Goal: Information Seeking & Learning: Learn about a topic

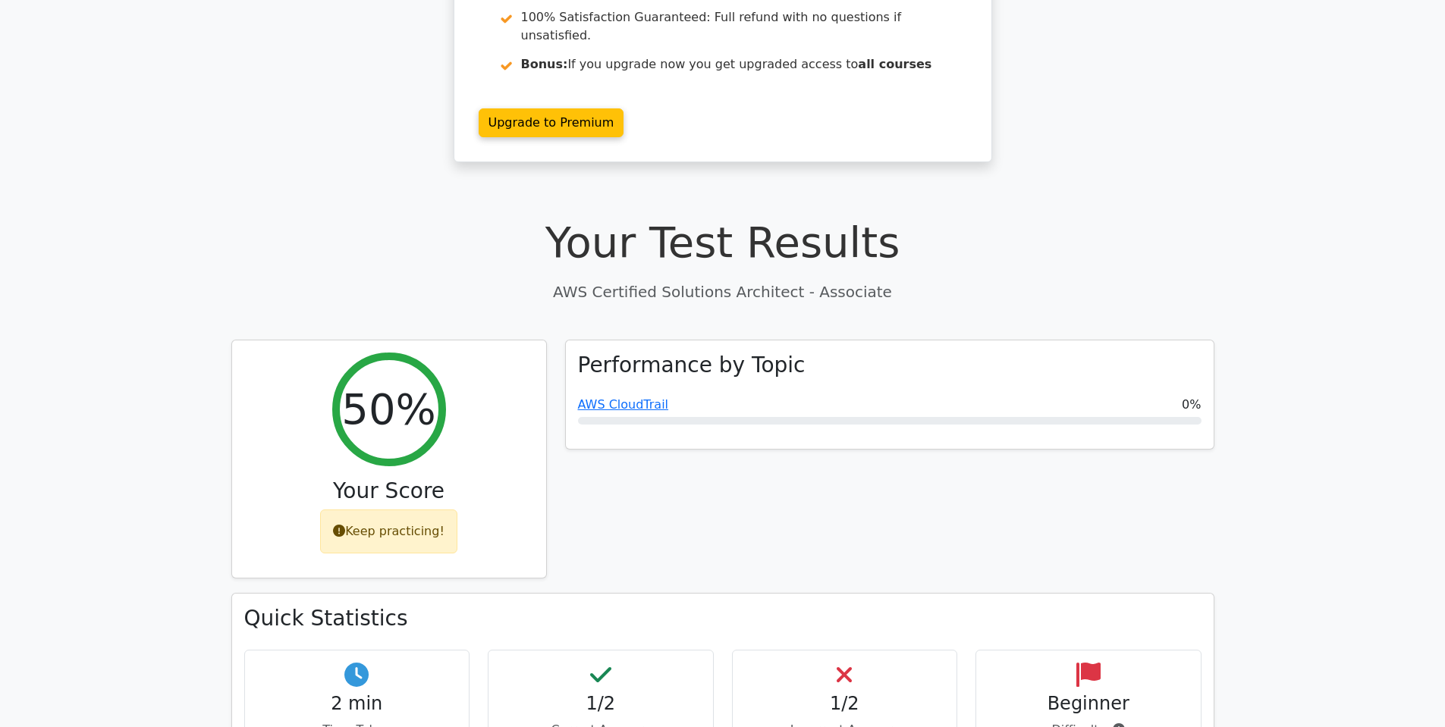
scroll to position [546, 0]
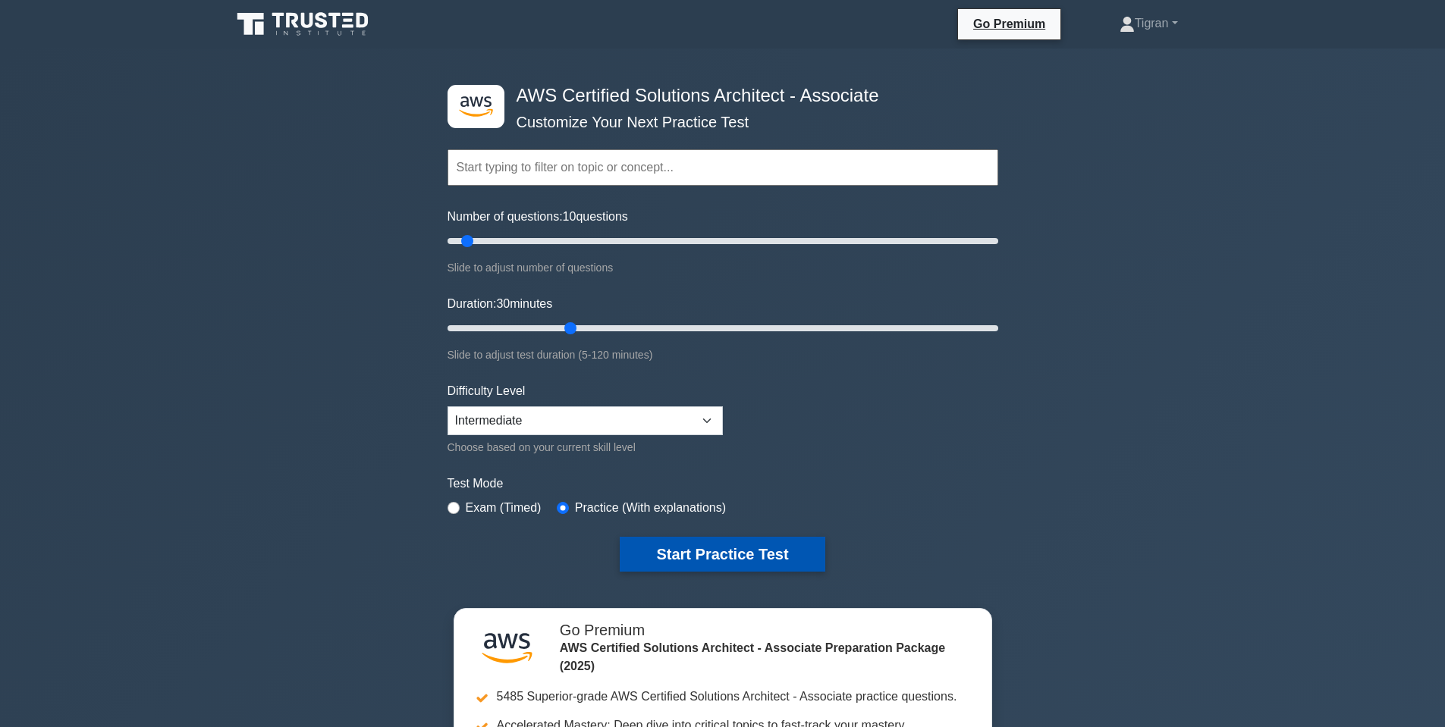
click at [712, 565] on button "Start Practice Test" at bounding box center [722, 554] width 205 height 35
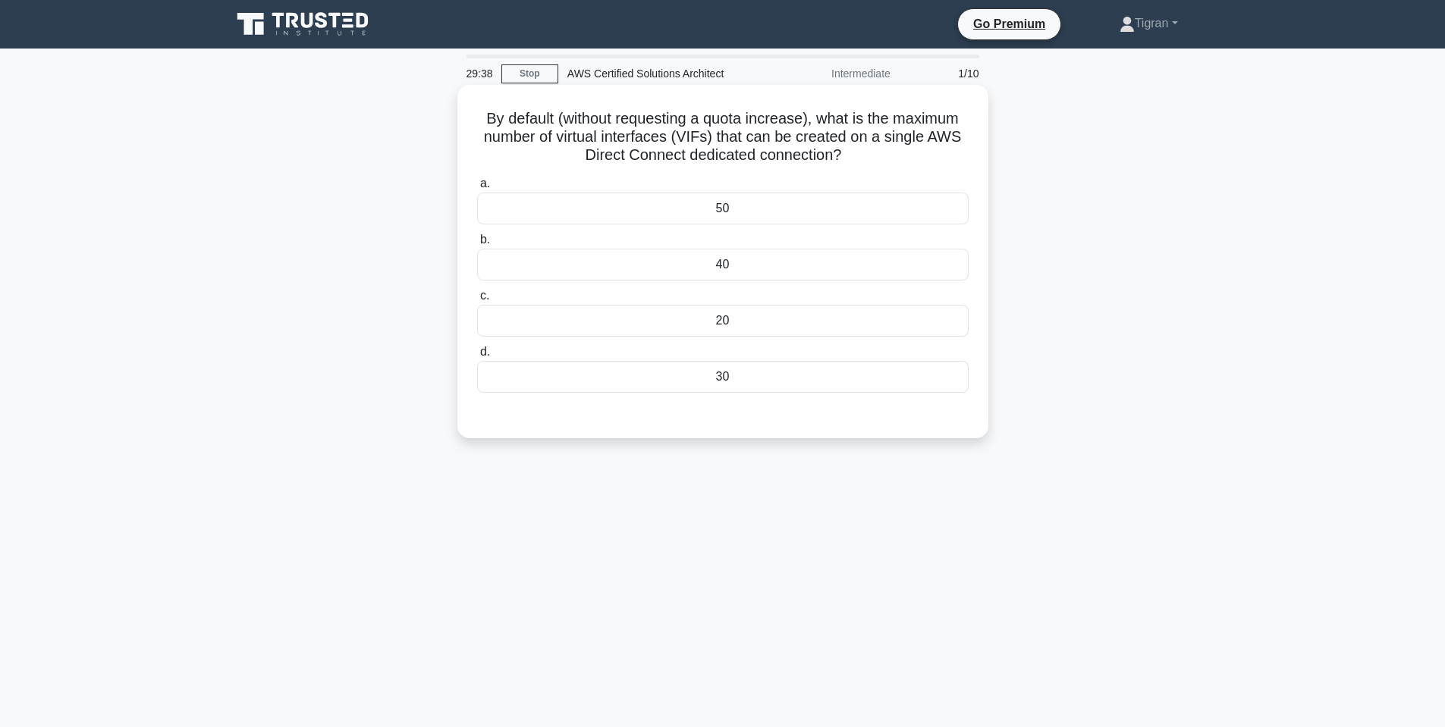
click at [731, 218] on div "50" at bounding box center [722, 209] width 491 height 32
click at [477, 189] on input "a. 50" at bounding box center [477, 184] width 0 height 10
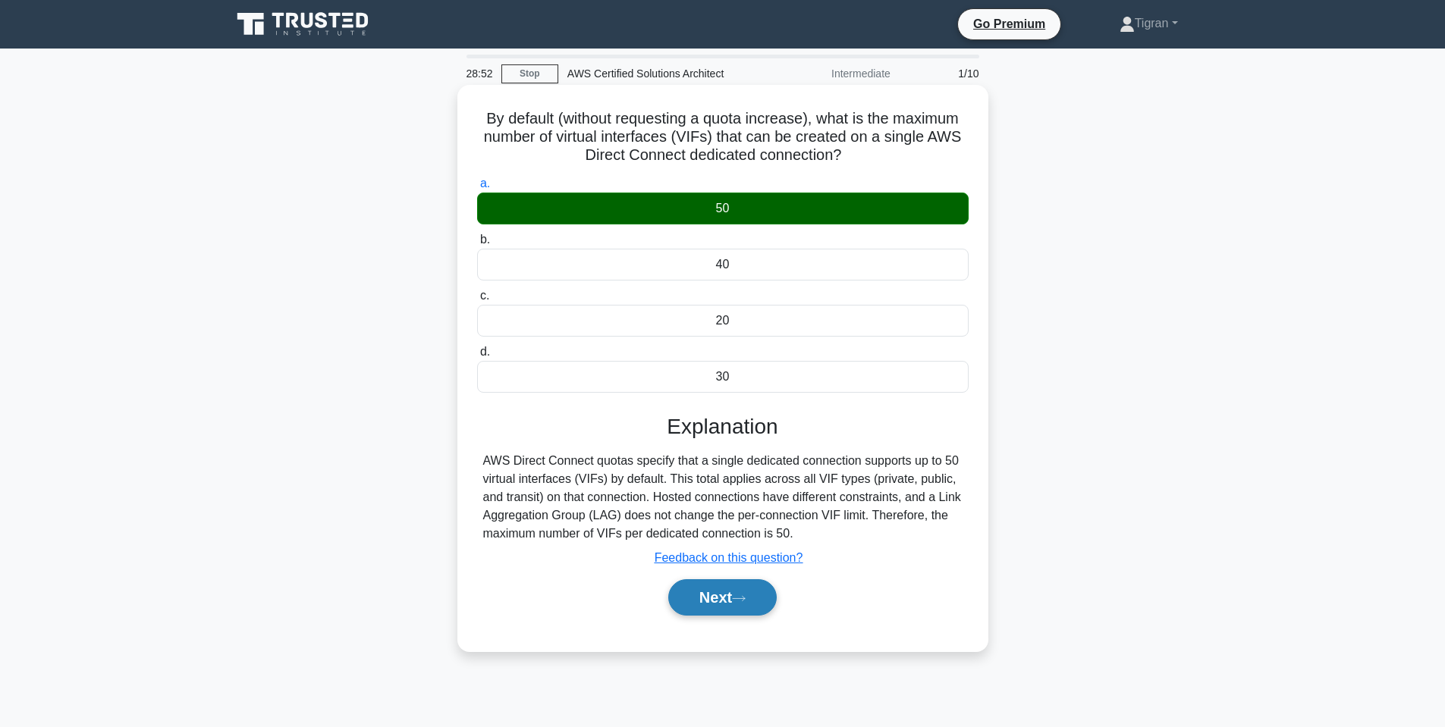
click at [703, 599] on button "Next" at bounding box center [722, 597] width 108 height 36
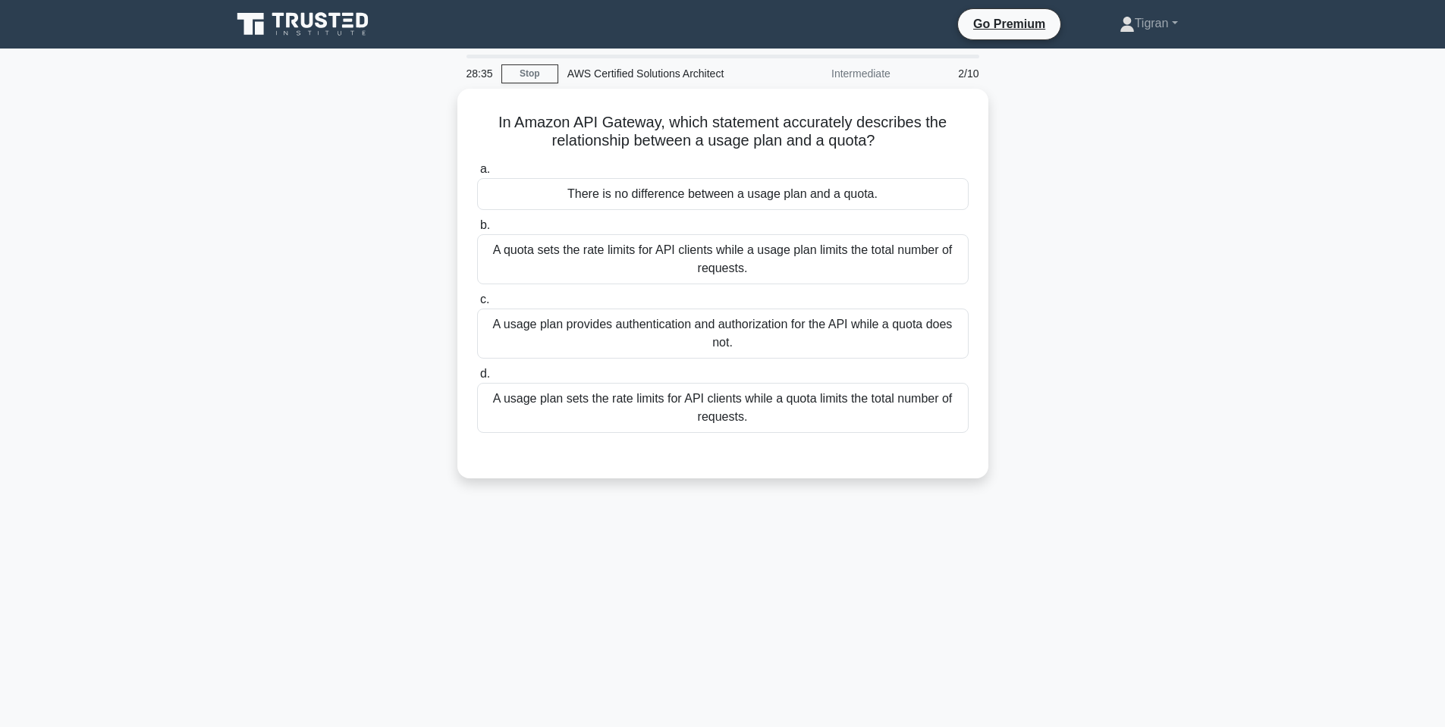
drag, startPoint x: 915, startPoint y: 118, endPoint x: 1008, endPoint y: 136, distance: 94.9
click at [1008, 136] on div "In Amazon API Gateway, which statement accurately describes the relationship be…" at bounding box center [722, 293] width 1001 height 408
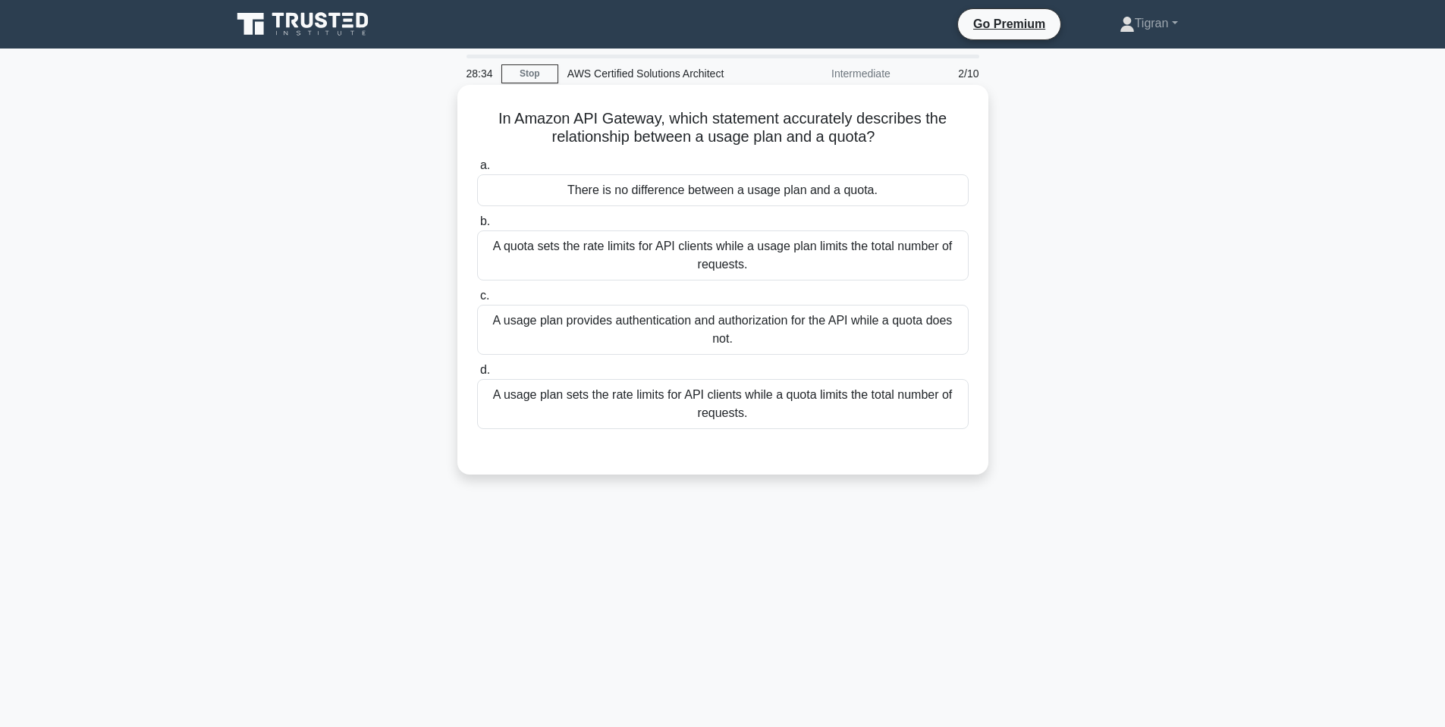
click at [640, 150] on div "In Amazon API Gateway, which statement accurately describes the relationship be…" at bounding box center [722, 280] width 519 height 378
click at [648, 134] on h5 "In Amazon API Gateway, which statement accurately describes the relationship be…" at bounding box center [723, 128] width 494 height 38
click at [730, 133] on h5 "In Amazon API Gateway, which statement accurately describes the relationship be…" at bounding box center [723, 128] width 494 height 38
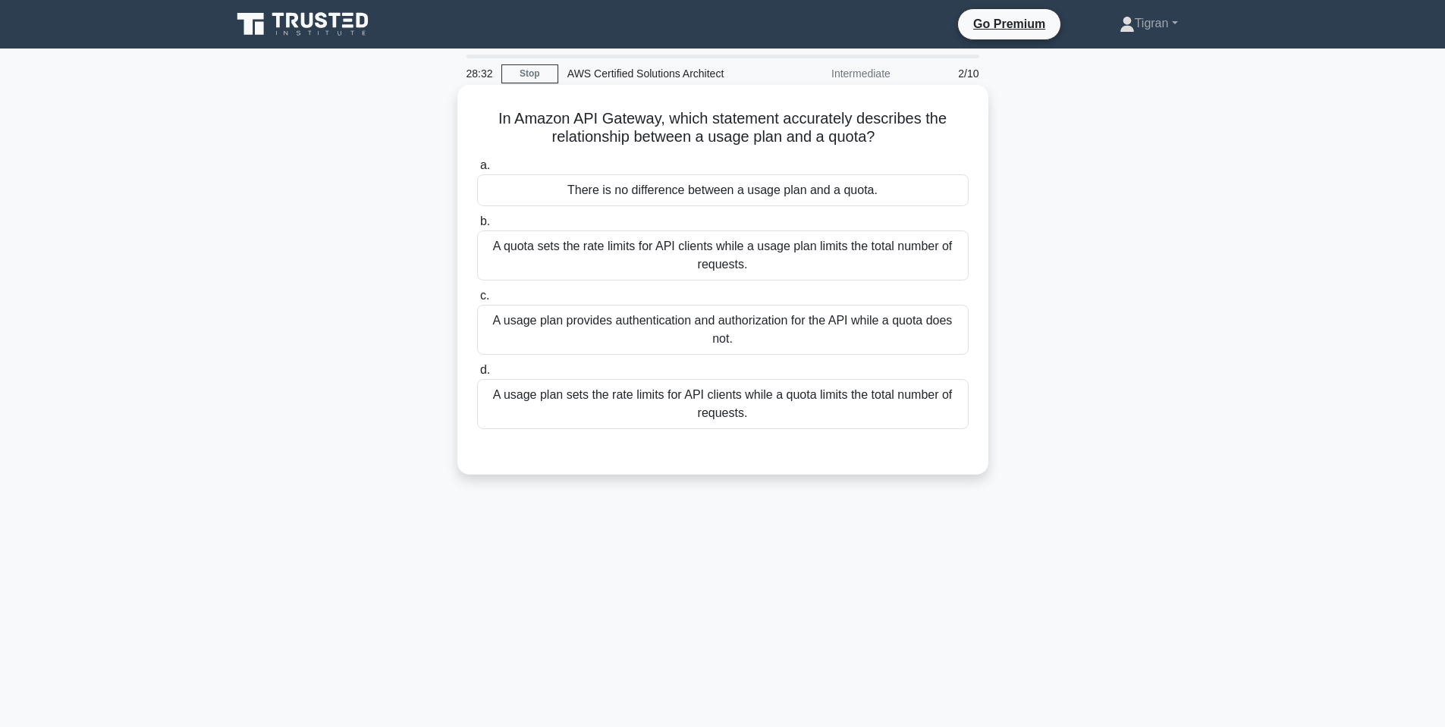
click at [763, 139] on h5 "In Amazon API Gateway, which statement accurately describes the relationship be…" at bounding box center [723, 128] width 494 height 38
click at [764, 139] on h5 "In Amazon API Gateway, which statement accurately describes the relationship be…" at bounding box center [723, 128] width 494 height 38
click at [807, 140] on h5 "In Amazon API Gateway, which statement accurately describes the relationship be…" at bounding box center [723, 128] width 494 height 38
click at [825, 139] on h5 "In Amazon API Gateway, which statement accurately describes the relationship be…" at bounding box center [723, 128] width 494 height 38
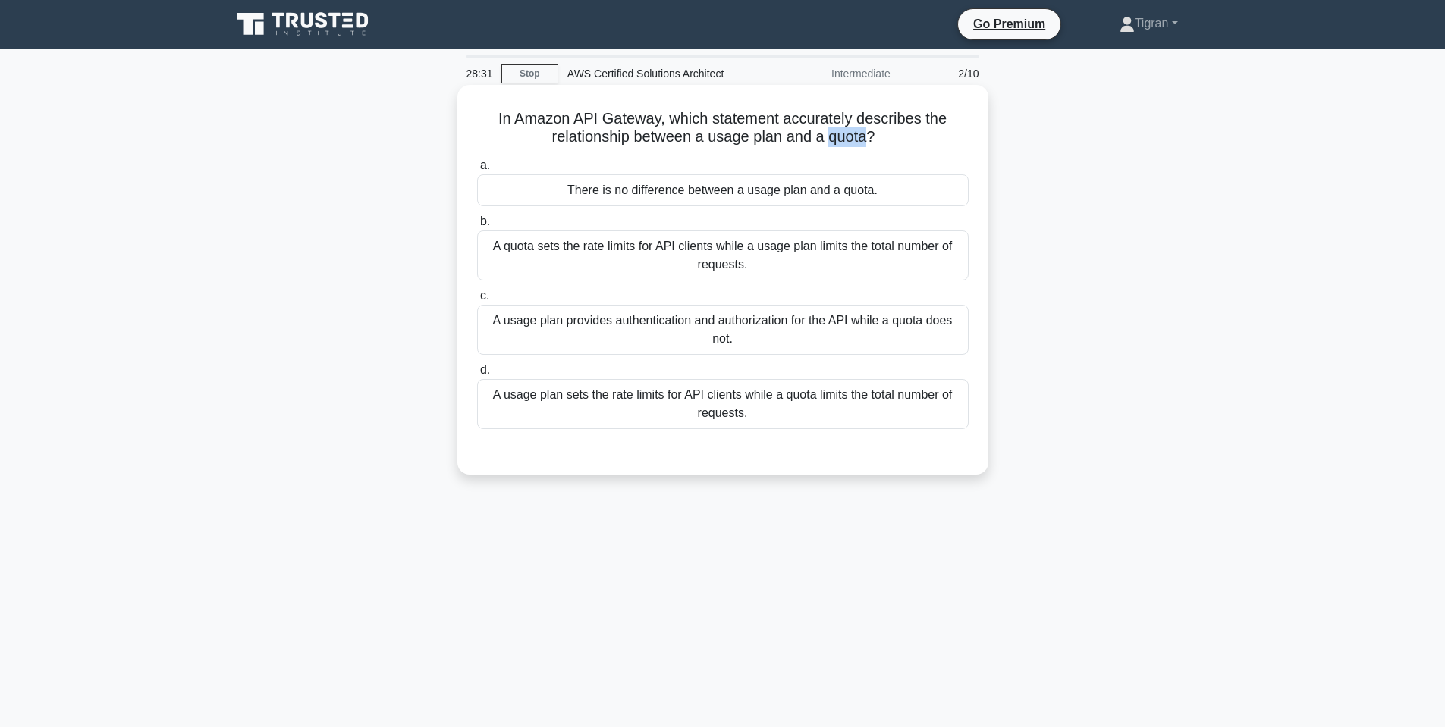
click at [825, 139] on h5 "In Amazon API Gateway, which statement accurately describes the relationship be…" at bounding box center [723, 128] width 494 height 38
click at [878, 140] on icon ".spinner_0XTQ{transform-origin:center;animation:spinner_y6GP .75s linear infini…" at bounding box center [883, 138] width 18 height 18
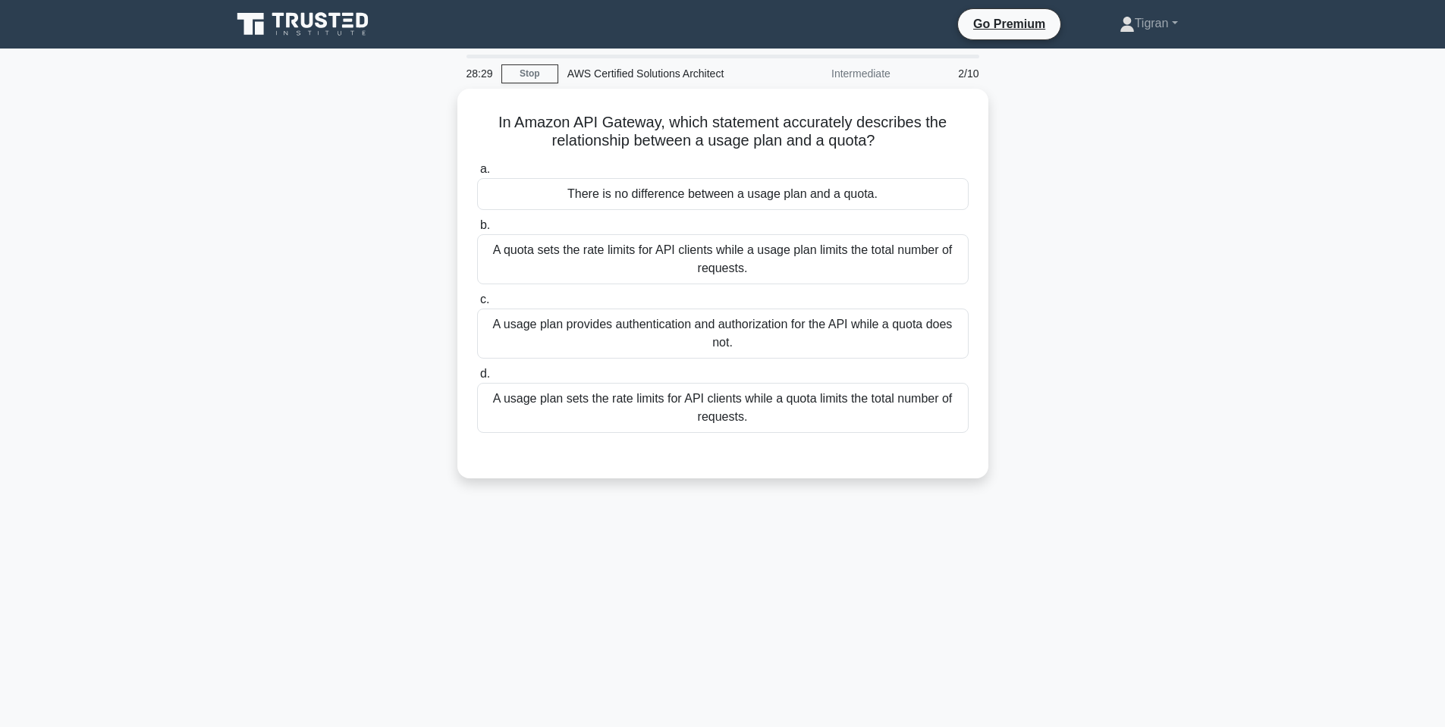
drag, startPoint x: 889, startPoint y: 133, endPoint x: 444, endPoint y: 111, distance: 445.7
click at [444, 111] on div "In Amazon API Gateway, which statement accurately describes the relationship be…" at bounding box center [722, 293] width 1001 height 408
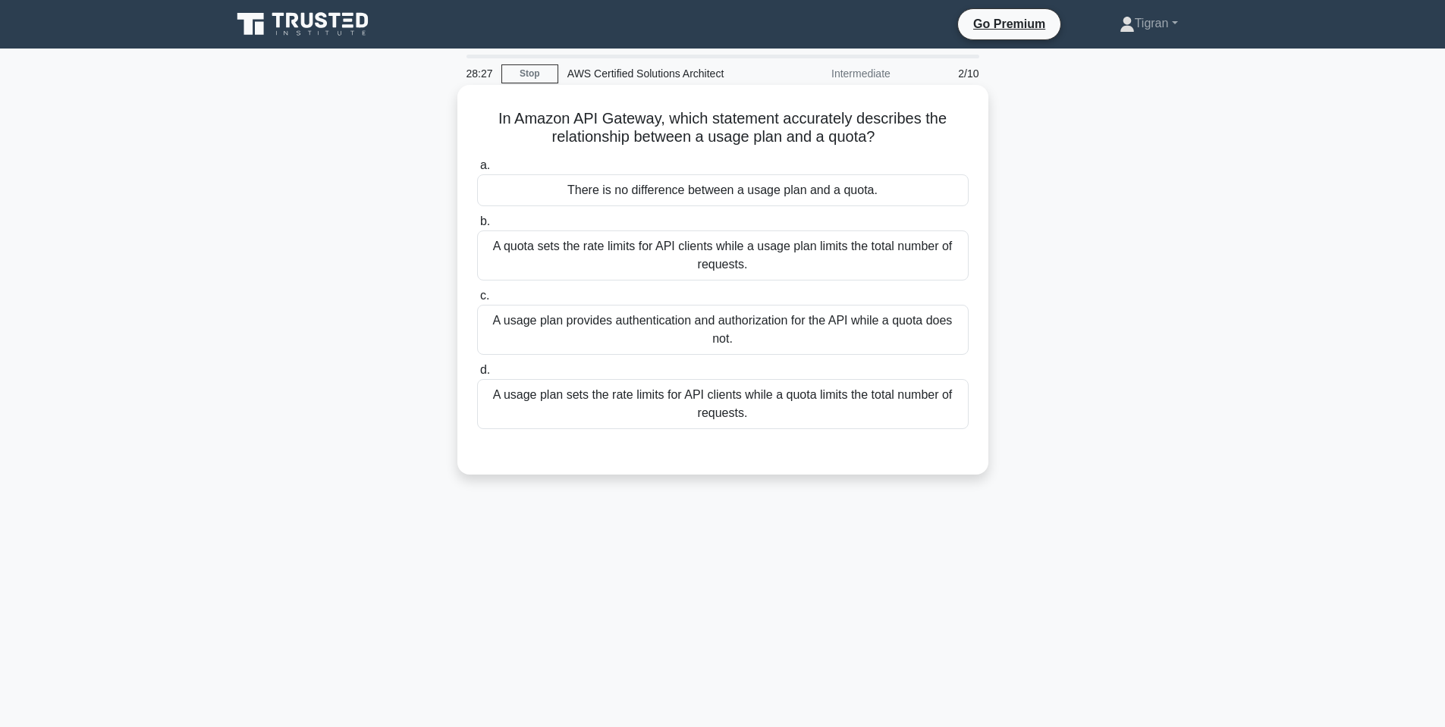
click at [856, 109] on div "In Amazon API Gateway, which statement accurately describes the relationship be…" at bounding box center [722, 280] width 519 height 378
click at [609, 124] on h5 "In Amazon API Gateway, which statement accurately describes the relationship be…" at bounding box center [723, 128] width 494 height 38
drag, startPoint x: 542, startPoint y: 133, endPoint x: 891, endPoint y: 144, distance: 349.1
click at [891, 144] on h5 "In Amazon API Gateway, which statement accurately describes the relationship be…" at bounding box center [723, 128] width 494 height 38
click at [890, 142] on icon ".spinner_0XTQ{transform-origin:center;animation:spinner_y6GP .75s linear infini…" at bounding box center [883, 138] width 18 height 18
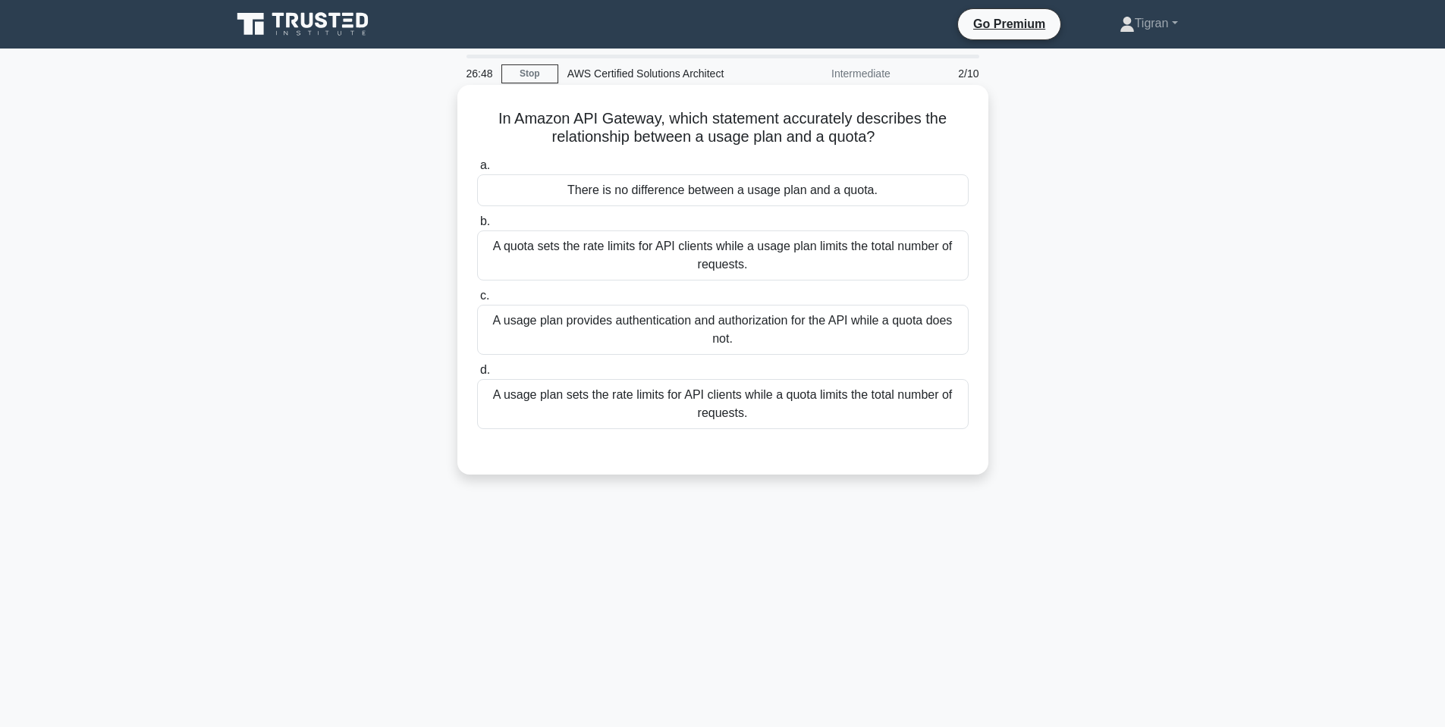
click at [642, 413] on div "A usage plan sets the rate limits for API clients while a quota limits the tota…" at bounding box center [722, 404] width 491 height 50
click at [477, 375] on input "d. A usage plan sets the rate limits for API clients while a quota limits the t…" at bounding box center [477, 371] width 0 height 10
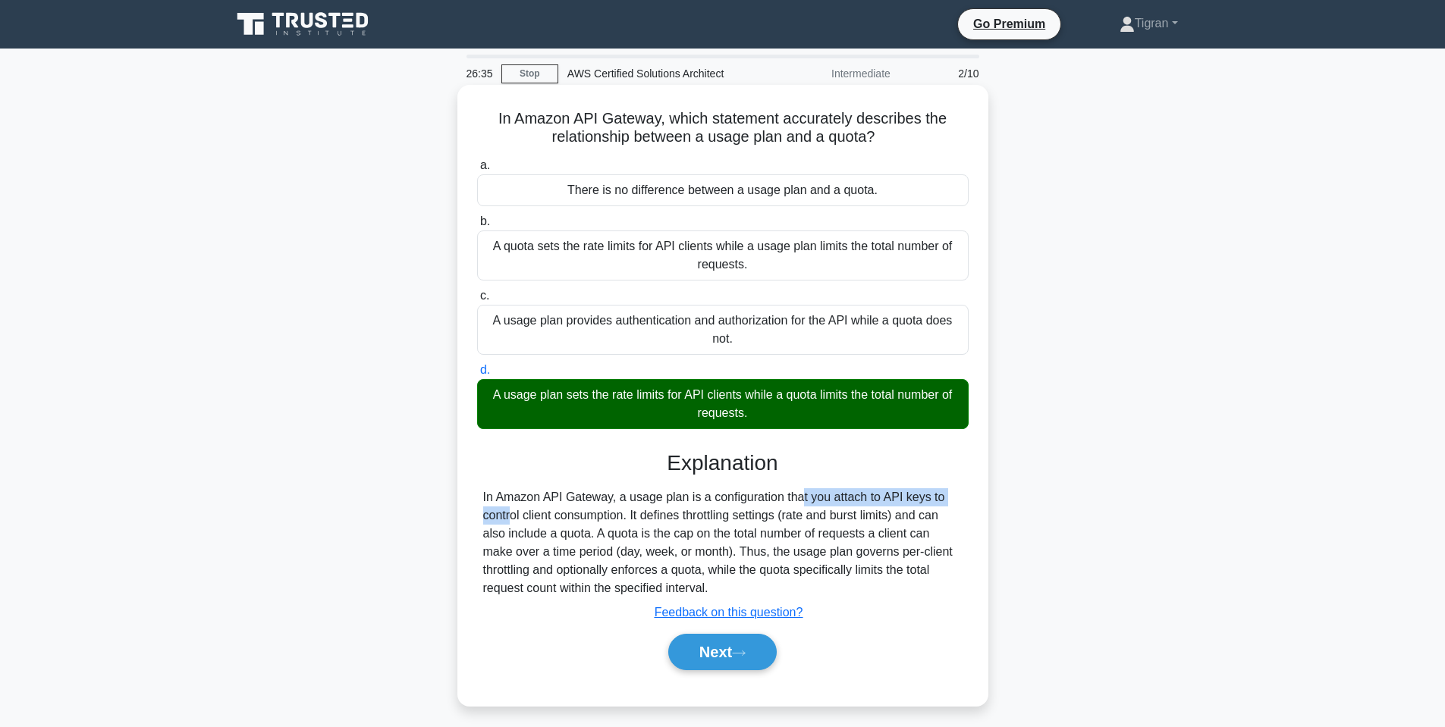
drag, startPoint x: 714, startPoint y: 497, endPoint x: 882, endPoint y: 496, distance: 167.6
click at [882, 496] on div "In Amazon API Gateway, a usage plan is a configuration that you attach to API k…" at bounding box center [722, 542] width 479 height 109
click at [863, 496] on div "In Amazon API Gateway, a usage plan is a configuration that you attach to API k…" at bounding box center [722, 542] width 479 height 109
click at [864, 496] on div "In Amazon API Gateway, a usage plan is a configuration that you attach to API k…" at bounding box center [722, 542] width 479 height 109
drag, startPoint x: 479, startPoint y: 510, endPoint x: 608, endPoint y: 517, distance: 129.1
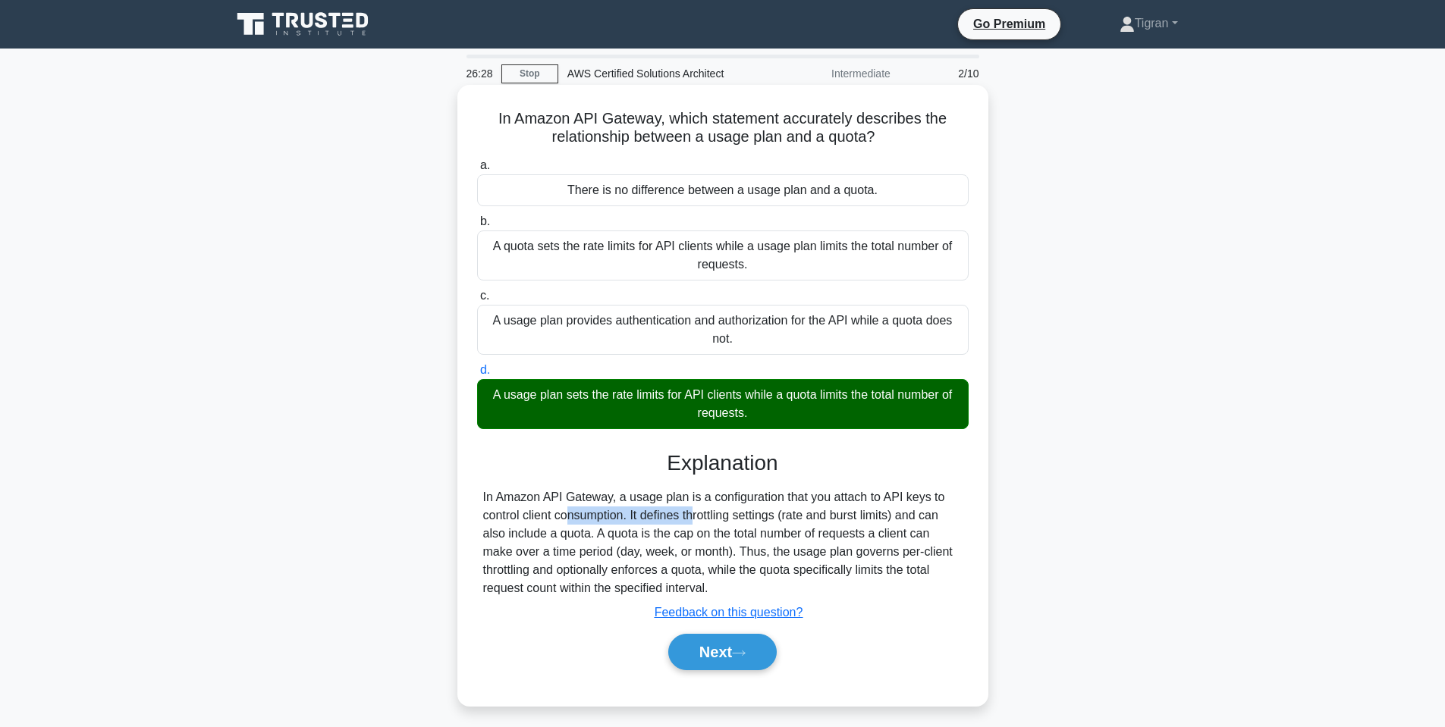
click at [608, 517] on div "In Amazon API Gateway, a usage plan is a configuration that you attach to API k…" at bounding box center [722, 542] width 491 height 109
click at [608, 517] on div "In Amazon API Gateway, a usage plan is a configuration that you attach to API k…" at bounding box center [722, 542] width 479 height 109
drag, startPoint x: 739, startPoint y: 515, endPoint x: 768, endPoint y: 515, distance: 28.1
click at [768, 515] on div "In Amazon API Gateway, a usage plan is a configuration that you attach to API k…" at bounding box center [722, 542] width 479 height 109
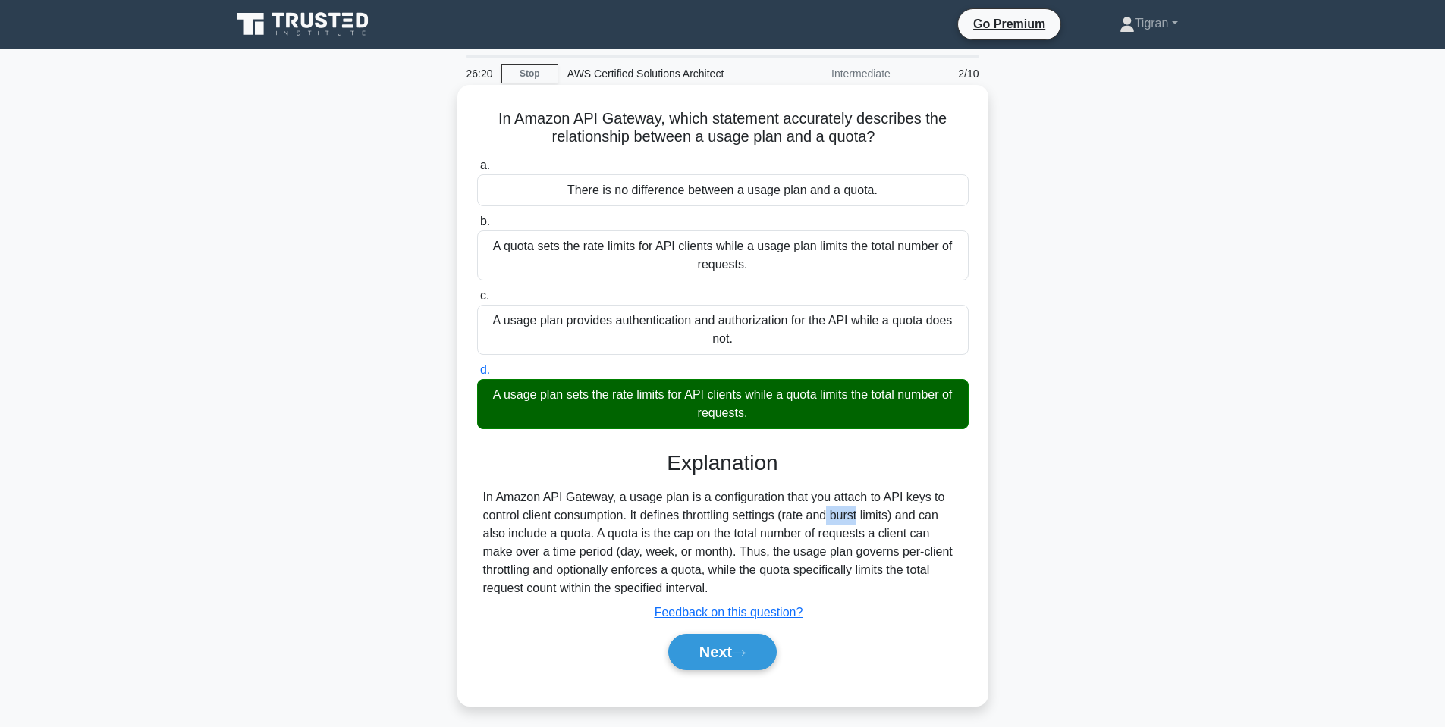
click at [768, 515] on div "In Amazon API Gateway, a usage plan is a configuration that you attach to API k…" at bounding box center [722, 542] width 479 height 109
drag, startPoint x: 482, startPoint y: 548, endPoint x: 591, endPoint y: 546, distance: 108.5
click at [591, 546] on div "In Amazon API Gateway, a usage plan is a configuration that you attach to API k…" at bounding box center [722, 542] width 479 height 109
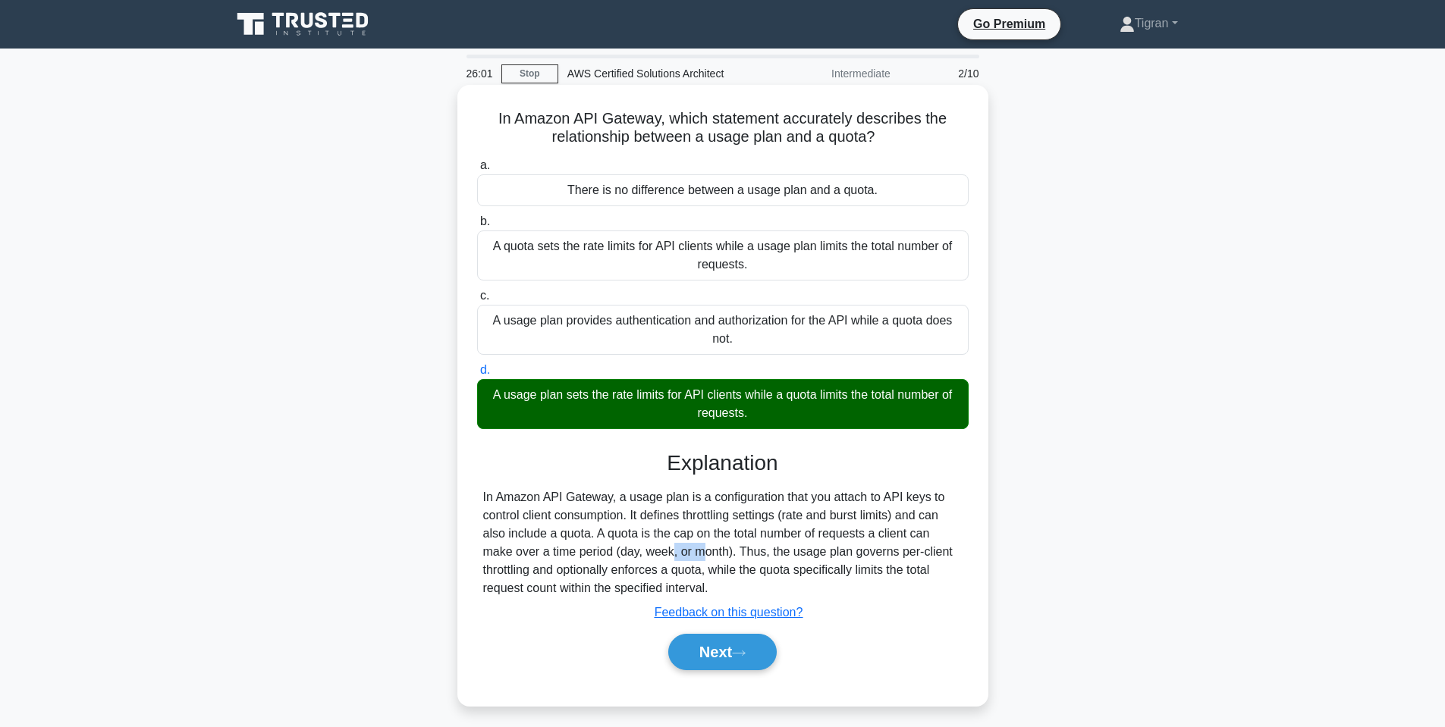
click at [591, 546] on div "In Amazon API Gateway, a usage plan is a configuration that you attach to API k…" at bounding box center [722, 542] width 479 height 109
click at [561, 548] on div "In Amazon API Gateway, a usage plan is a configuration that you attach to API k…" at bounding box center [722, 542] width 479 height 109
drag, startPoint x: 632, startPoint y: 549, endPoint x: 717, endPoint y: 545, distance: 85.1
click at [717, 545] on div "In Amazon API Gateway, a usage plan is a configuration that you attach to API k…" at bounding box center [722, 542] width 479 height 109
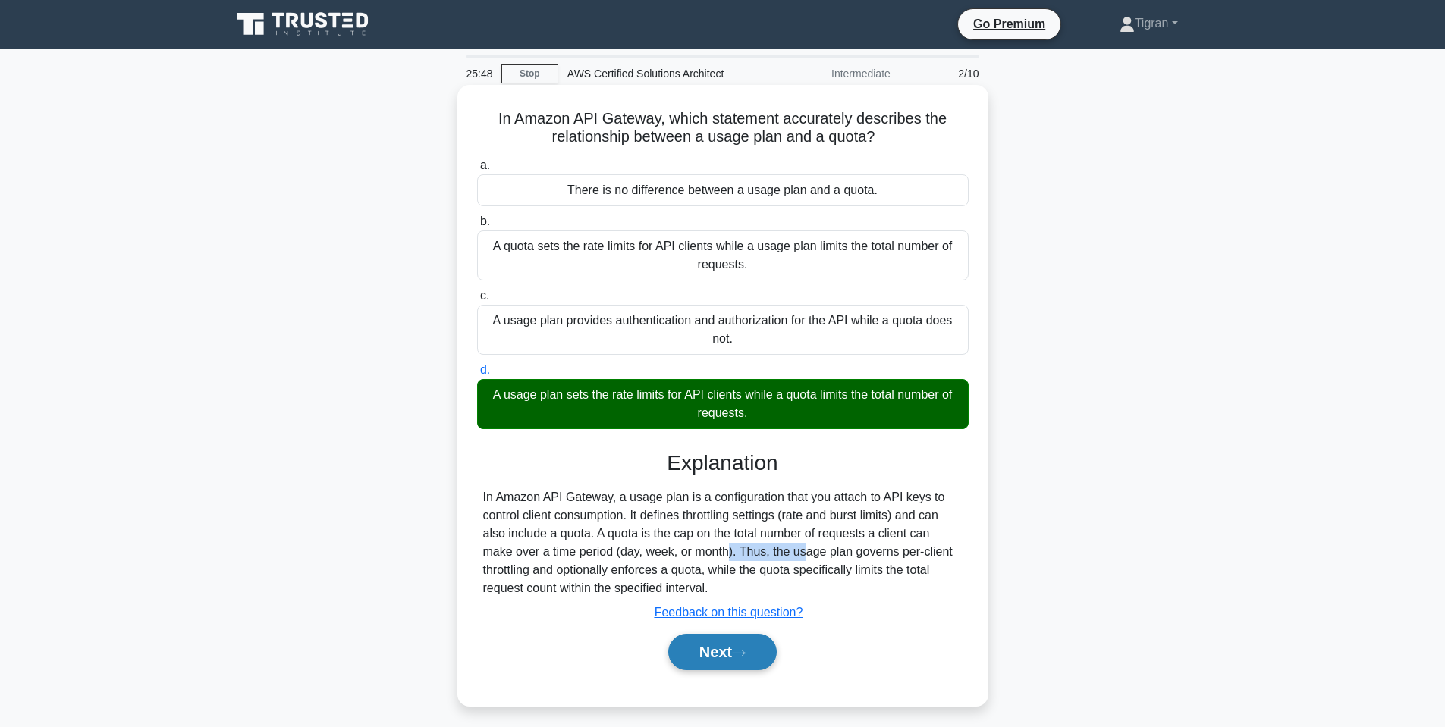
click at [714, 651] on button "Next" at bounding box center [722, 652] width 108 height 36
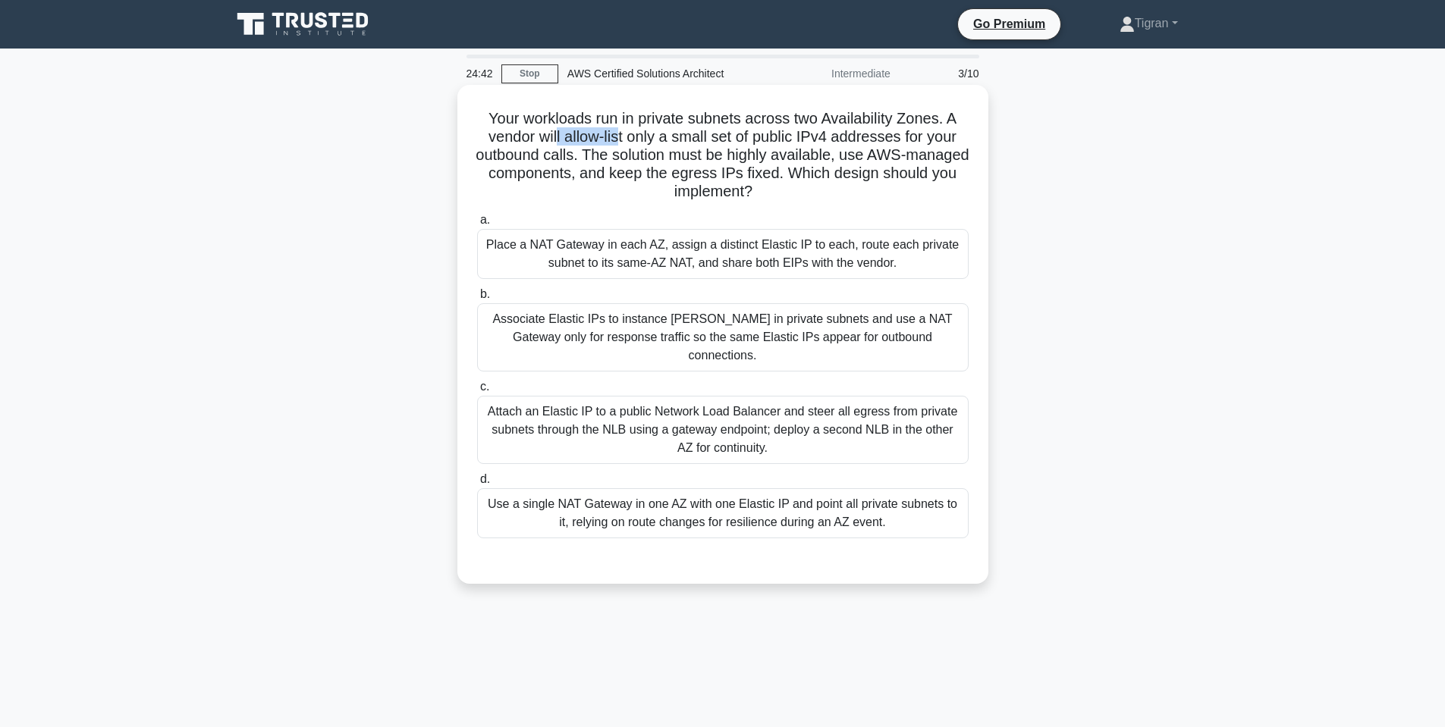
drag, startPoint x: 558, startPoint y: 134, endPoint x: 615, endPoint y: 130, distance: 57.1
click at [615, 130] on h5 "Your workloads run in private subnets across two Availability Zones. A vendor w…" at bounding box center [723, 155] width 494 height 93
drag, startPoint x: 629, startPoint y: 130, endPoint x: 719, endPoint y: 131, distance: 89.5
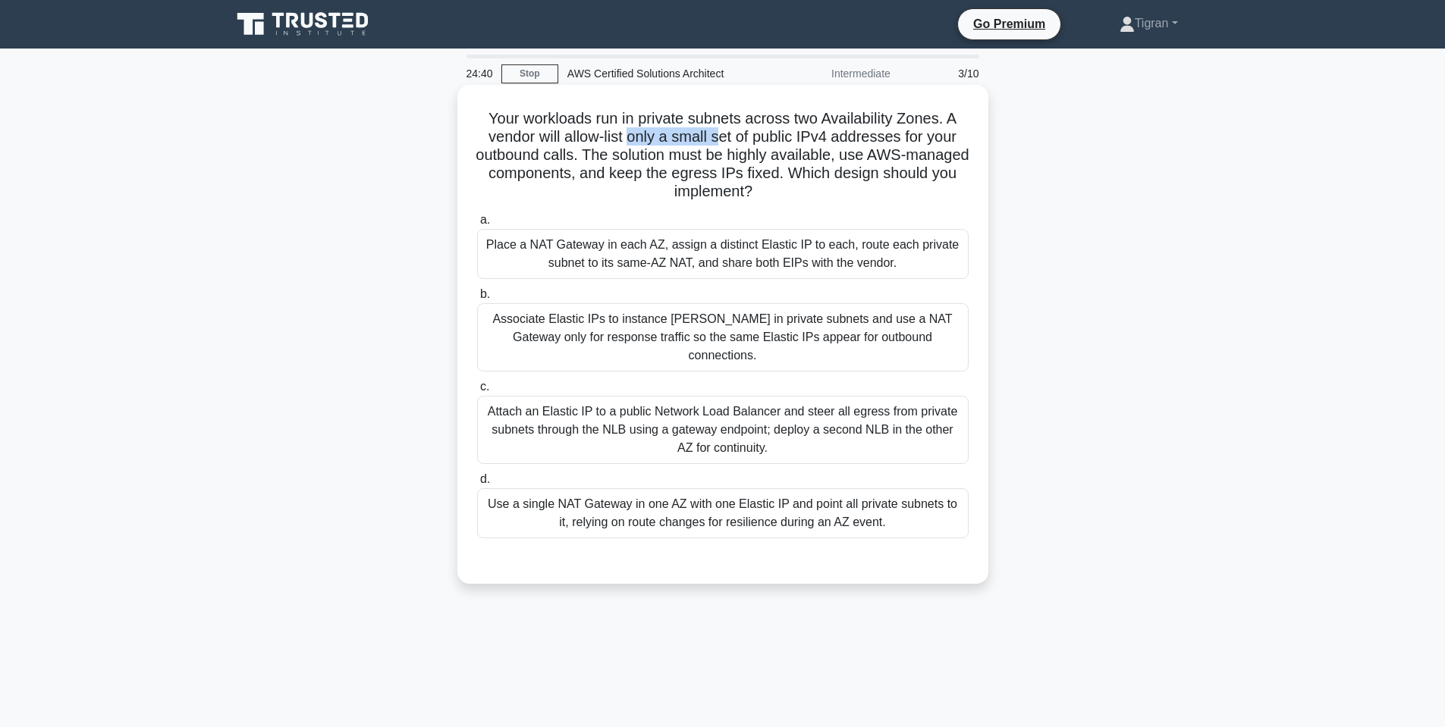
click at [719, 131] on h5 "Your workloads run in private subnets across two Availability Zones. A vendor w…" at bounding box center [723, 155] width 494 height 93
drag, startPoint x: 520, startPoint y: 170, endPoint x: 798, endPoint y: 178, distance: 278.5
click at [798, 178] on h5 "Your workloads run in private subnets across two Availability Zones. A vendor w…" at bounding box center [723, 155] width 494 height 93
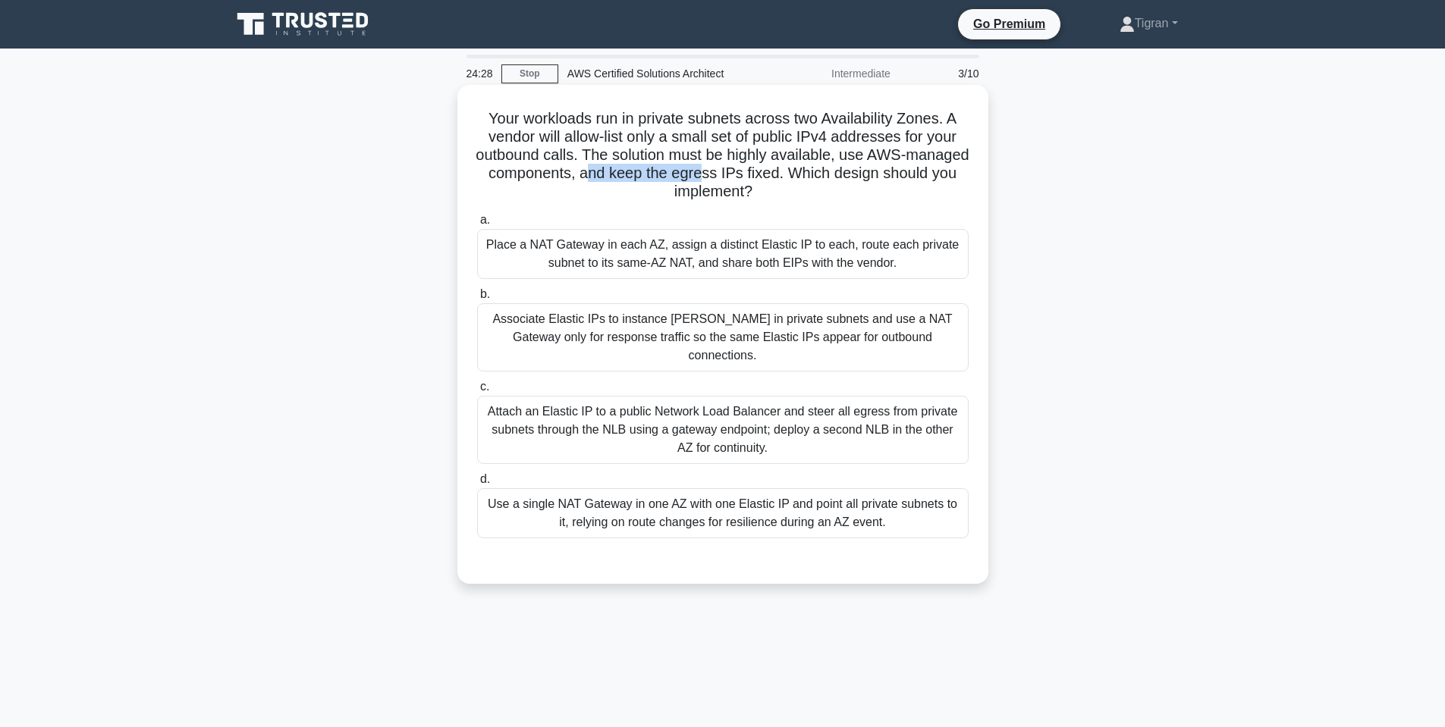
drag, startPoint x: 589, startPoint y: 177, endPoint x: 702, endPoint y: 176, distance: 113.0
click at [702, 176] on h5 "Your workloads run in private subnets across two Availability Zones. A vendor w…" at bounding box center [723, 155] width 494 height 93
click at [736, 176] on h5 "Your workloads run in private subnets across two Availability Zones. A vendor w…" at bounding box center [723, 155] width 494 height 93
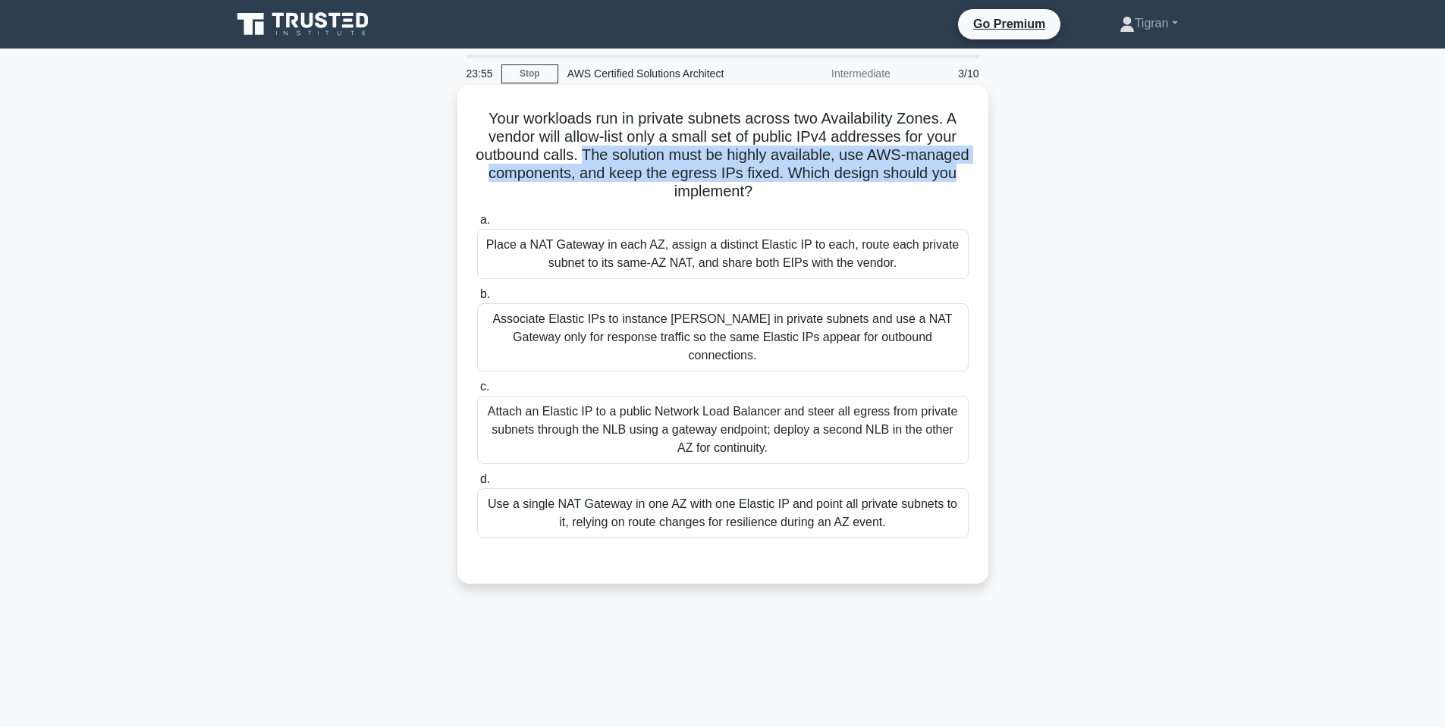
drag, startPoint x: 620, startPoint y: 156, endPoint x: 968, endPoint y: 170, distance: 347.6
click at [968, 170] on h5 "Your workloads run in private subnets across two Availability Zones. A vendor w…" at bounding box center [723, 155] width 494 height 93
click at [643, 175] on h5 "Your workloads run in private subnets across two Availability Zones. A vendor w…" at bounding box center [723, 155] width 494 height 93
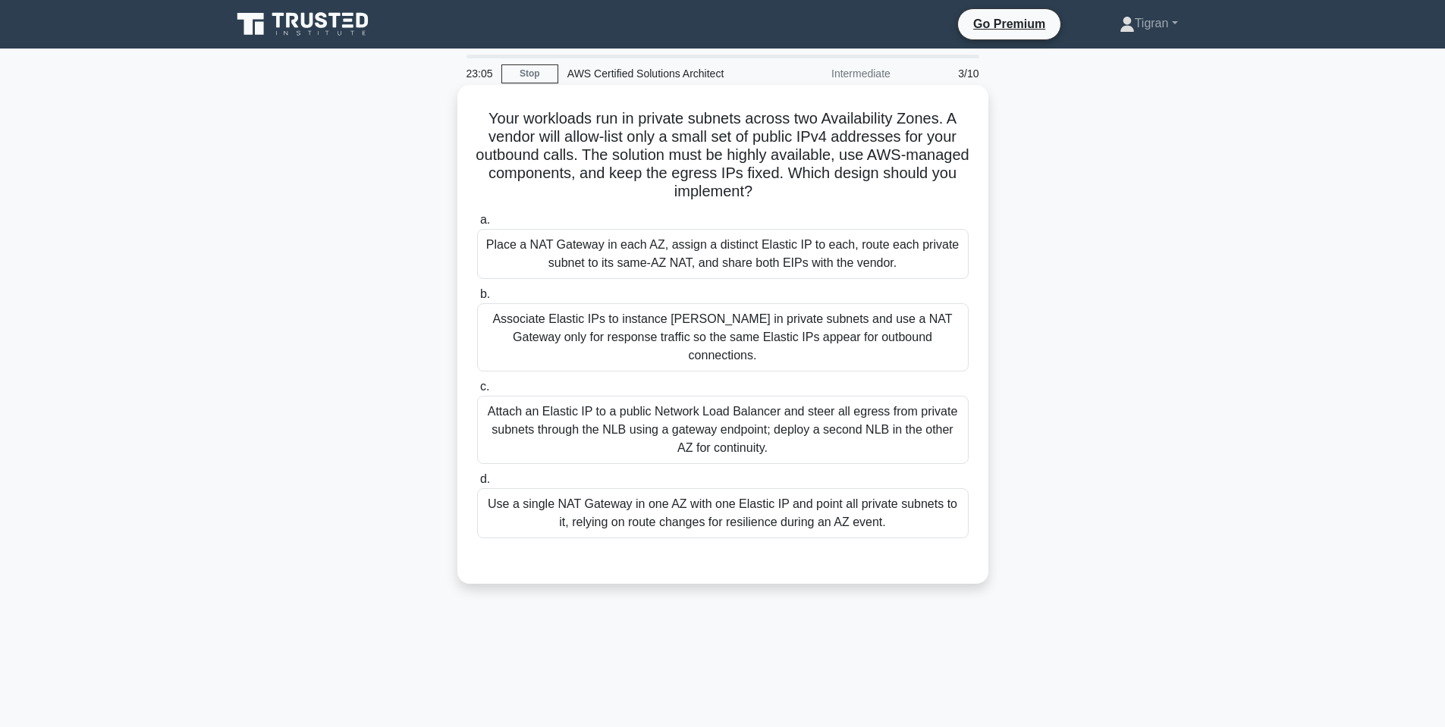
click at [683, 254] on div "Place a NAT Gateway in each AZ, assign a distinct Elastic IP to each, route eac…" at bounding box center [722, 254] width 491 height 50
click at [477, 225] on input "a. Place a NAT Gateway in each AZ, assign a distinct Elastic IP to each, route …" at bounding box center [477, 220] width 0 height 10
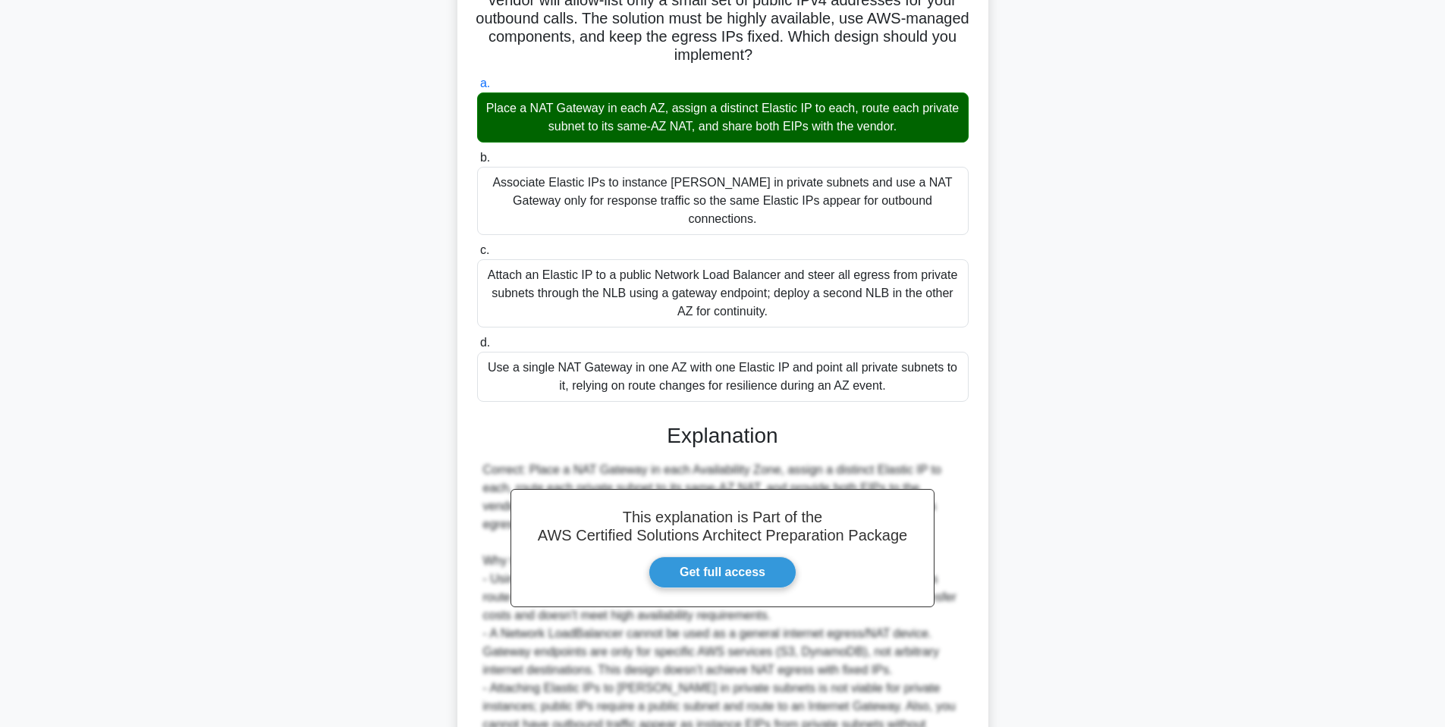
scroll to position [281, 0]
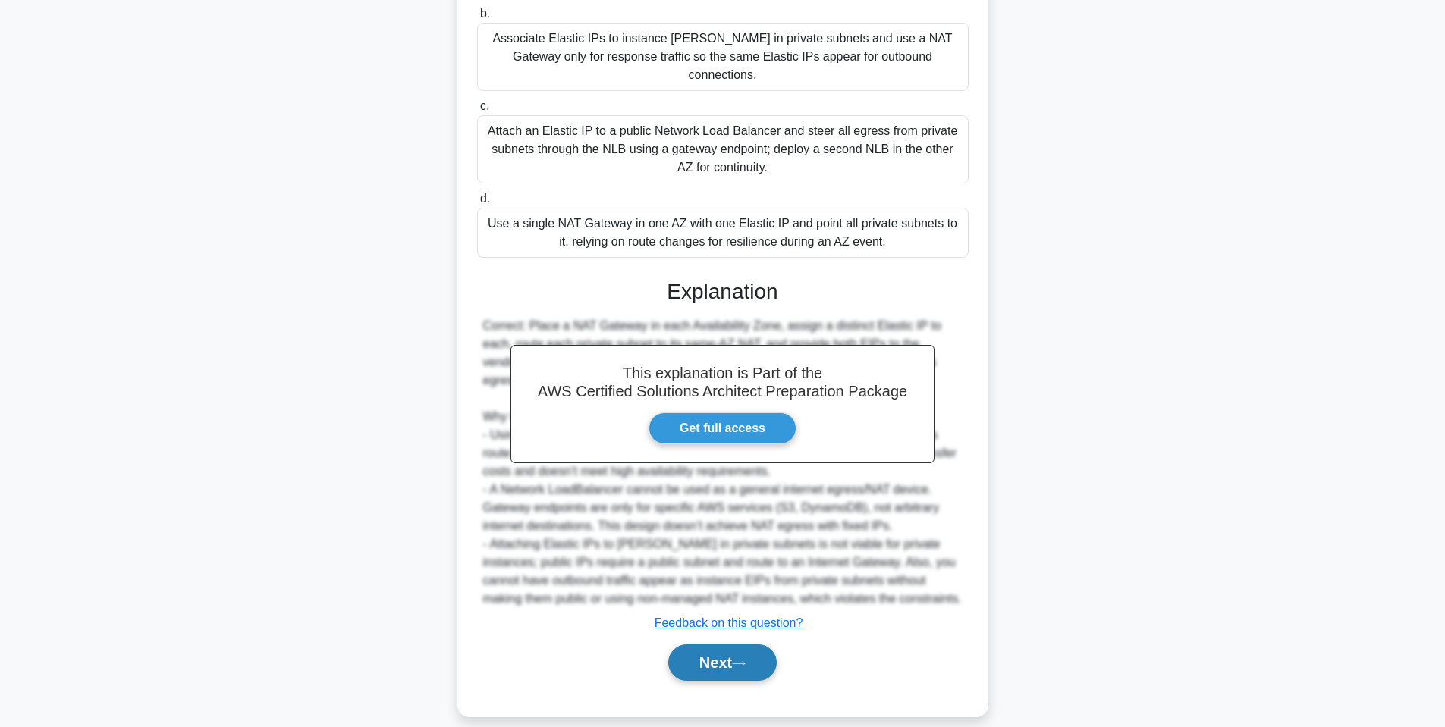
click at [695, 650] on button "Next" at bounding box center [722, 663] width 108 height 36
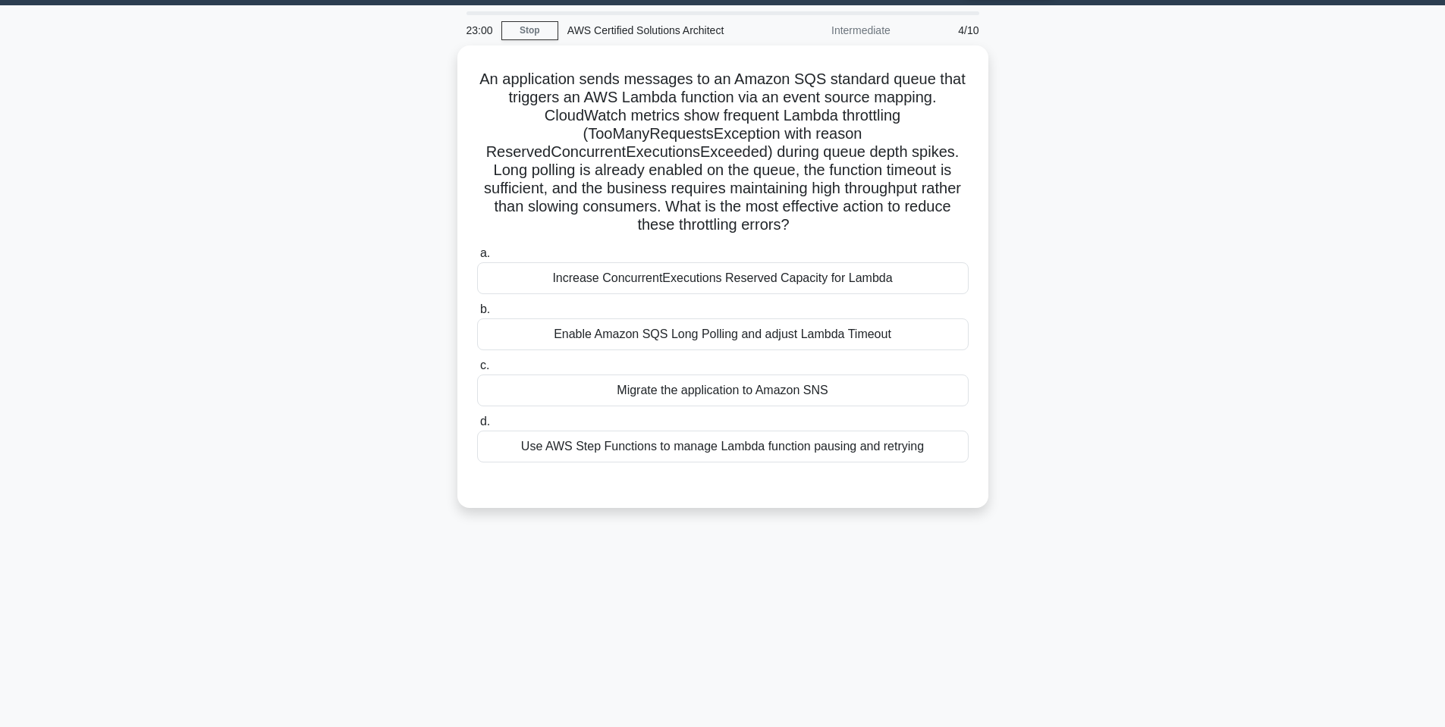
scroll to position [0, 0]
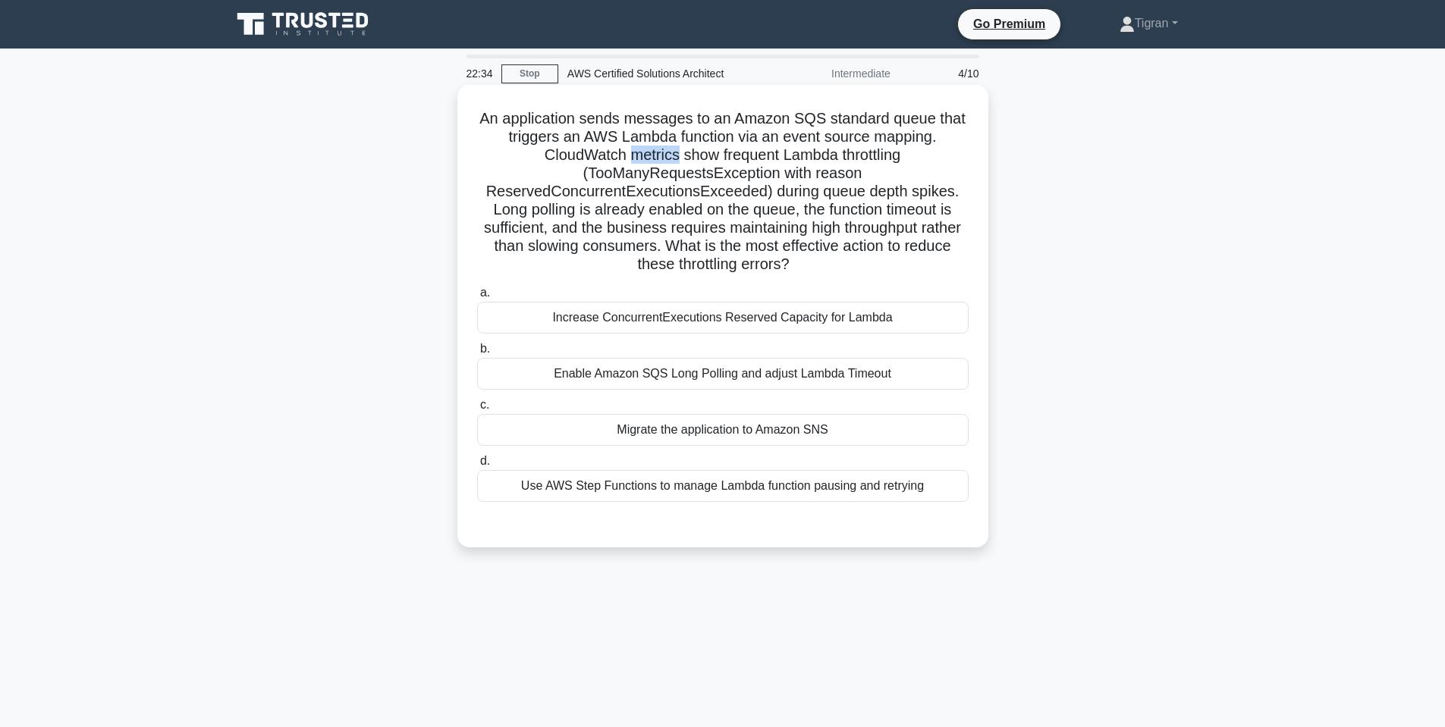
drag, startPoint x: 630, startPoint y: 150, endPoint x: 679, endPoint y: 149, distance: 48.5
click at [679, 149] on h5 "An application sends messages to an Amazon SQS standard queue that triggers an …" at bounding box center [723, 191] width 494 height 165
click at [710, 151] on h5 "An application sends messages to an Amazon SQS standard queue that triggers an …" at bounding box center [723, 191] width 494 height 165
click at [752, 151] on h5 "An application sends messages to an Amazon SQS standard queue that triggers an …" at bounding box center [723, 191] width 494 height 165
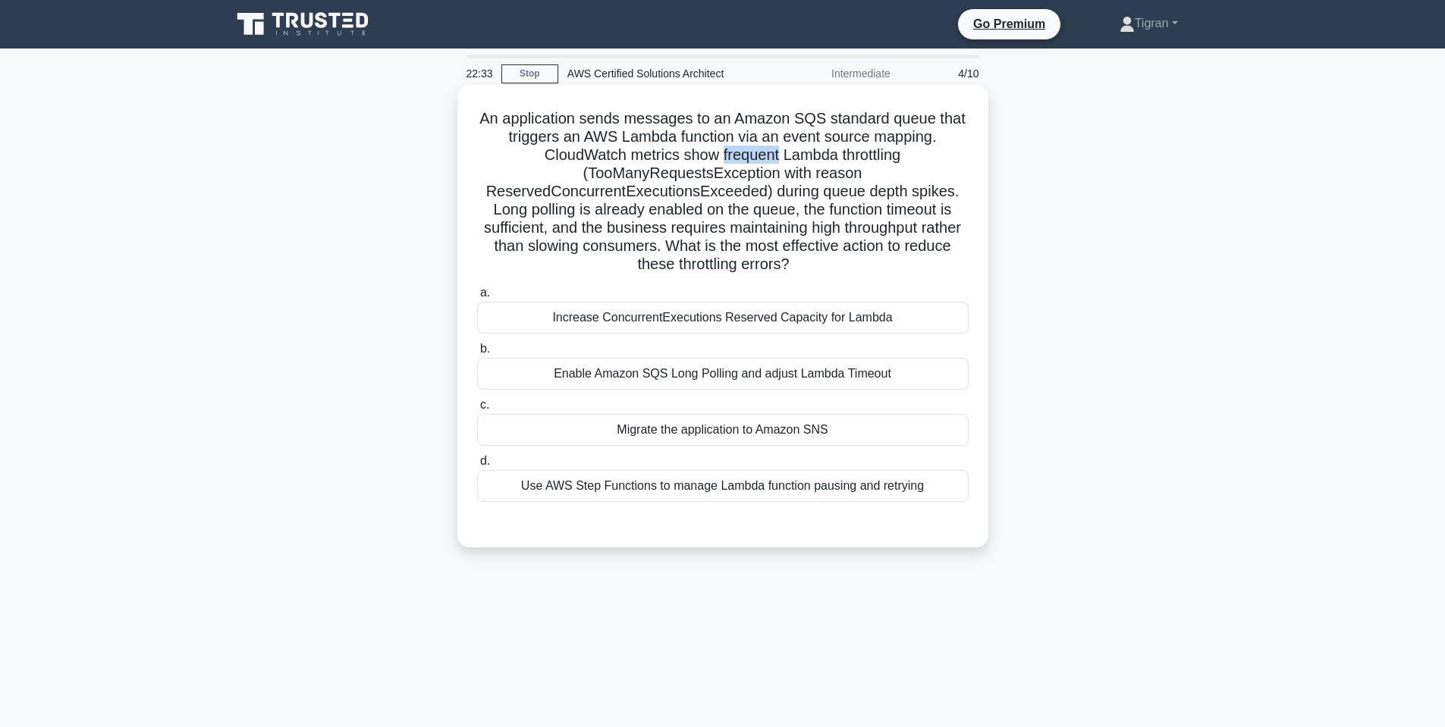
drag, startPoint x: 752, startPoint y: 151, endPoint x: 874, endPoint y: 148, distance: 122.1
click at [761, 151] on h5 "An application sends messages to an Amazon SQS standard queue that triggers an …" at bounding box center [723, 191] width 494 height 165
drag, startPoint x: 510, startPoint y: 190, endPoint x: 781, endPoint y: 193, distance: 270.8
click at [781, 193] on h5 "An application sends messages to an Amazon SQS standard queue that triggers an …" at bounding box center [723, 191] width 494 height 165
click at [717, 193] on h5 "An application sends messages to an Amazon SQS standard queue that triggers an …" at bounding box center [723, 191] width 494 height 165
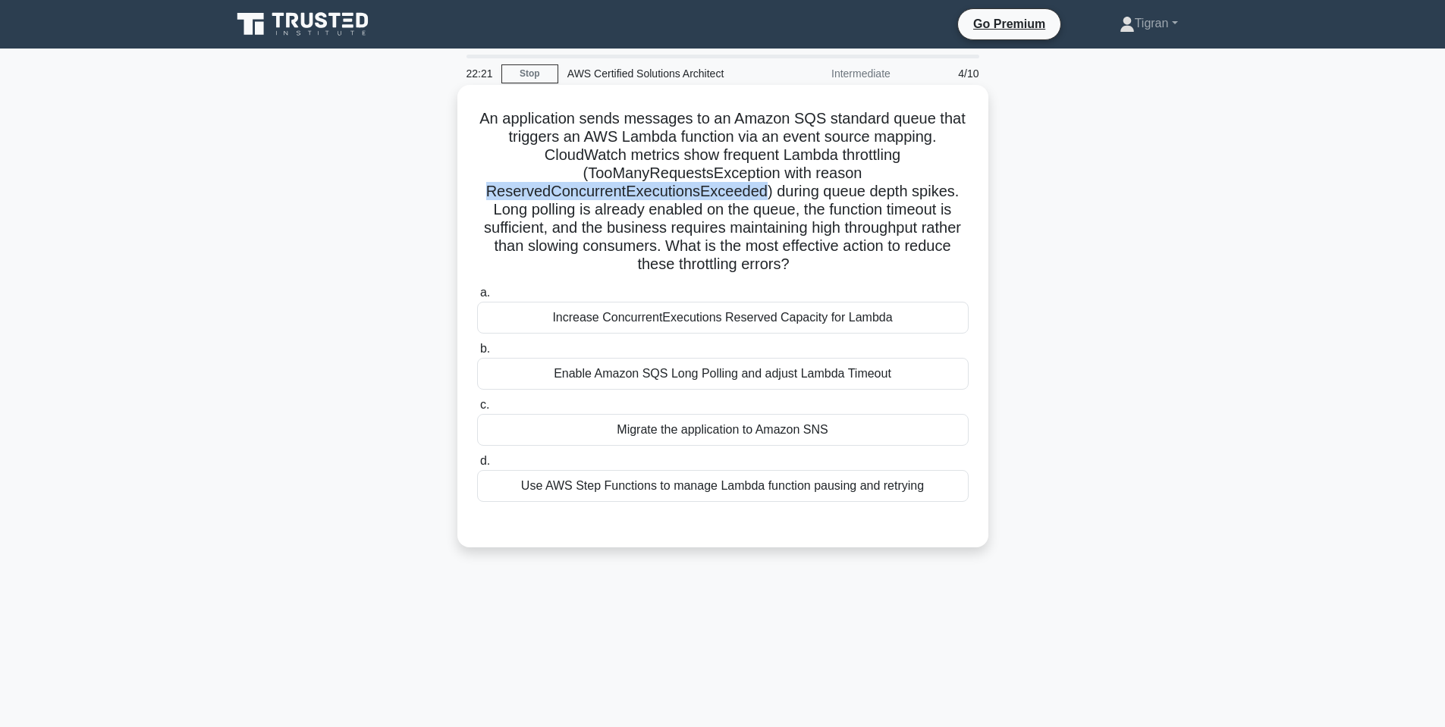
click at [717, 193] on h5 "An application sends messages to an Amazon SQS standard queue that triggers an …" at bounding box center [723, 191] width 494 height 165
click at [745, 209] on h5 "An application sends messages to an Amazon SQS standard queue that triggers an …" at bounding box center [723, 191] width 494 height 165
drag, startPoint x: 668, startPoint y: 227, endPoint x: 732, endPoint y: 229, distance: 63.7
click at [732, 229] on h5 "An application sends messages to an Amazon SQS standard queue that triggers an …" at bounding box center [723, 191] width 494 height 165
click at [763, 228] on h5 "An application sends messages to an Amazon SQS standard queue that triggers an …" at bounding box center [723, 191] width 494 height 165
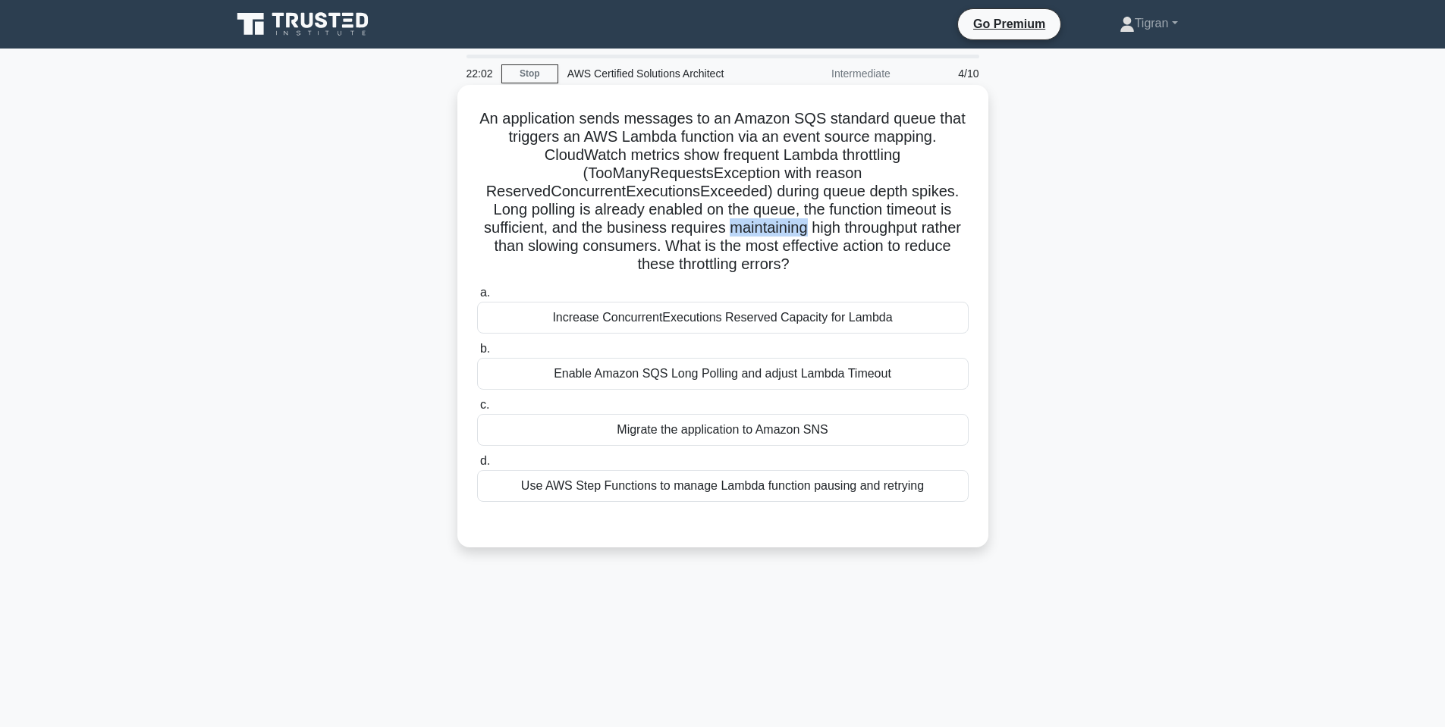
click at [763, 228] on h5 "An application sends messages to an Amazon SQS standard queue that triggers an …" at bounding box center [723, 191] width 494 height 165
click at [825, 230] on h5 "An application sends messages to an Amazon SQS standard queue that triggers an …" at bounding box center [723, 191] width 494 height 165
click at [892, 228] on h5 "An application sends messages to an Amazon SQS standard queue that triggers an …" at bounding box center [723, 191] width 494 height 165
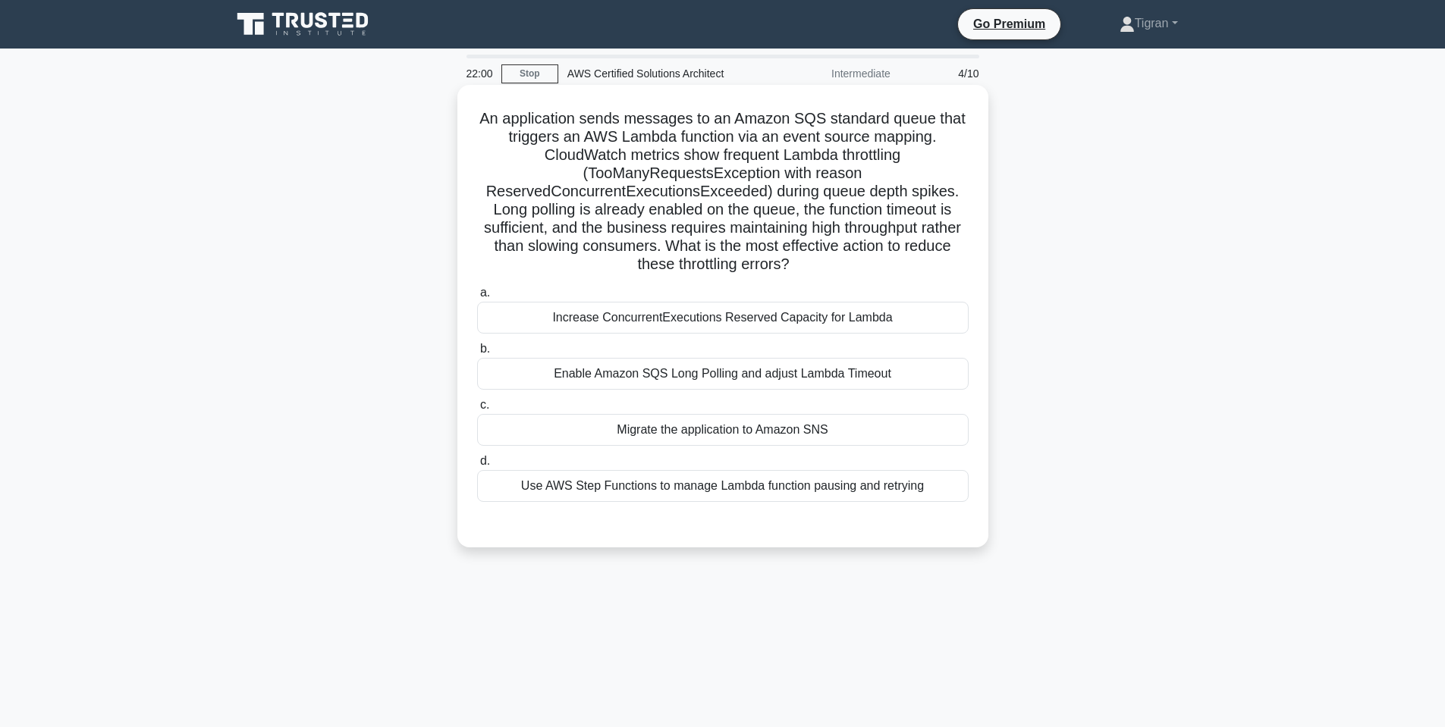
click at [947, 227] on h5 "An application sends messages to an Amazon SQS standard queue that triggers an …" at bounding box center [723, 191] width 494 height 165
drag, startPoint x: 494, startPoint y: 242, endPoint x: 591, endPoint y: 244, distance: 97.1
click at [591, 244] on h5 "An application sends messages to an Amazon SQS standard queue that triggers an …" at bounding box center [723, 191] width 494 height 165
click at [554, 248] on h5 "An application sends messages to an Amazon SQS standard queue that triggers an …" at bounding box center [723, 191] width 494 height 165
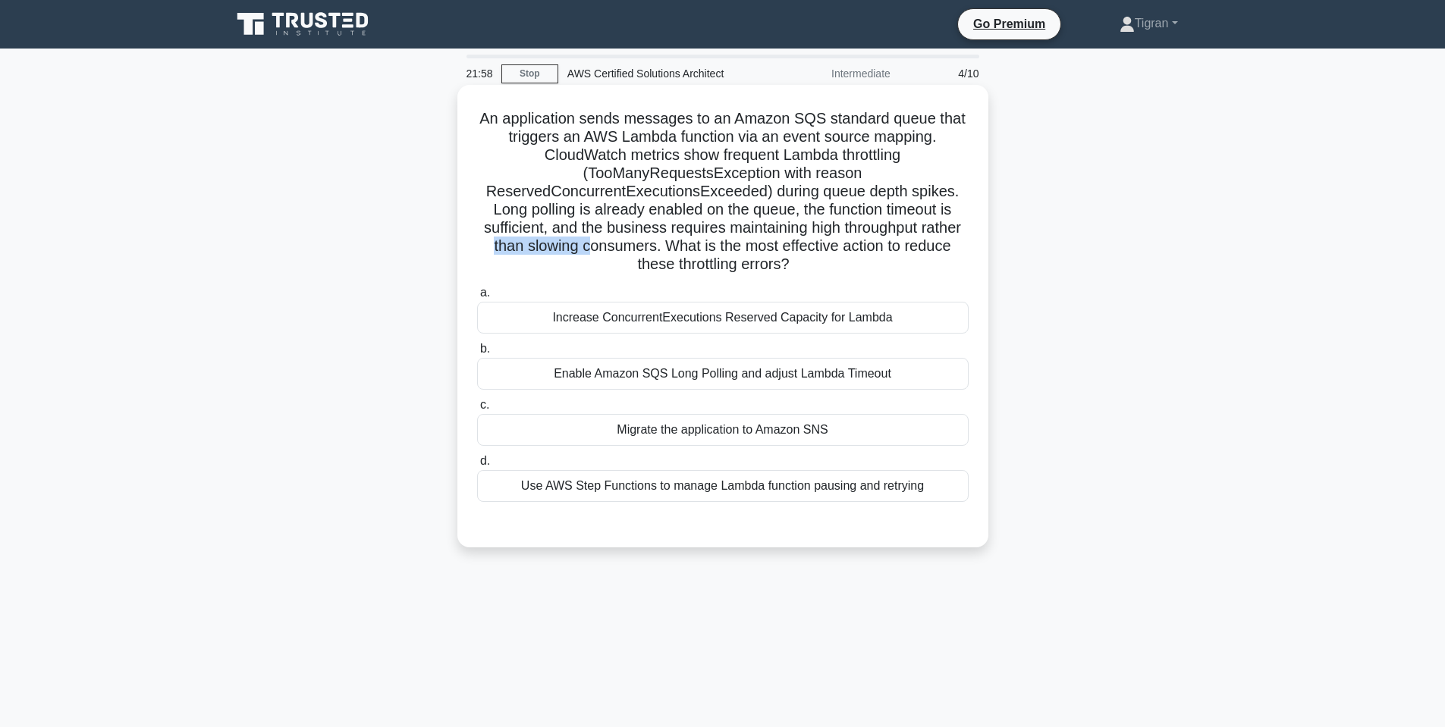
drag, startPoint x: 554, startPoint y: 248, endPoint x: 562, endPoint y: 245, distance: 8.9
click at [554, 248] on h5 "An application sends messages to an Amazon SQS standard queue that triggers an …" at bounding box center [723, 191] width 494 height 165
click at [642, 244] on h5 "An application sends messages to an Amazon SQS standard queue that triggers an …" at bounding box center [723, 191] width 494 height 165
click at [663, 240] on h5 "An application sends messages to an Amazon SQS standard queue that triggers an …" at bounding box center [723, 191] width 494 height 165
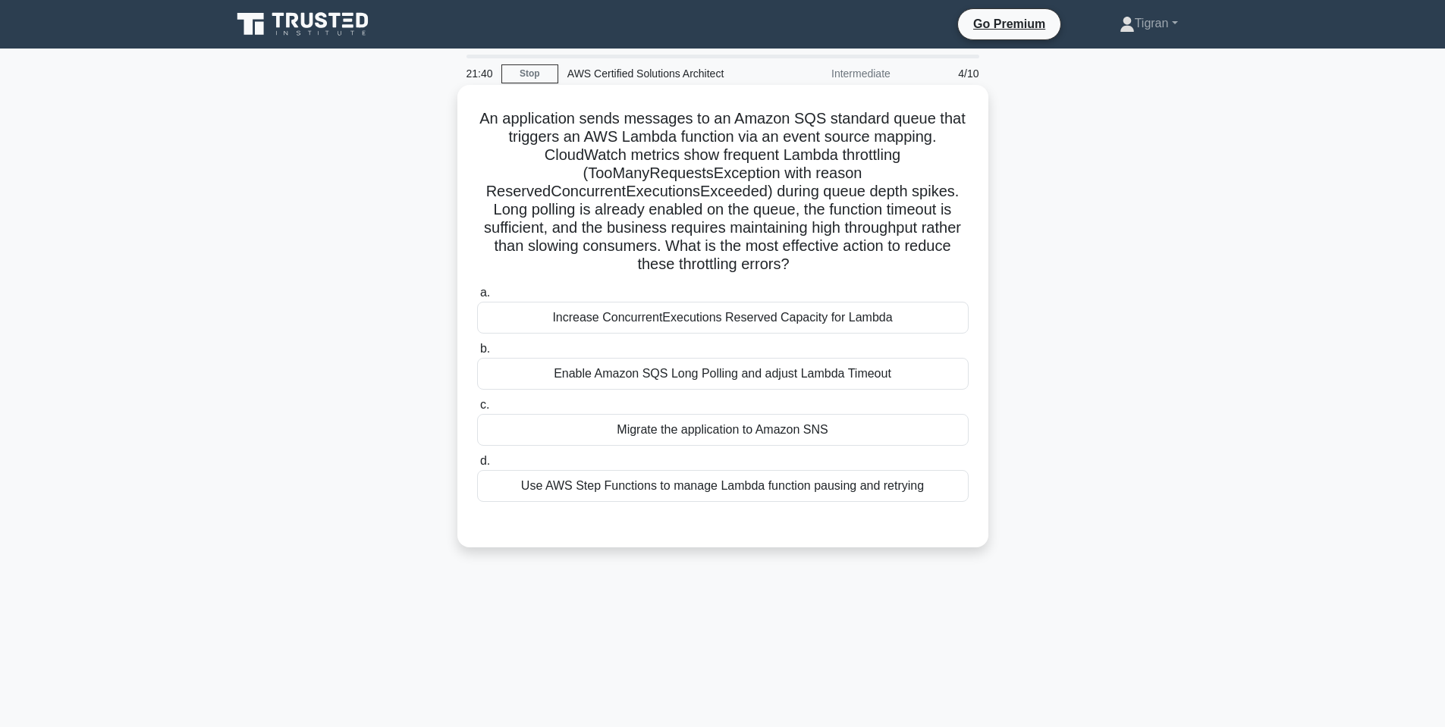
click at [722, 322] on div "Increase ConcurrentExecutions Reserved Capacity for Lambda" at bounding box center [722, 318] width 491 height 32
click at [477, 298] on input "a. Increase ConcurrentExecutions Reserved Capacity for Lambda" at bounding box center [477, 293] width 0 height 10
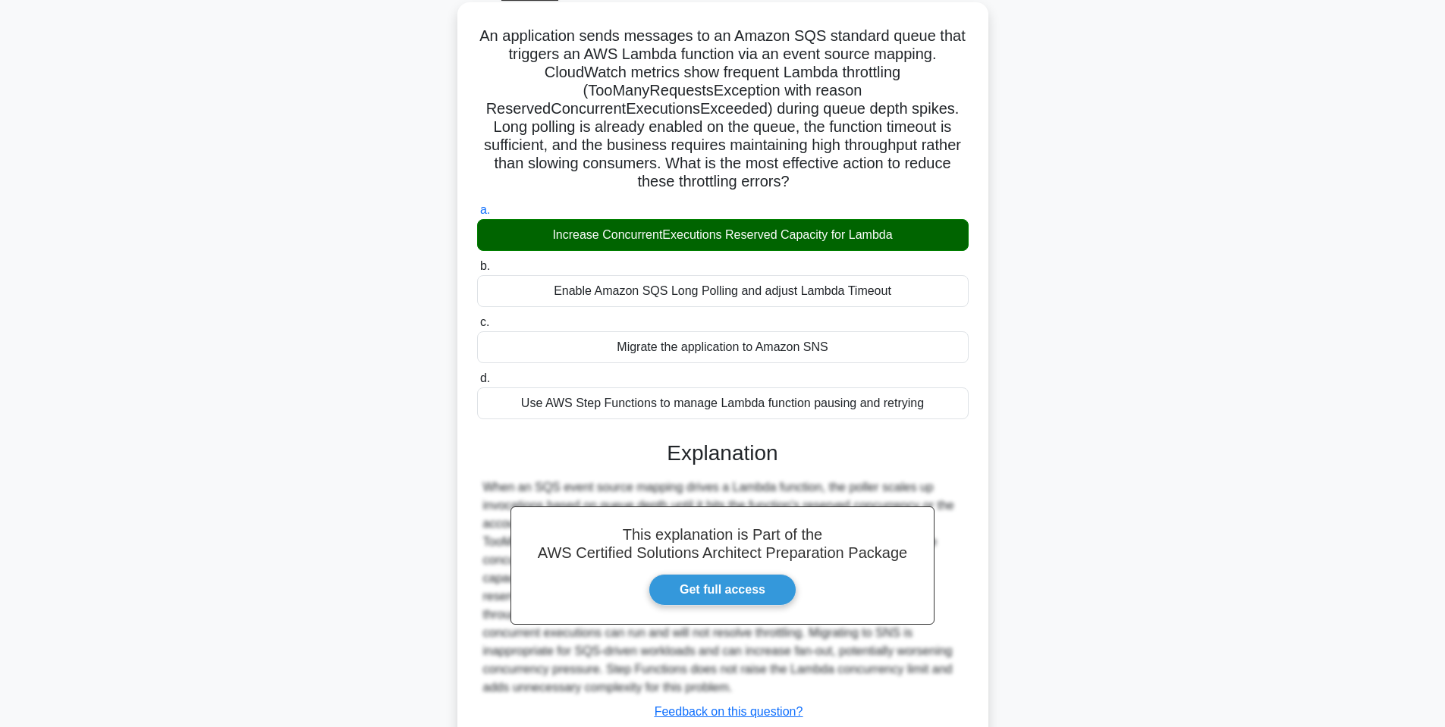
scroll to position [190, 0]
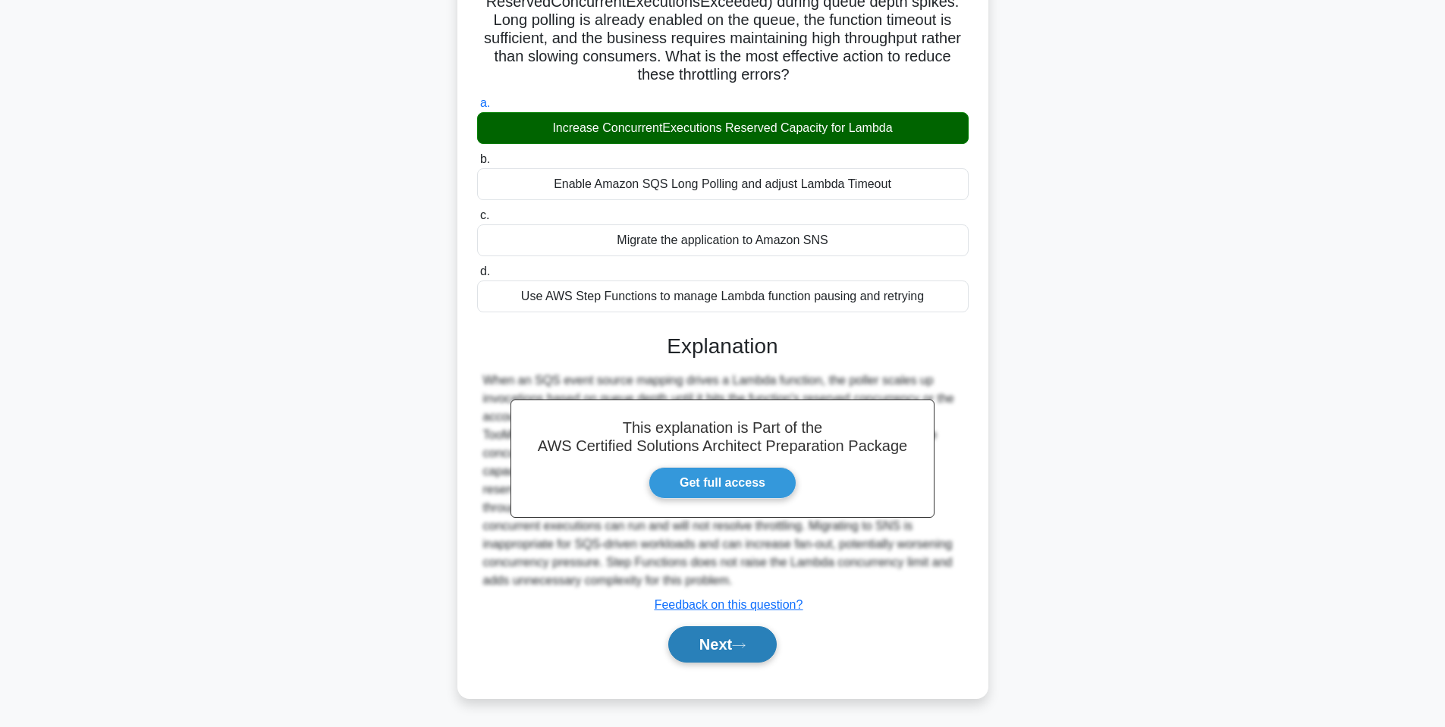
click at [698, 655] on button "Next" at bounding box center [722, 644] width 108 height 36
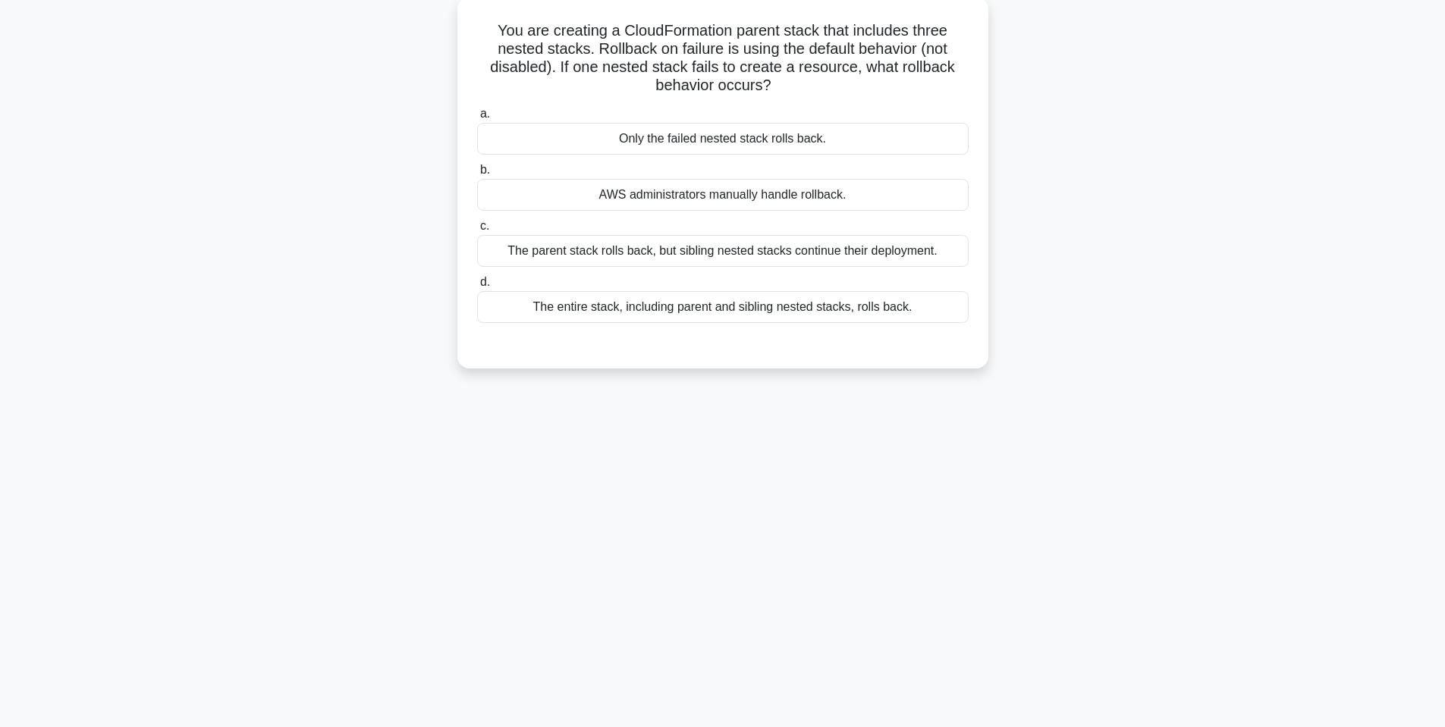
scroll to position [0, 0]
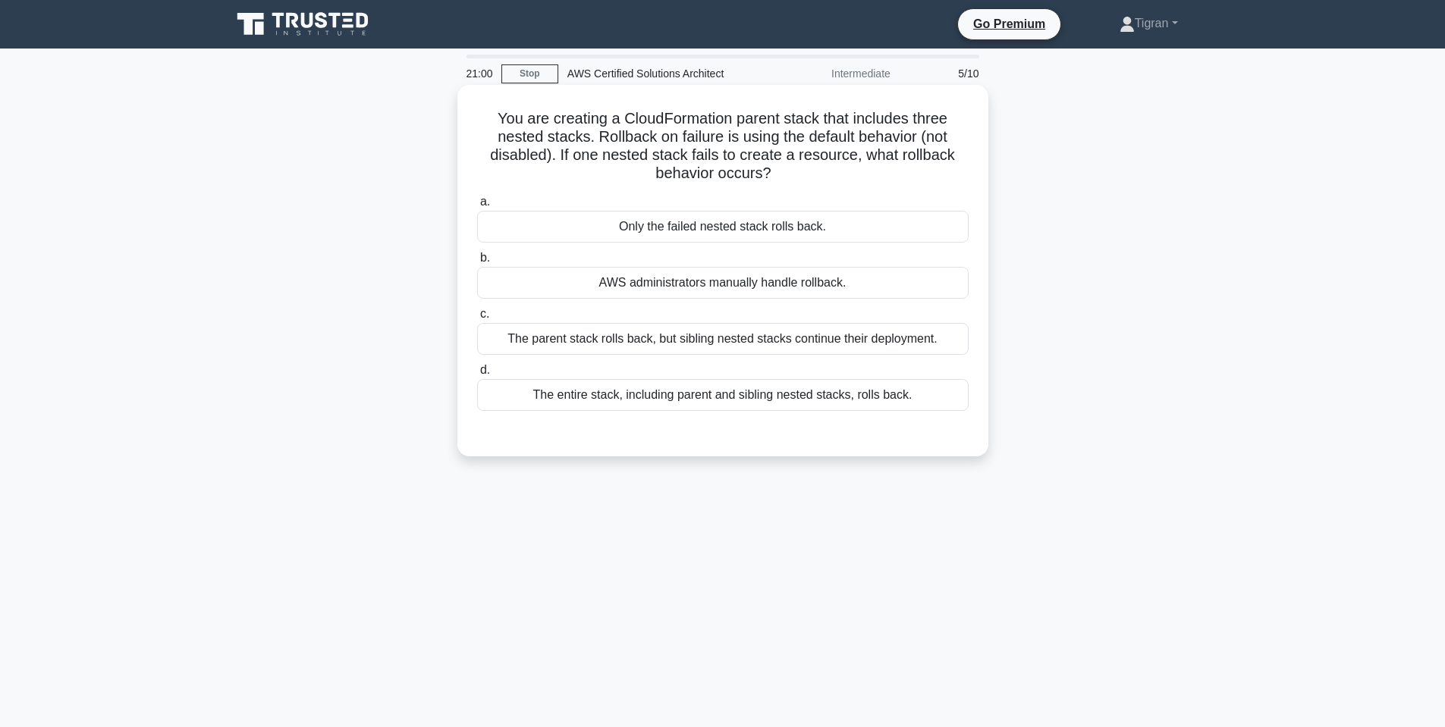
click at [629, 397] on div "The entire stack, including parent and sibling nested stacks, rolls back." at bounding box center [722, 395] width 491 height 32
click at [477, 375] on input "d. The entire stack, including parent and sibling nested stacks, rolls back." at bounding box center [477, 371] width 0 height 10
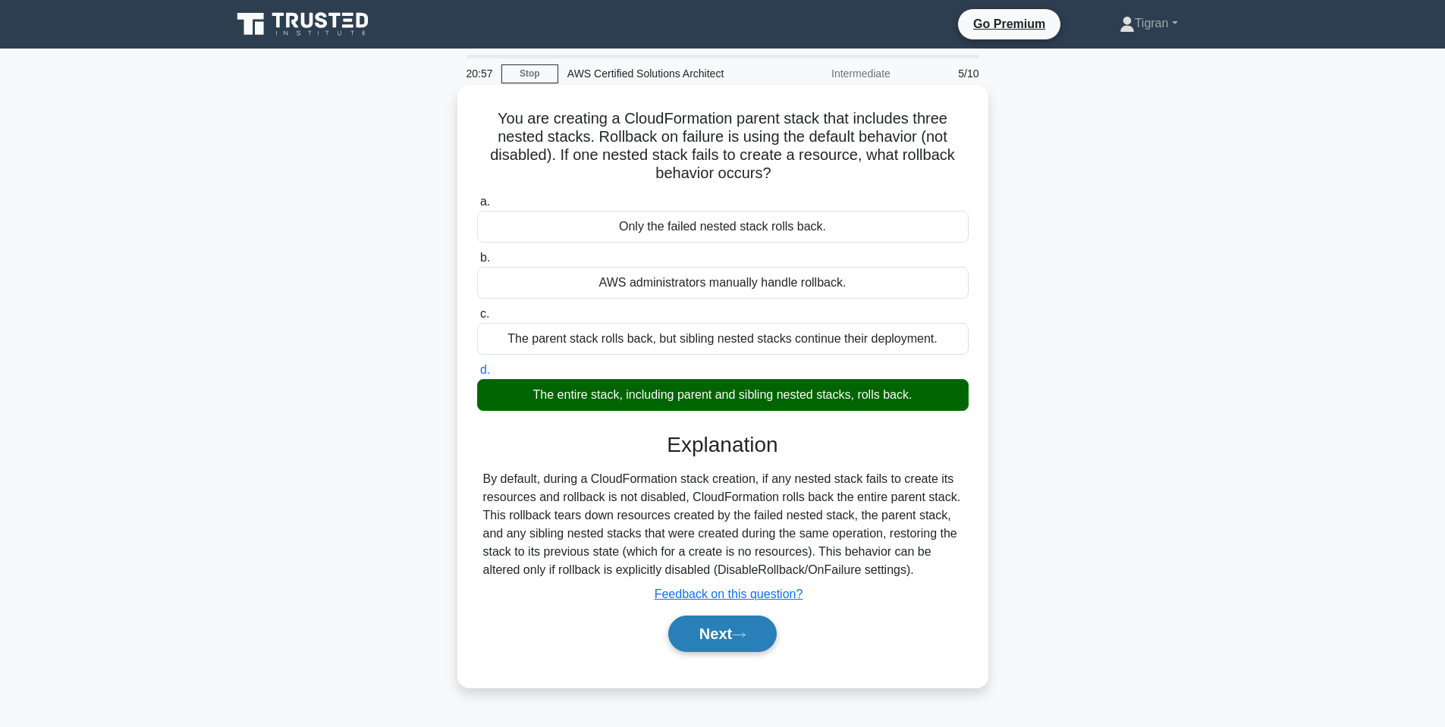
click at [687, 627] on button "Next" at bounding box center [722, 634] width 108 height 36
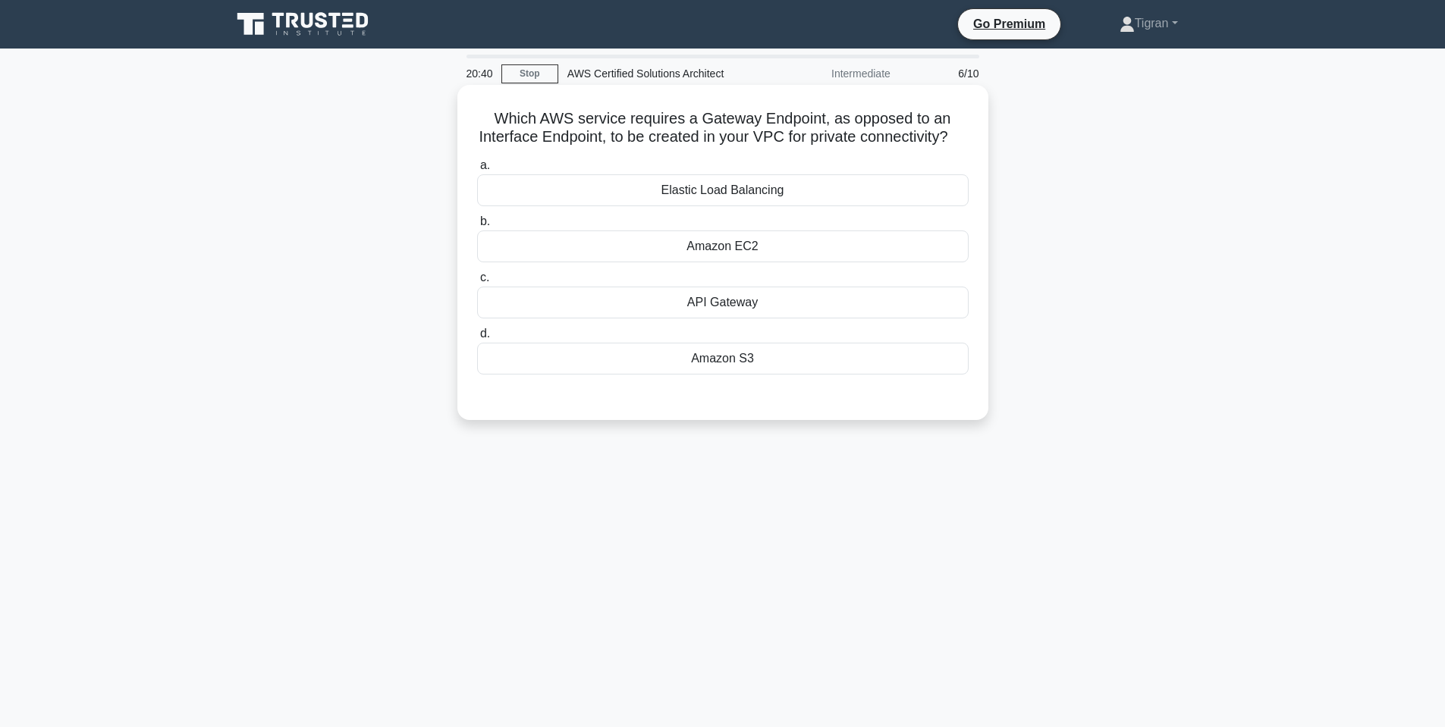
click at [715, 357] on div "Amazon S3" at bounding box center [722, 359] width 491 height 32
click at [477, 339] on input "d. Amazon S3" at bounding box center [477, 334] width 0 height 10
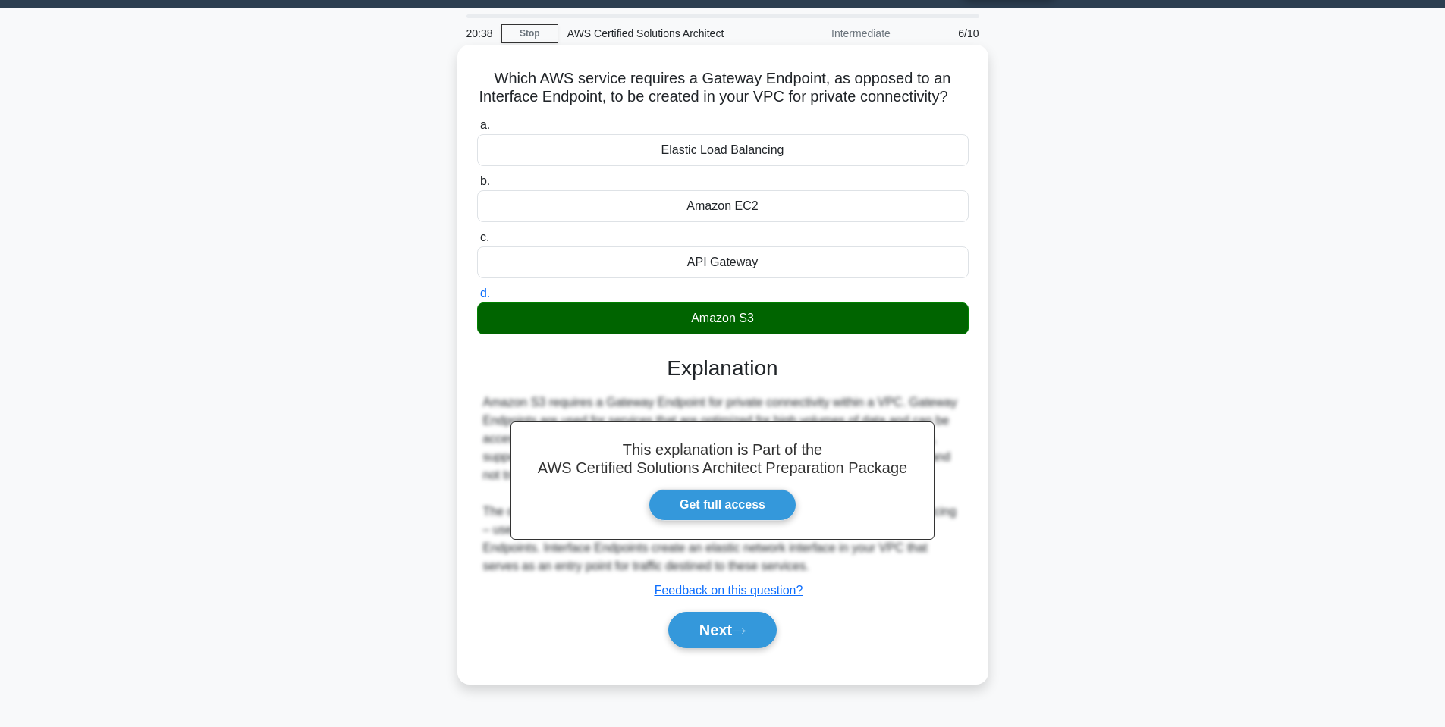
scroll to position [92, 0]
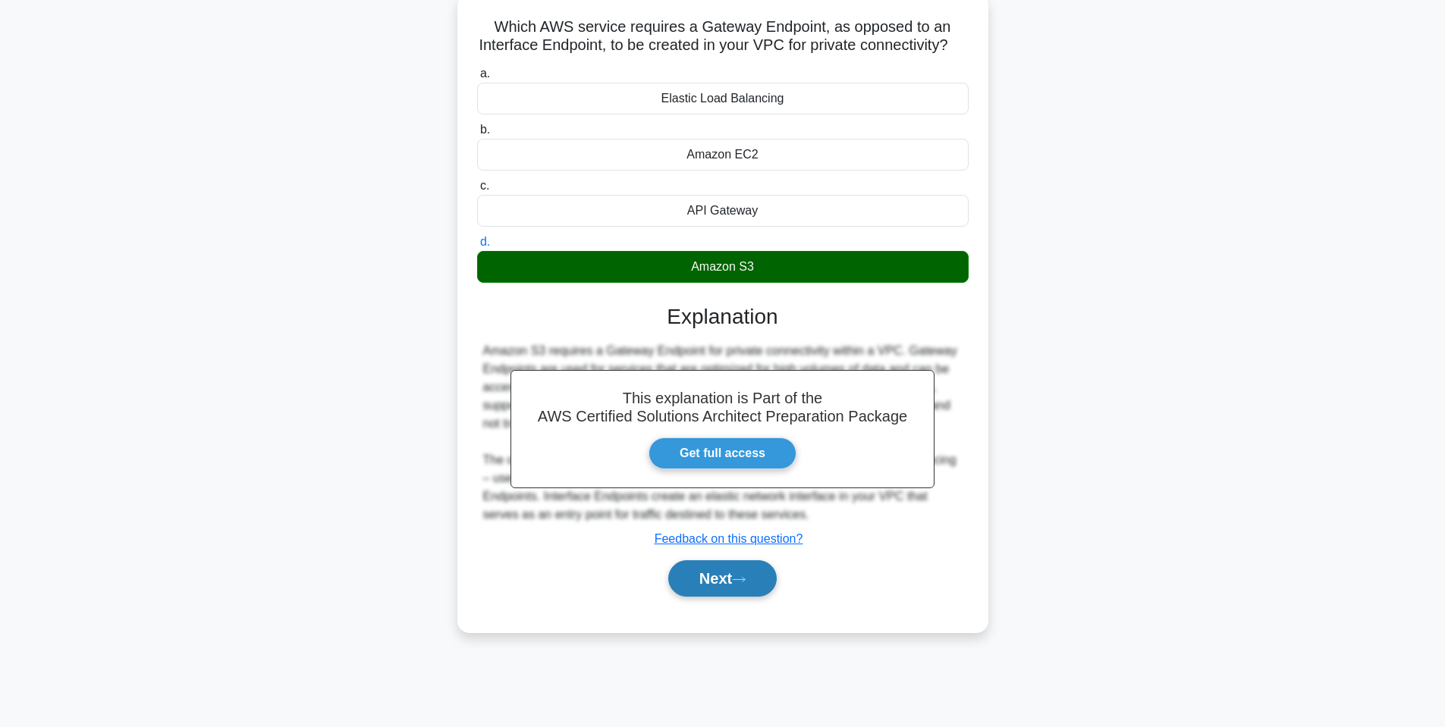
click at [693, 582] on button "Next" at bounding box center [722, 578] width 108 height 36
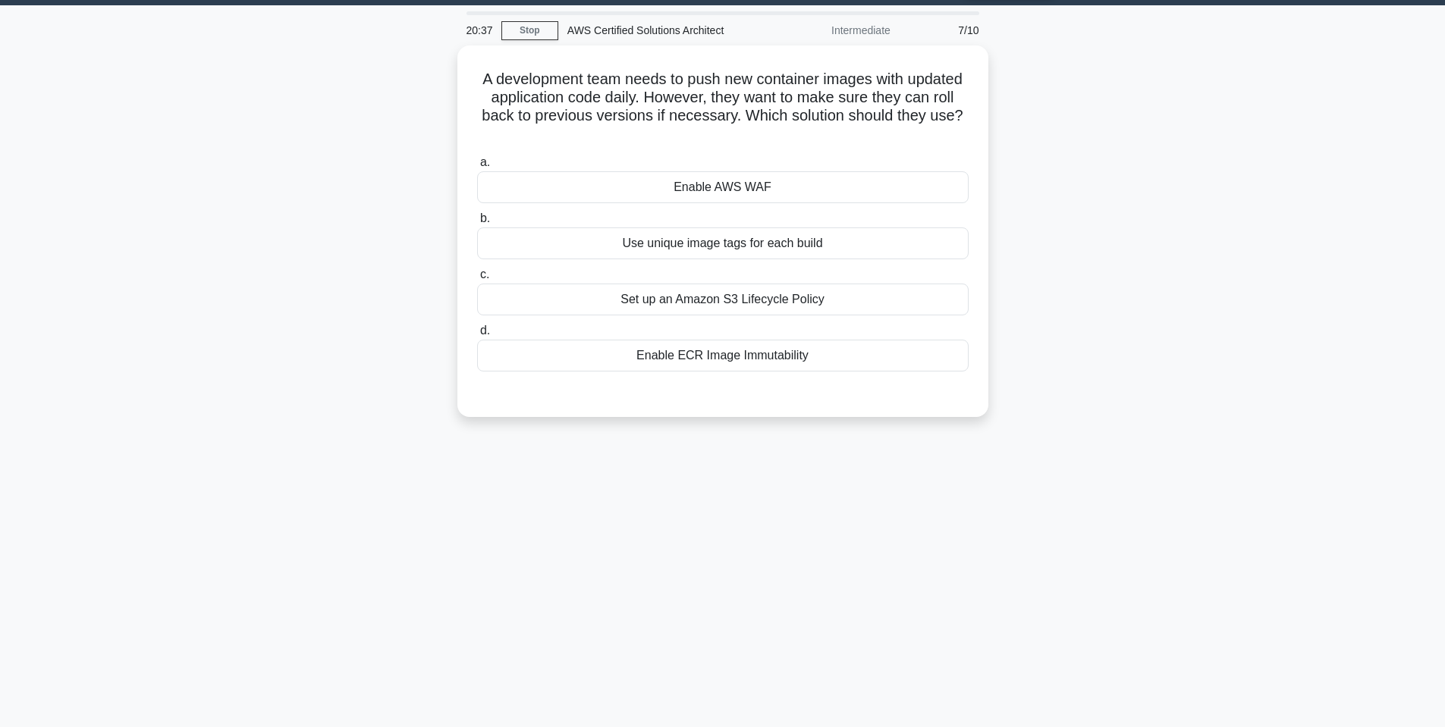
scroll to position [0, 0]
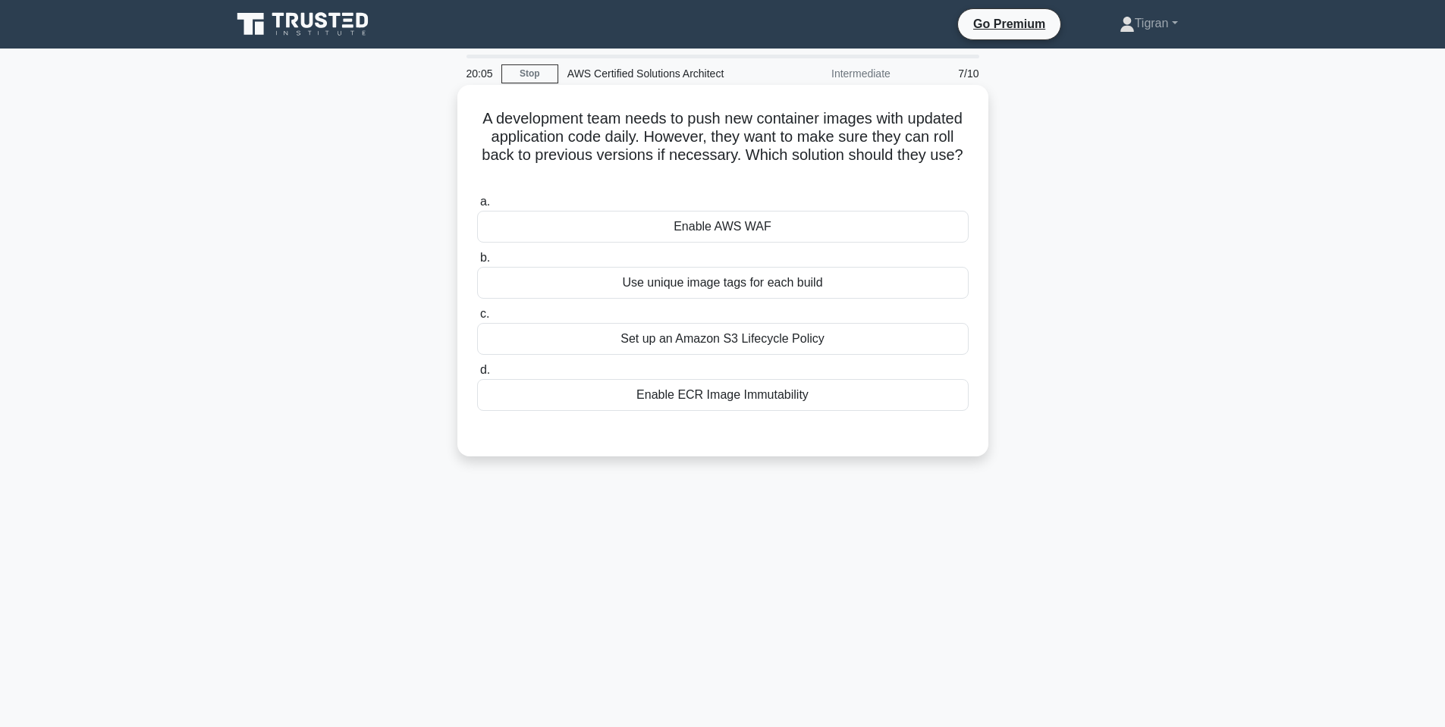
click at [722, 399] on div "Enable ECR Image Immutability" at bounding box center [722, 395] width 491 height 32
click at [477, 375] on input "d. Enable ECR Image Immutability" at bounding box center [477, 371] width 0 height 10
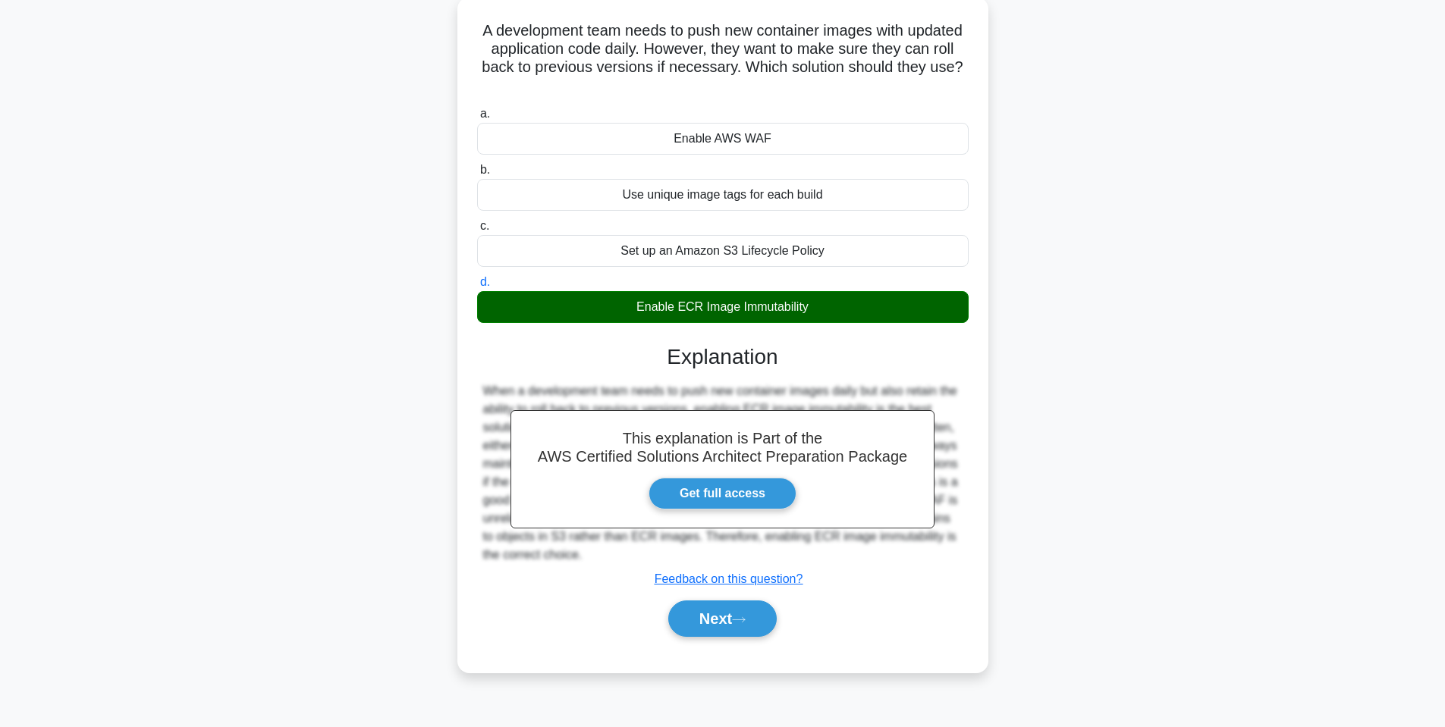
scroll to position [92, 0]
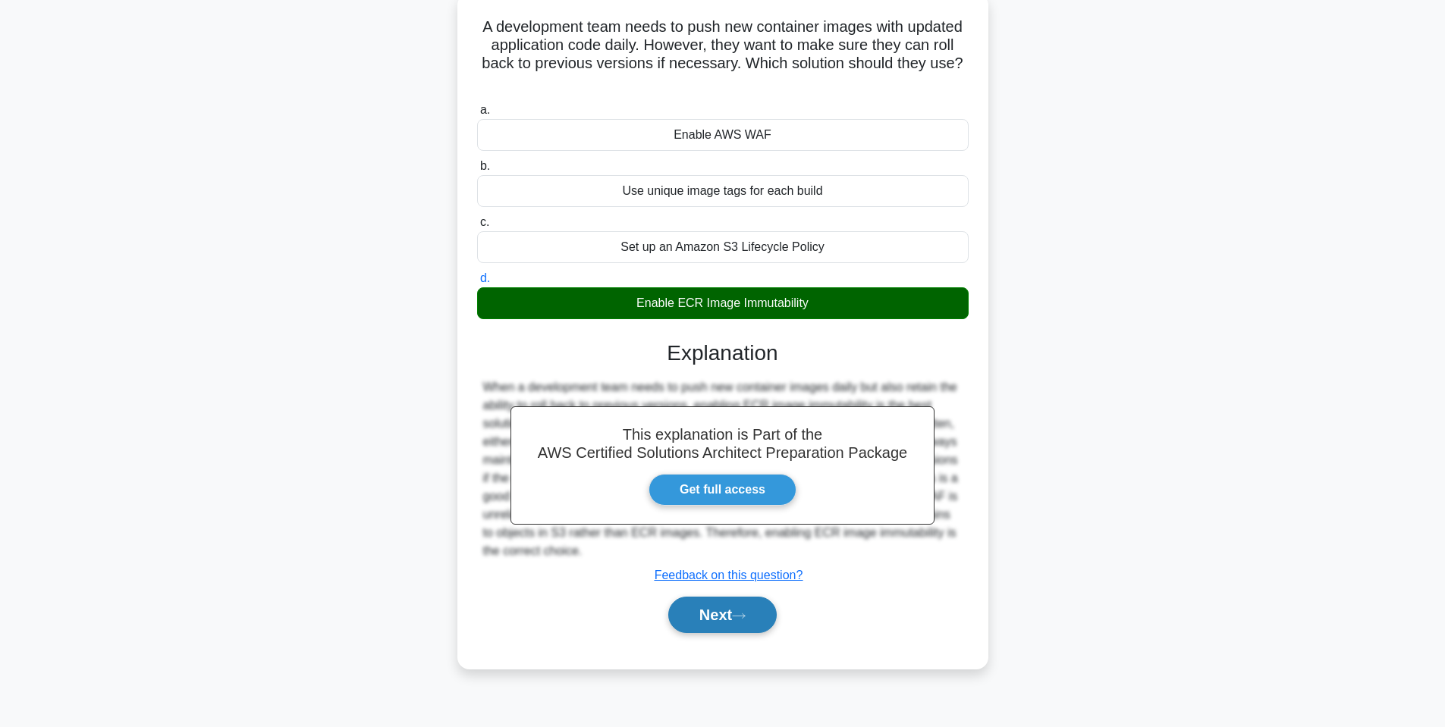
click at [703, 615] on button "Next" at bounding box center [722, 615] width 108 height 36
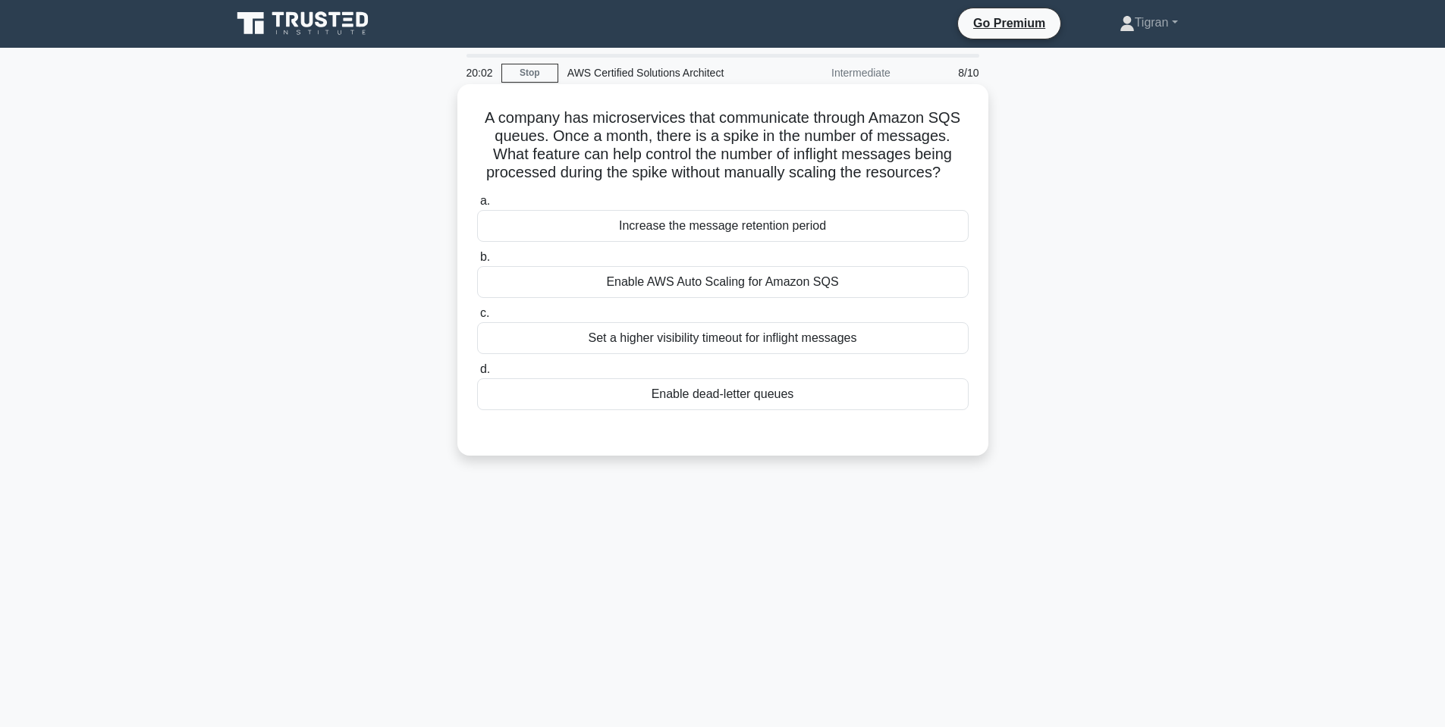
scroll to position [0, 0]
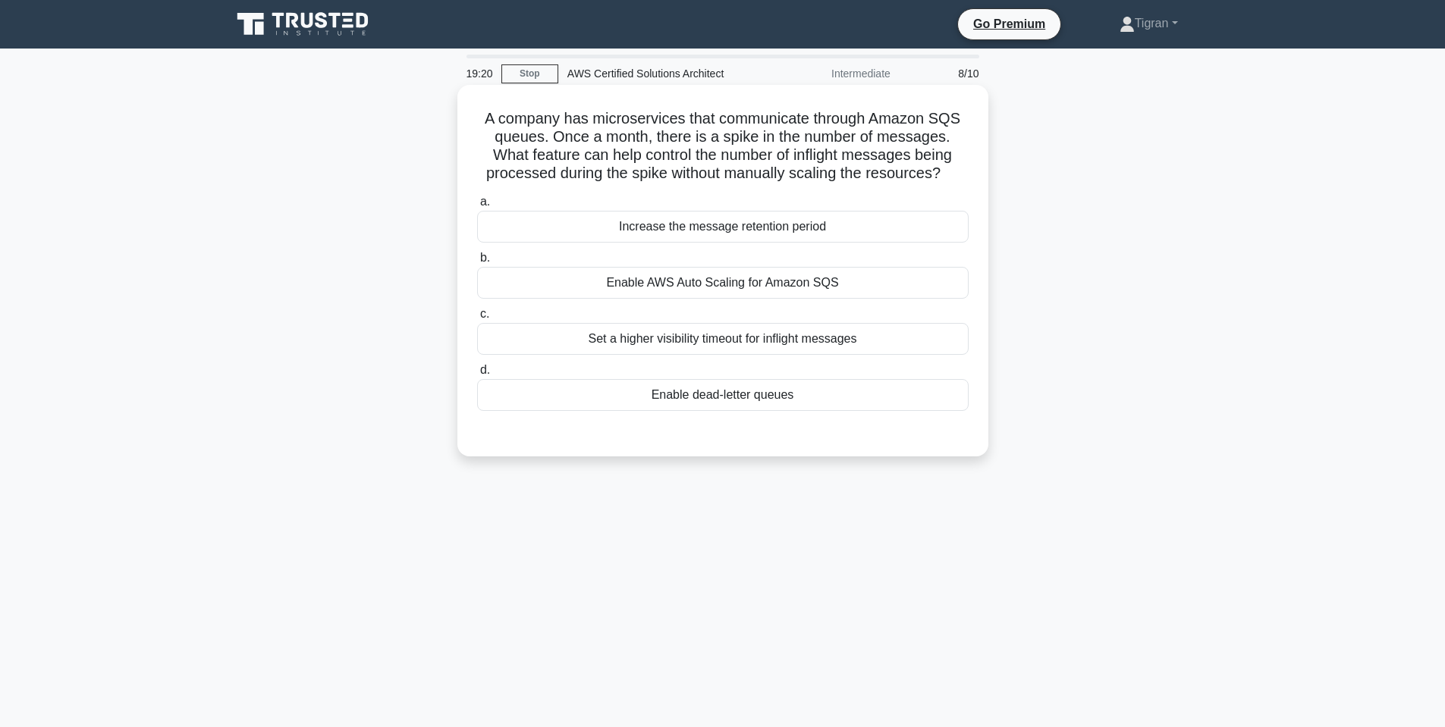
click at [692, 277] on div "Enable AWS Auto Scaling for Amazon SQS" at bounding box center [722, 283] width 491 height 32
click at [477, 263] on input "b. Enable AWS Auto Scaling for Amazon SQS" at bounding box center [477, 258] width 0 height 10
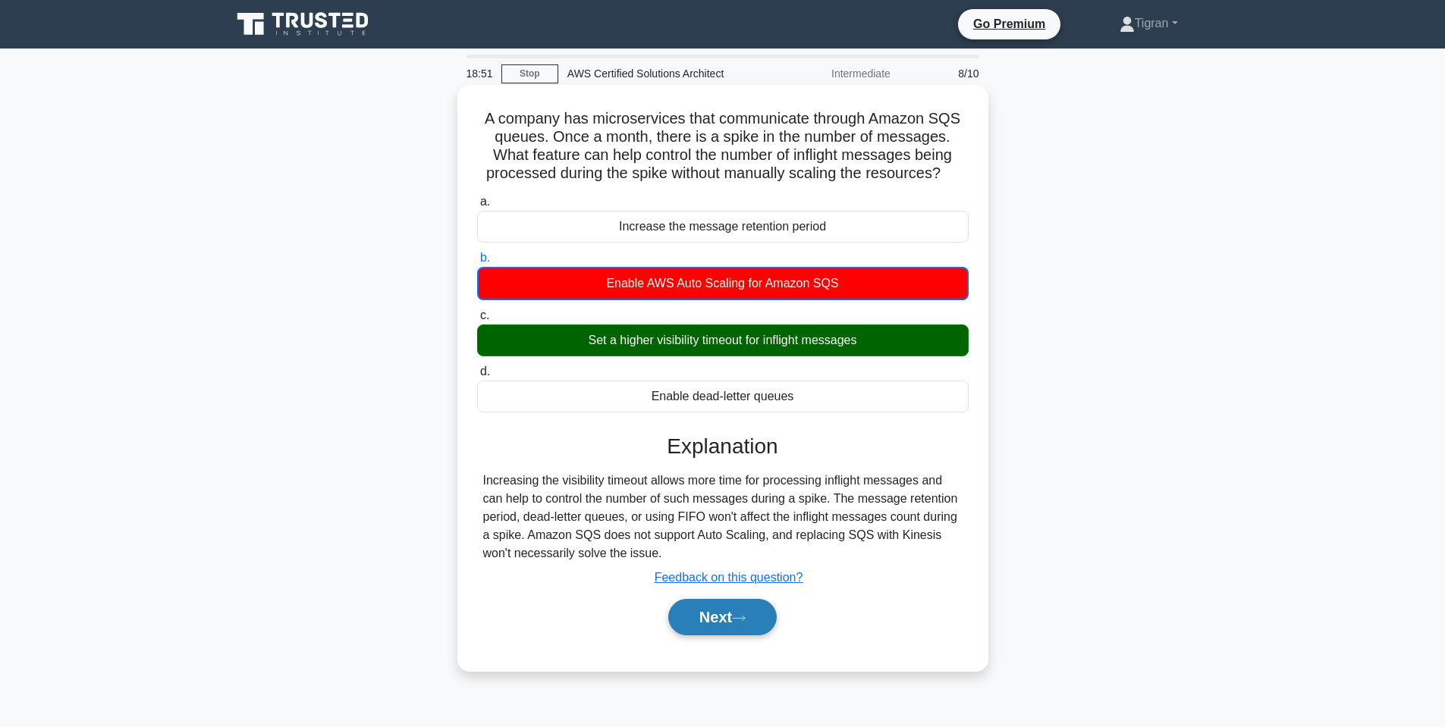
click at [692, 624] on button "Next" at bounding box center [722, 617] width 108 height 36
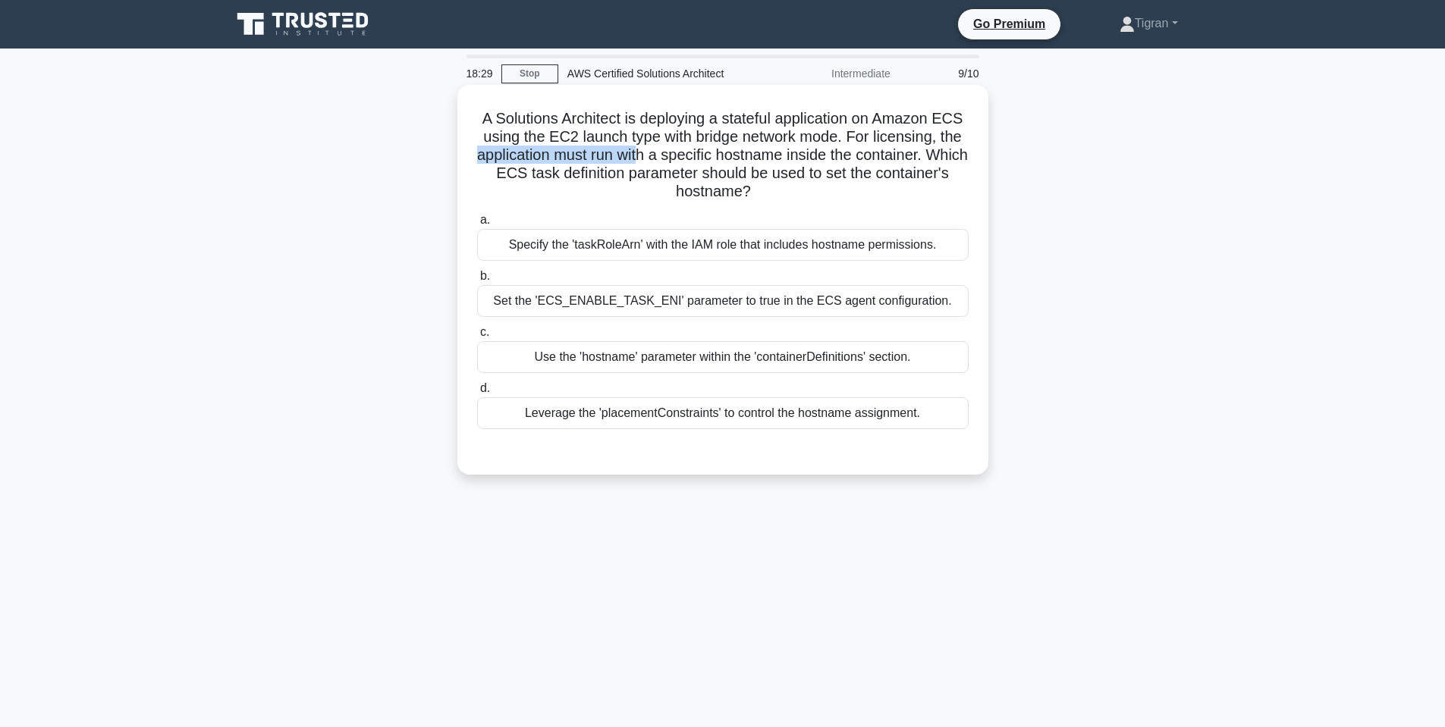
drag, startPoint x: 486, startPoint y: 160, endPoint x: 636, endPoint y: 148, distance: 149.9
click at [636, 148] on h5 "A Solutions Architect is deploying a stateful application on Amazon ECS using t…" at bounding box center [723, 155] width 494 height 93
click at [697, 148] on h5 "A Solutions Architect is deploying a stateful application on Amazon ECS using t…" at bounding box center [723, 155] width 494 height 93
click at [758, 147] on h5 "A Solutions Architect is deploying a stateful application on Amazon ECS using t…" at bounding box center [723, 155] width 494 height 93
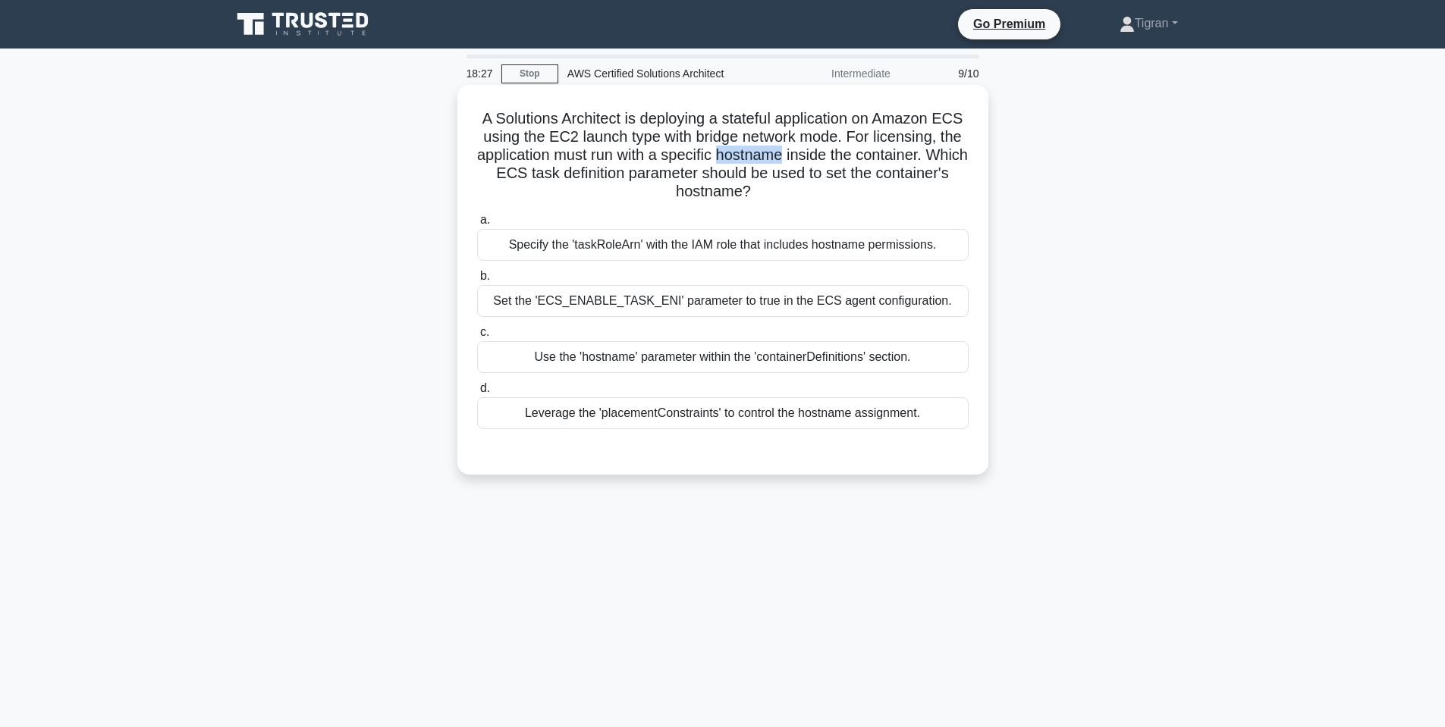
click at [759, 149] on h5 "A Solutions Architect is deploying a stateful application on Amazon ECS using t…" at bounding box center [723, 155] width 494 height 93
click at [796, 153] on h5 "A Solutions Architect is deploying a stateful application on Amazon ECS using t…" at bounding box center [723, 155] width 494 height 93
click at [797, 153] on h5 "A Solutions Architect is deploying a stateful application on Amazon ECS using t…" at bounding box center [723, 155] width 494 height 93
drag, startPoint x: 890, startPoint y: 156, endPoint x: 879, endPoint y: 152, distance: 11.3
click at [878, 152] on h5 "A Solutions Architect is deploying a stateful application on Amazon ECS using t…" at bounding box center [723, 155] width 494 height 93
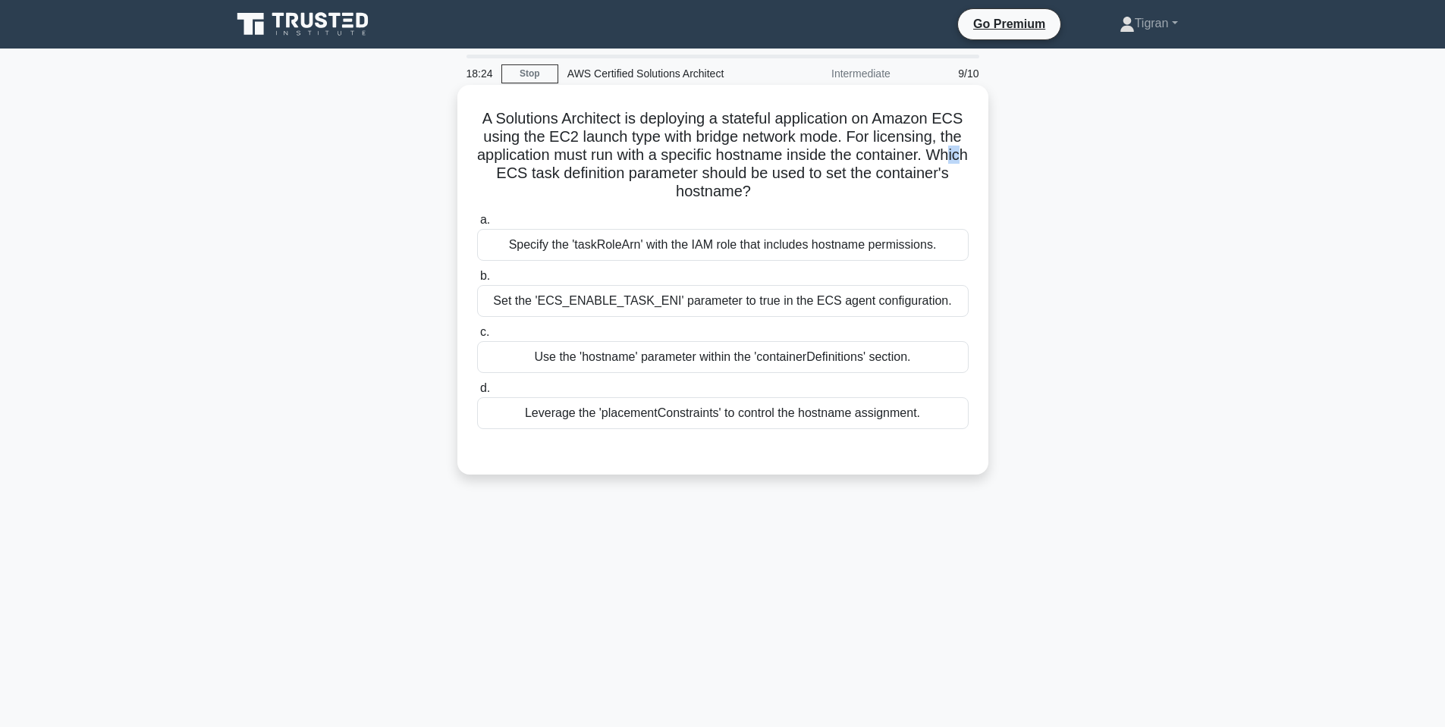
drag, startPoint x: 947, startPoint y: 159, endPoint x: 959, endPoint y: 158, distance: 12.2
click at [959, 158] on h5 "A Solutions Architect is deploying a stateful application on Amazon ECS using t…" at bounding box center [723, 155] width 494 height 93
drag, startPoint x: 499, startPoint y: 172, endPoint x: 611, endPoint y: 171, distance: 111.5
click at [611, 171] on h5 "A Solutions Architect is deploying a stateful application on Amazon ECS using t…" at bounding box center [723, 155] width 494 height 93
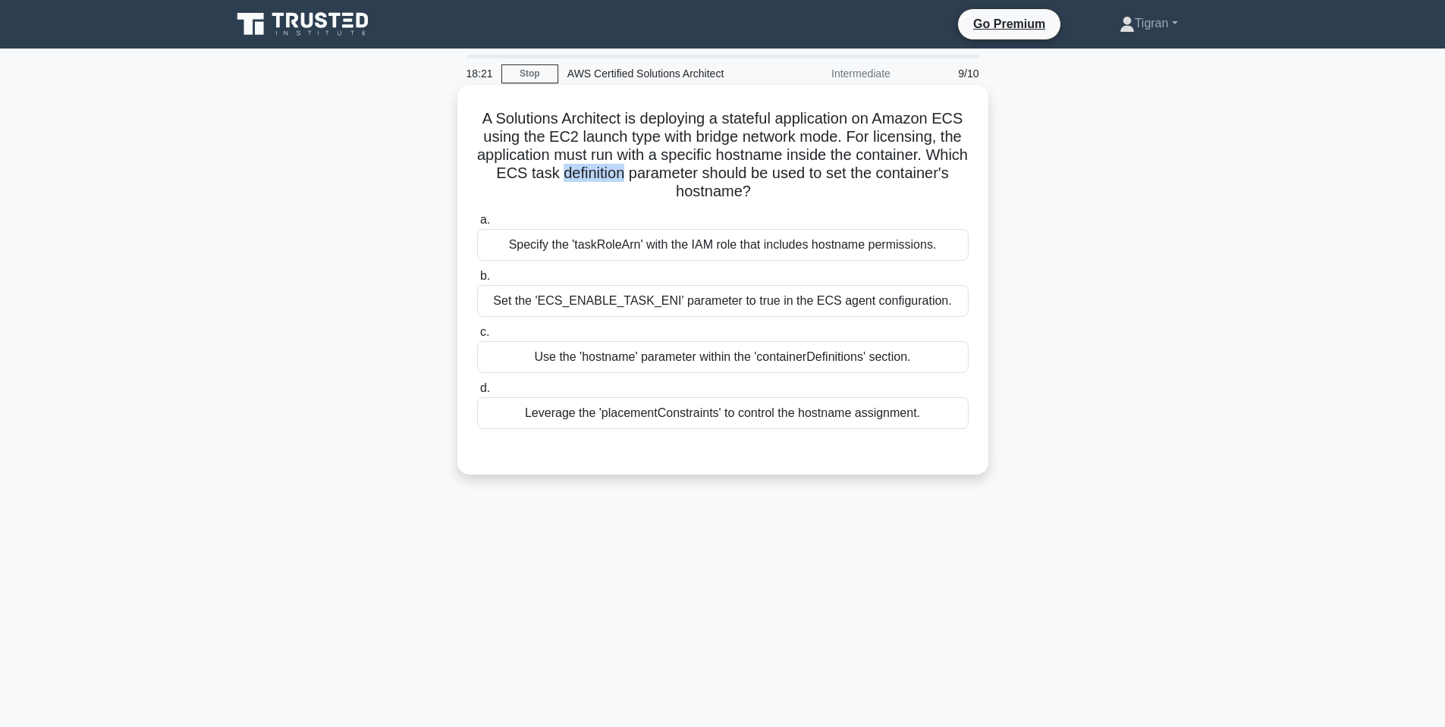
drag, startPoint x: 611, startPoint y: 171, endPoint x: 632, endPoint y: 174, distance: 21.4
click at [611, 172] on h5 "A Solutions Architect is deploying a stateful application on Amazon ECS using t…" at bounding box center [723, 155] width 494 height 93
click at [639, 182] on h5 "A Solutions Architect is deploying a stateful application on Amazon ECS using t…" at bounding box center [723, 155] width 494 height 93
click at [724, 176] on h5 "A Solutions Architect is deploying a stateful application on Amazon ECS using t…" at bounding box center [723, 155] width 494 height 93
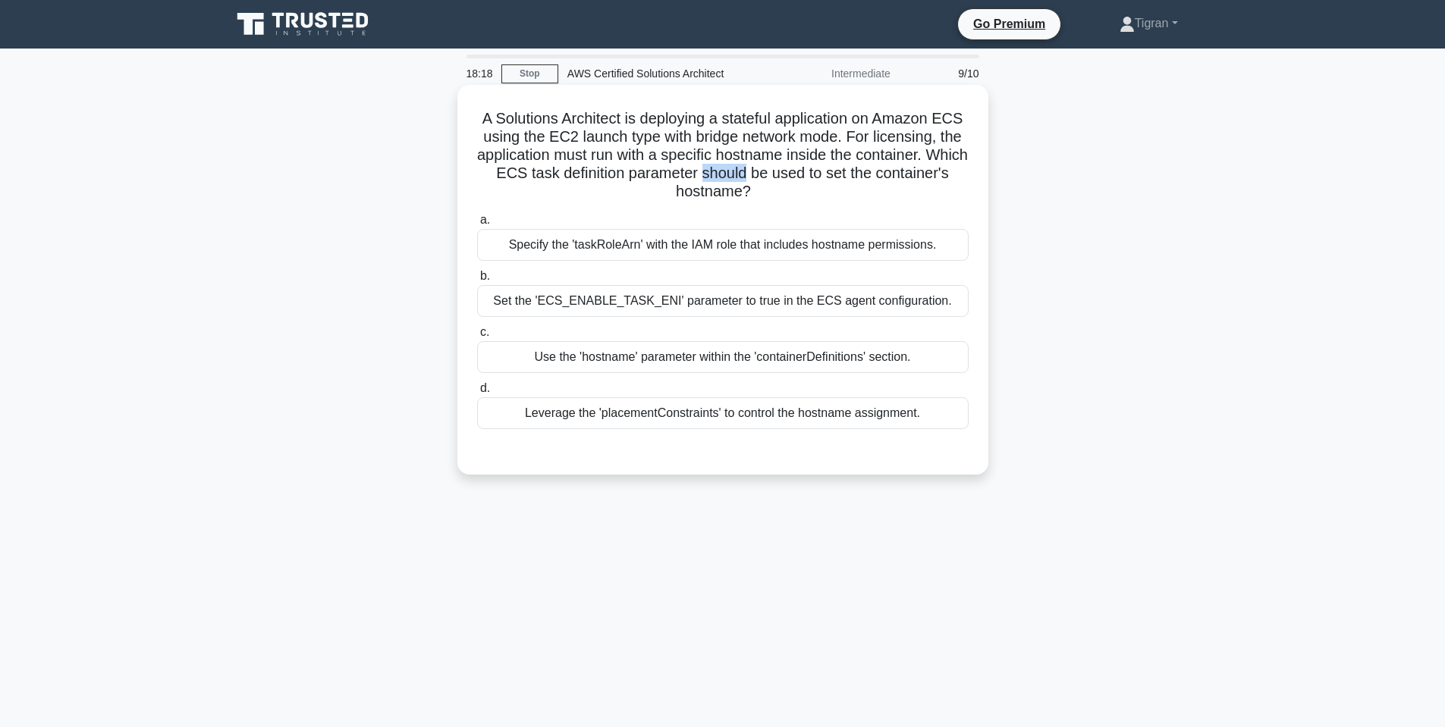
click at [725, 176] on h5 "A Solutions Architect is deploying a stateful application on Amazon ECS using t…" at bounding box center [723, 155] width 494 height 93
click at [783, 172] on h5 "A Solutions Architect is deploying a stateful application on Amazon ECS using t…" at bounding box center [723, 155] width 494 height 93
click at [787, 172] on h5 "A Solutions Architect is deploying a stateful application on Amazon ECS using t…" at bounding box center [723, 155] width 494 height 93
click at [827, 172] on h5 "A Solutions Architect is deploying a stateful application on Amazon ECS using t…" at bounding box center [723, 155] width 494 height 93
click at [827, 173] on h5 "A Solutions Architect is deploying a stateful application on Amazon ECS using t…" at bounding box center [723, 155] width 494 height 93
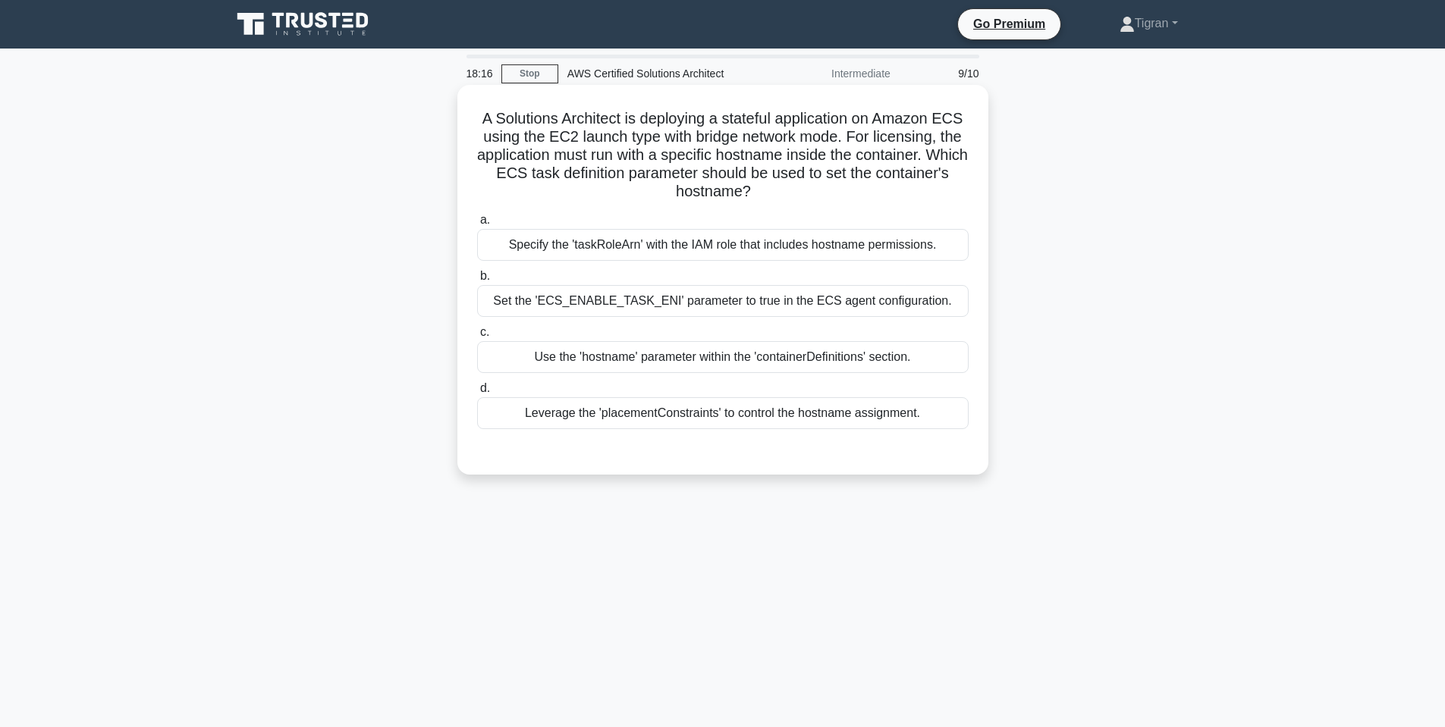
click at [768, 174] on h5 "A Solutions Architect is deploying a stateful application on Amazon ECS using t…" at bounding box center [723, 155] width 494 height 93
click at [788, 174] on h5 "A Solutions Architect is deploying a stateful application on Amazon ECS using t…" at bounding box center [723, 155] width 494 height 93
click at [903, 170] on h5 "A Solutions Architect is deploying a stateful application on Amazon ECS using t…" at bounding box center [723, 155] width 494 height 93
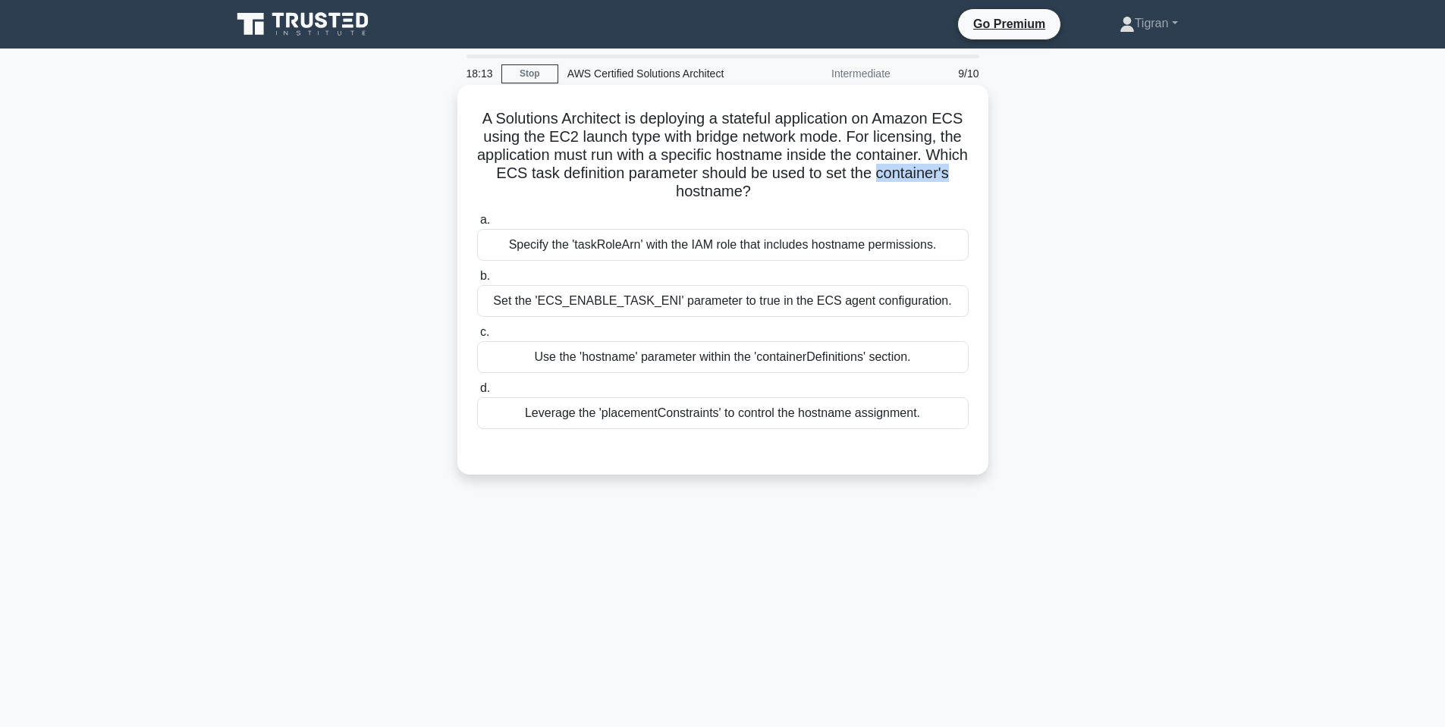
click at [903, 170] on h5 "A Solutions Architect is deploying a stateful application on Amazon ECS using t…" at bounding box center [723, 155] width 494 height 93
click at [697, 193] on h5 "A Solutions Architect is deploying a stateful application on Amazon ECS using t…" at bounding box center [723, 155] width 494 height 93
click at [699, 193] on h5 "A Solutions Architect is deploying a stateful application on Amazon ECS using t…" at bounding box center [723, 155] width 494 height 93
click at [679, 177] on h5 "A Solutions Architect is deploying a stateful application on Amazon ECS using t…" at bounding box center [723, 155] width 494 height 93
drag, startPoint x: 503, startPoint y: 155, endPoint x: 556, endPoint y: 153, distance: 53.1
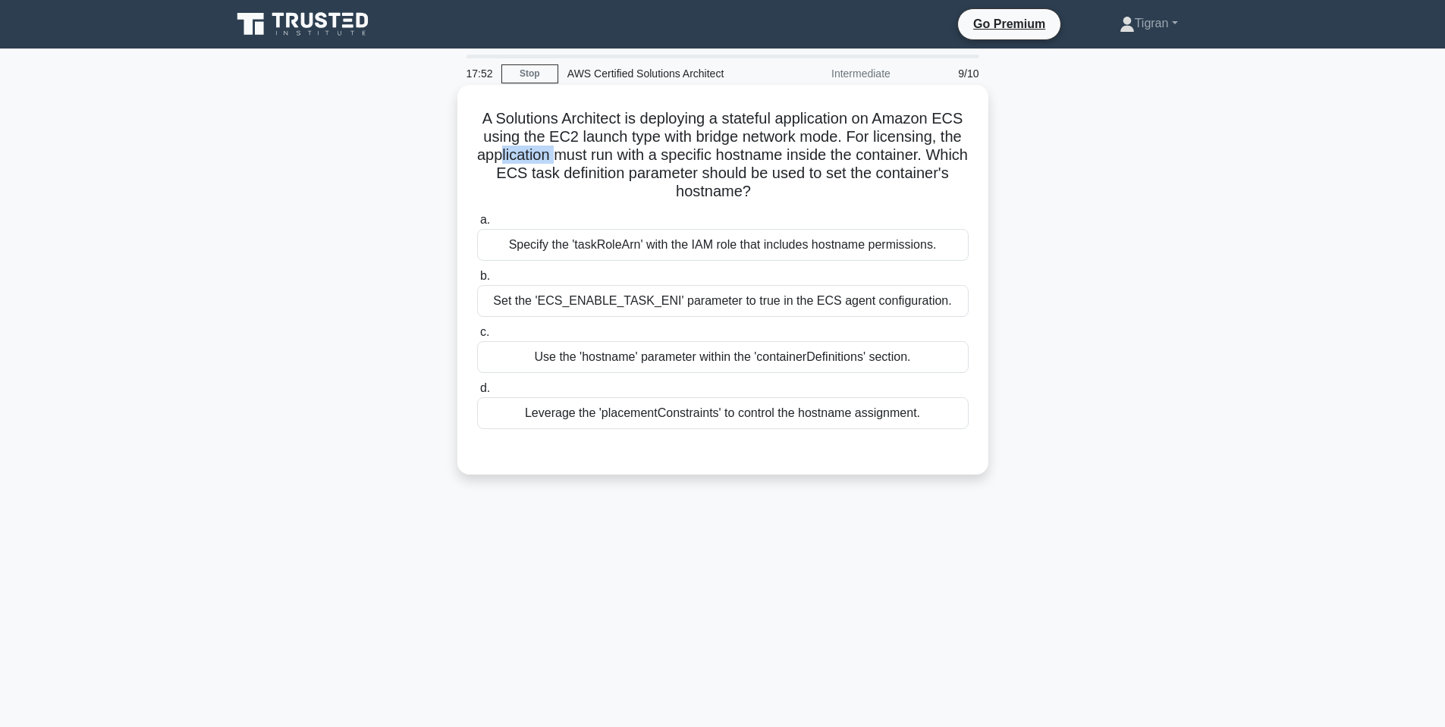
click at [556, 153] on h5 "A Solutions Architect is deploying a stateful application on Amazon ECS using t…" at bounding box center [723, 155] width 494 height 93
click at [536, 155] on h5 "A Solutions Architect is deploying a stateful application on Amazon ECS using t…" at bounding box center [723, 155] width 494 height 93
click at [568, 158] on h5 "A Solutions Architect is deploying a stateful application on Amazon ECS using t…" at bounding box center [723, 155] width 494 height 93
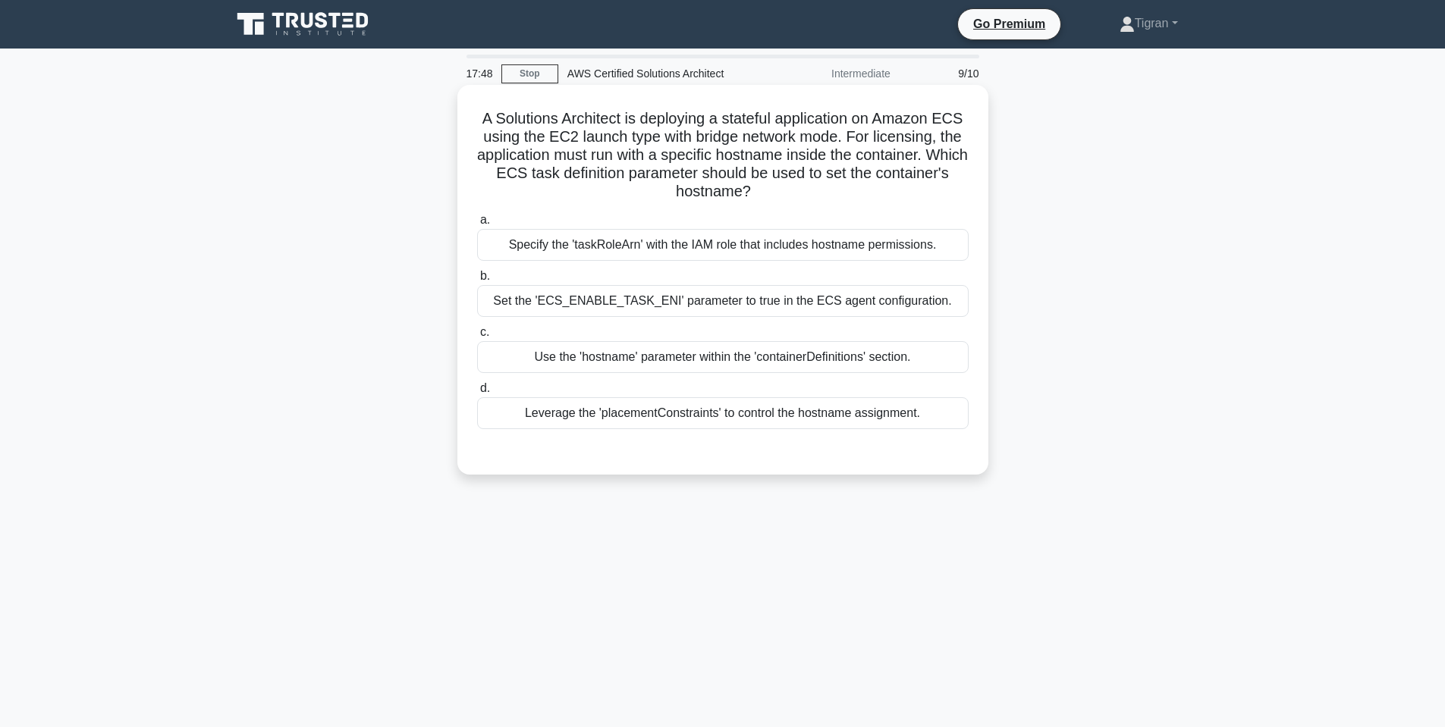
click at [676, 157] on h5 "A Solutions Architect is deploying a stateful application on Amazon ECS using t…" at bounding box center [723, 155] width 494 height 93
click at [753, 150] on h5 "A Solutions Architect is deploying a stateful application on Amazon ECS using t…" at bounding box center [723, 155] width 494 height 93
click at [667, 170] on h5 "A Solutions Architect is deploying a stateful application on Amazon ECS using t…" at bounding box center [723, 155] width 494 height 93
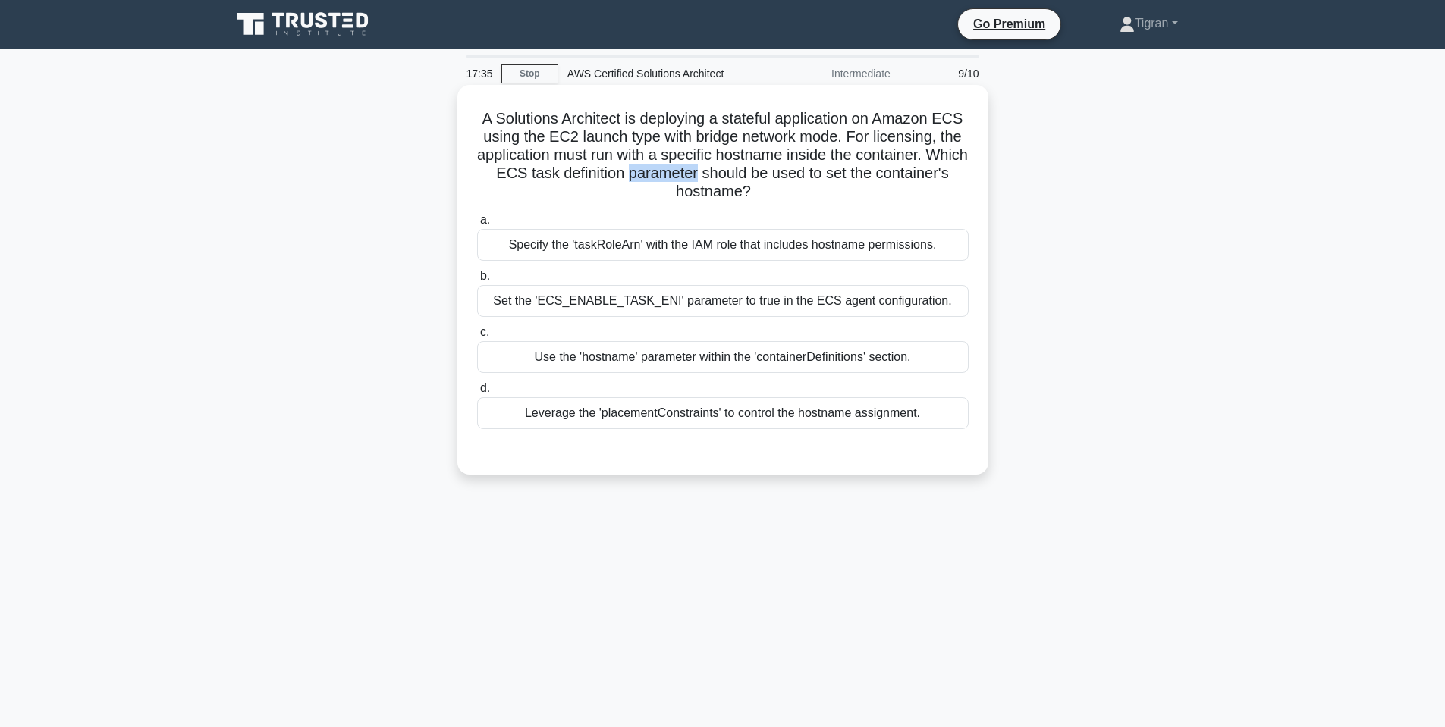
click at [667, 170] on h5 "A Solutions Architect is deploying a stateful application on Amazon ECS using t…" at bounding box center [723, 155] width 494 height 93
click at [789, 182] on h5 "A Solutions Architect is deploying a stateful application on Amazon ECS using t…" at bounding box center [723, 155] width 494 height 93
click at [790, 182] on h5 "A Solutions Architect is deploying a stateful application on Amazon ECS using t…" at bounding box center [723, 155] width 494 height 93
click at [788, 170] on h5 "A Solutions Architect is deploying a stateful application on Amazon ECS using t…" at bounding box center [723, 155] width 494 height 93
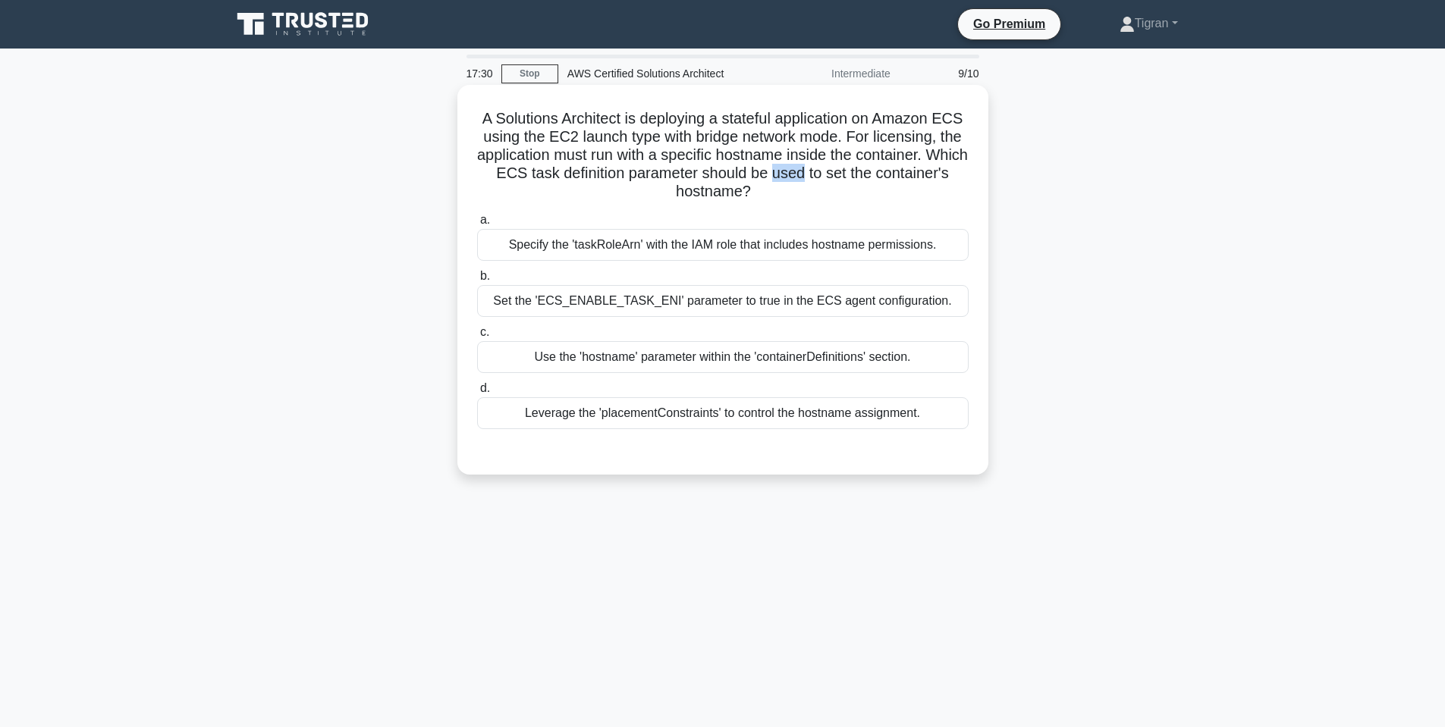
click at [790, 173] on h5 "A Solutions Architect is deploying a stateful application on Amazon ECS using t…" at bounding box center [723, 155] width 494 height 93
click at [551, 140] on h5 "A Solutions Architect is deploying a stateful application on Amazon ECS using t…" at bounding box center [723, 155] width 494 height 93
click at [781, 350] on div "Use the 'hostname' parameter within the 'containerDefinitions' section." at bounding box center [722, 357] width 491 height 32
click at [477, 338] on input "c. Use the 'hostname' parameter within the 'containerDefinitions' section." at bounding box center [477, 333] width 0 height 10
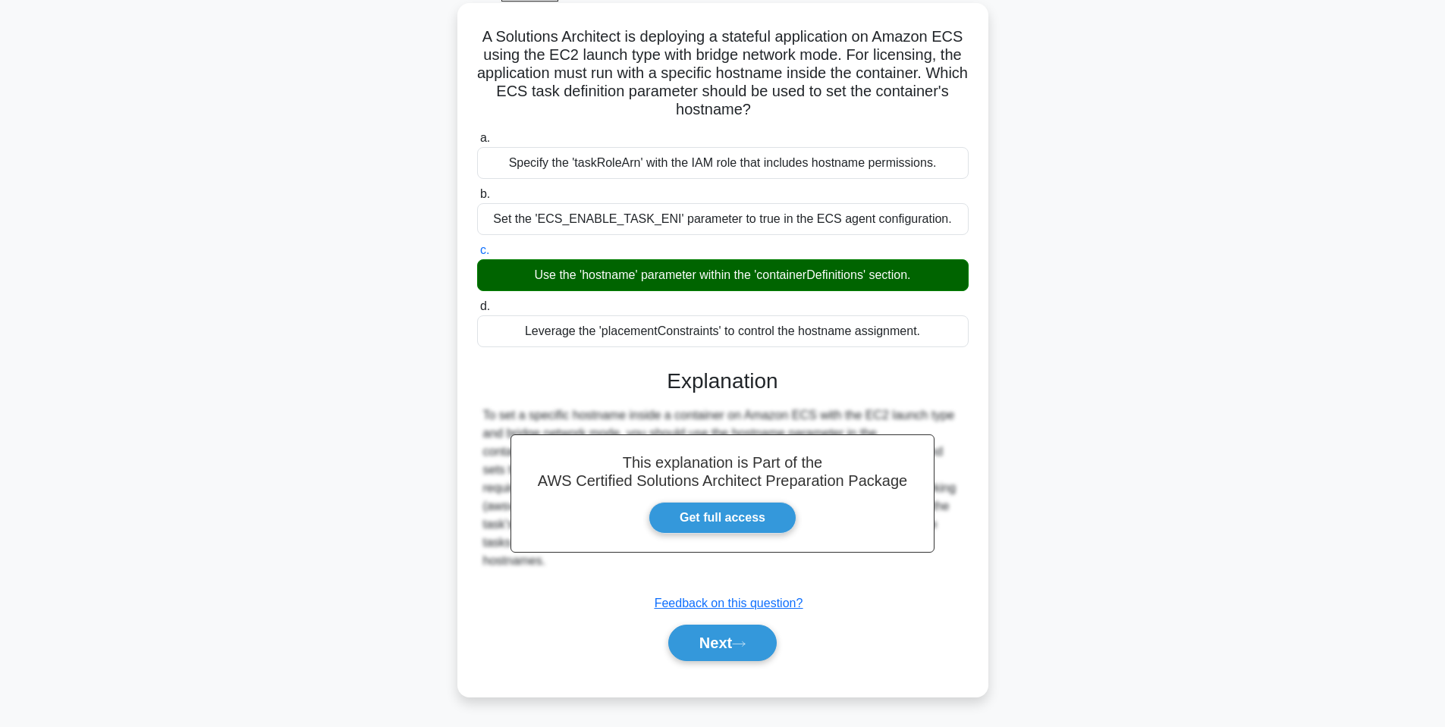
scroll to position [92, 0]
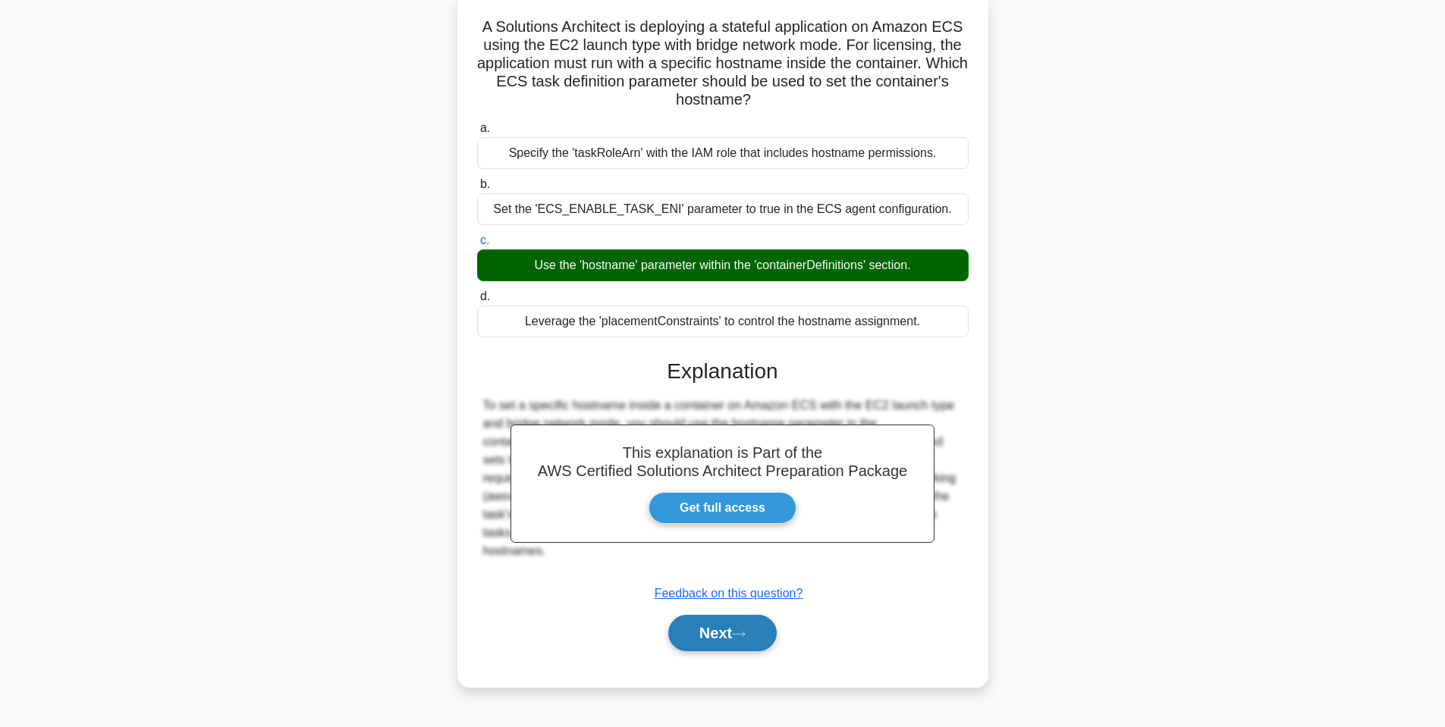
click at [702, 636] on button "Next" at bounding box center [722, 633] width 108 height 36
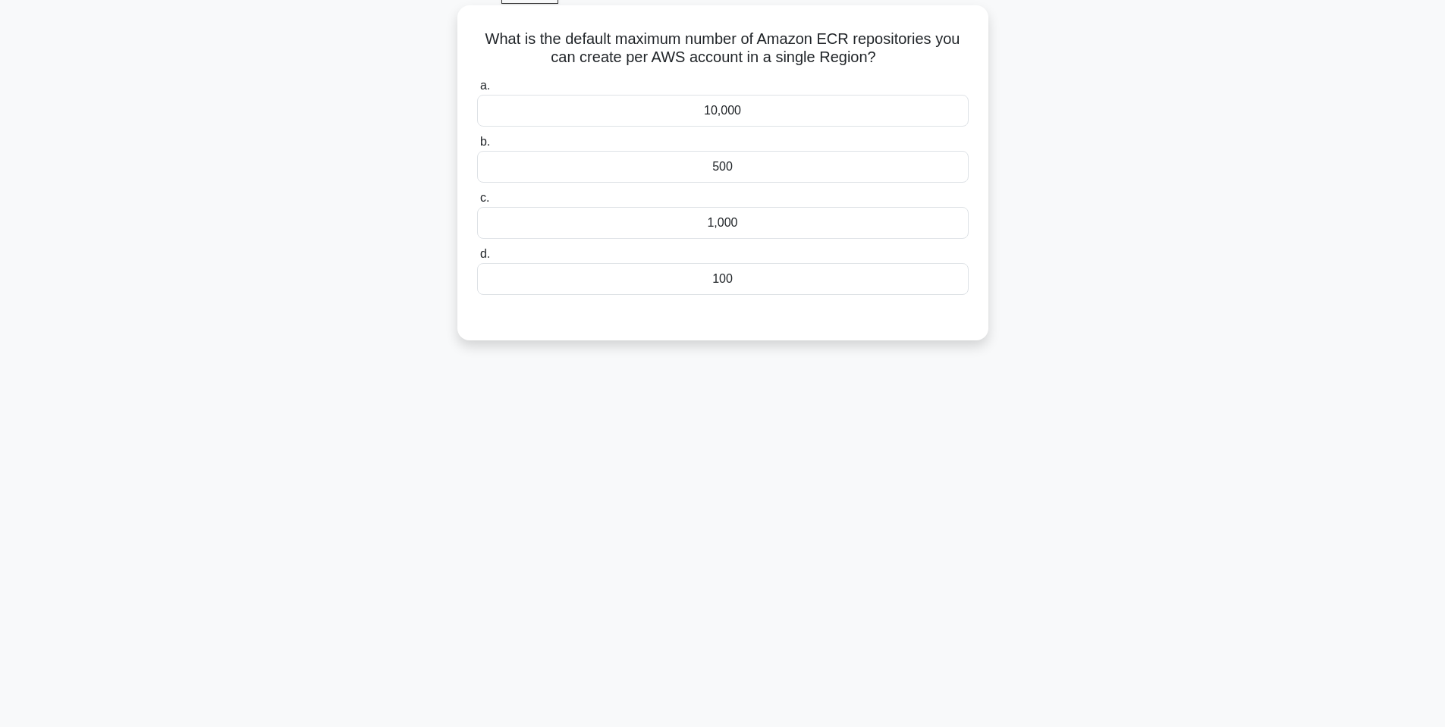
scroll to position [0, 0]
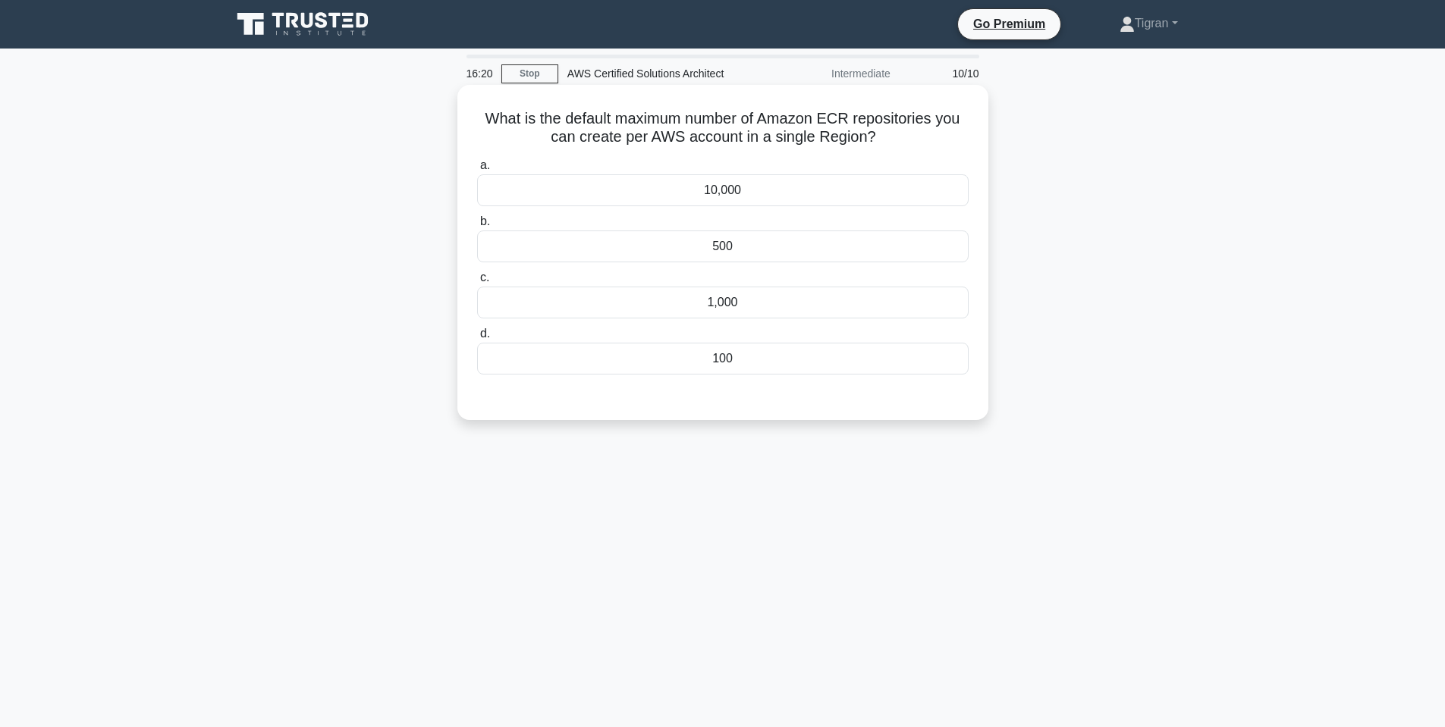
click at [709, 312] on div "1,000" at bounding box center [722, 303] width 491 height 32
click at [714, 306] on div "1,000" at bounding box center [722, 303] width 491 height 32
click at [477, 283] on input "c. 1,000" at bounding box center [477, 278] width 0 height 10
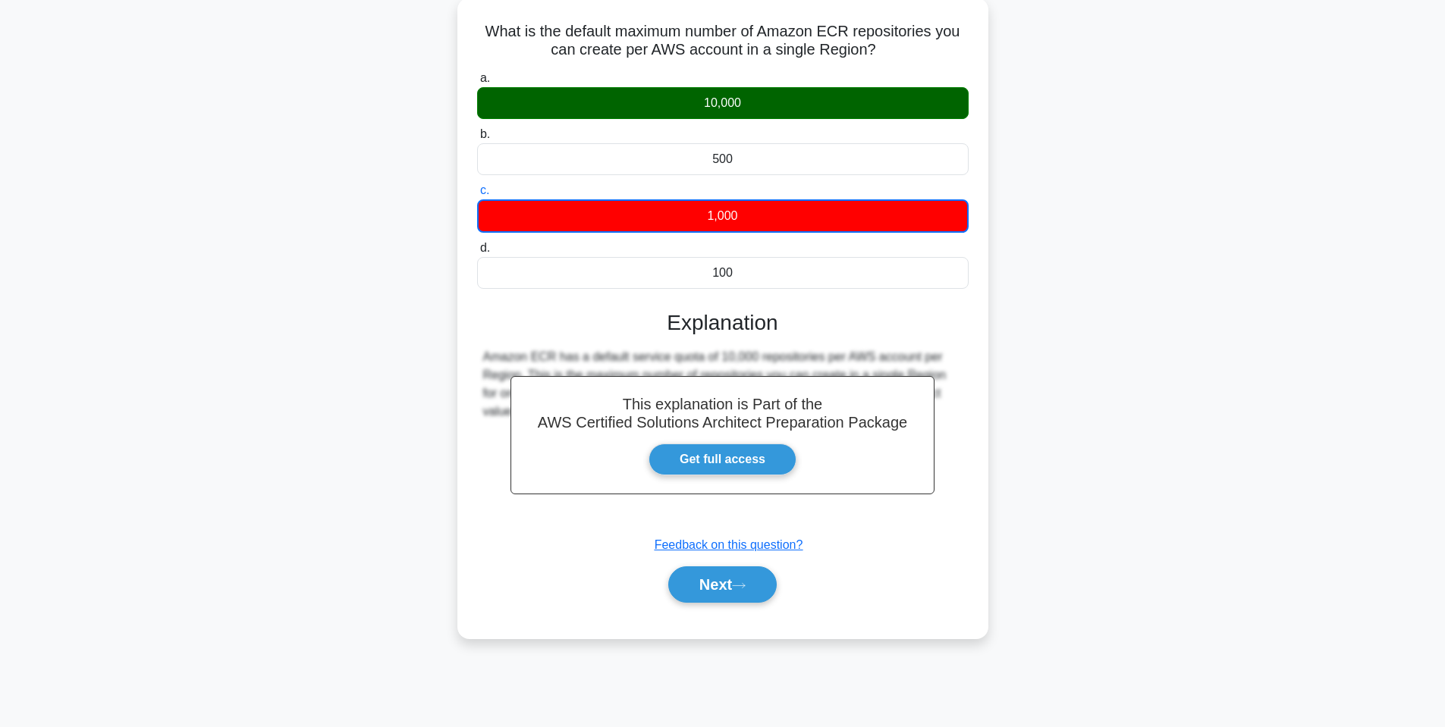
scroll to position [92, 0]
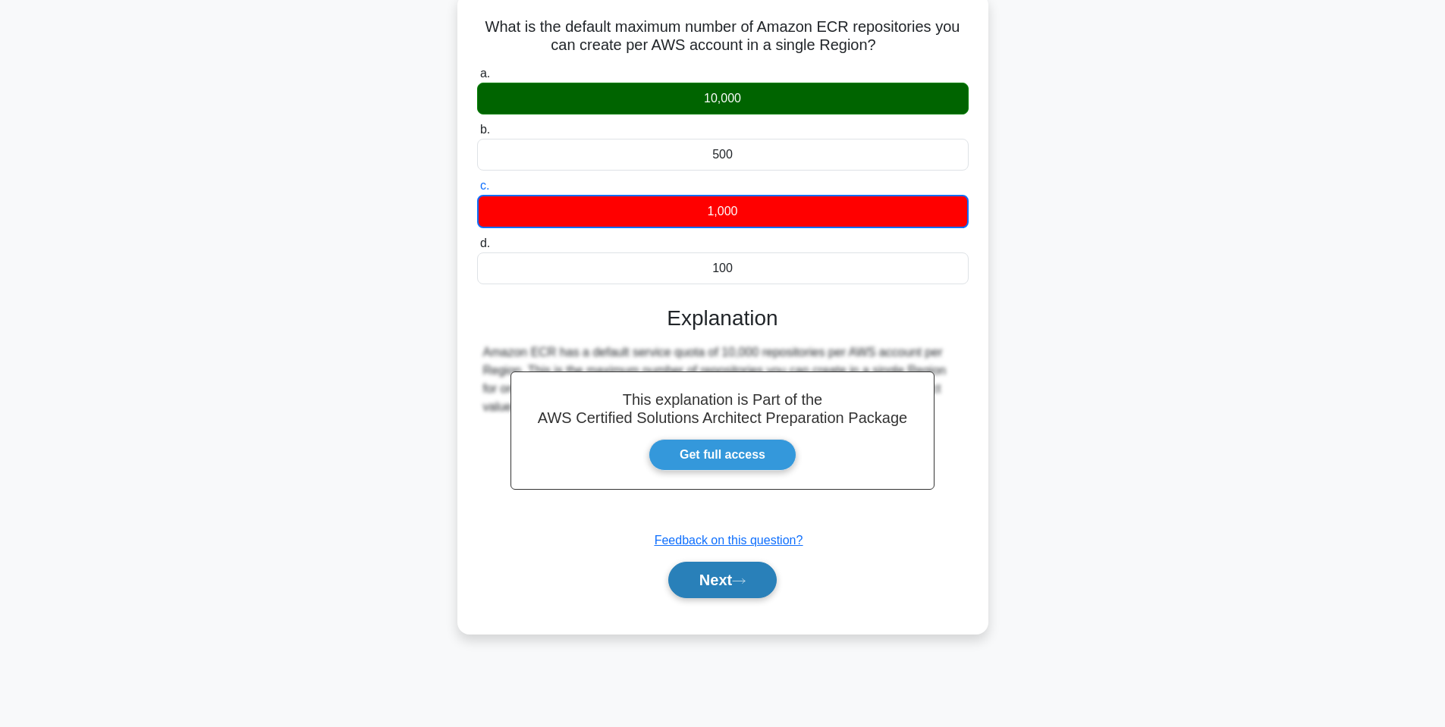
click at [699, 595] on button "Next" at bounding box center [722, 580] width 108 height 36
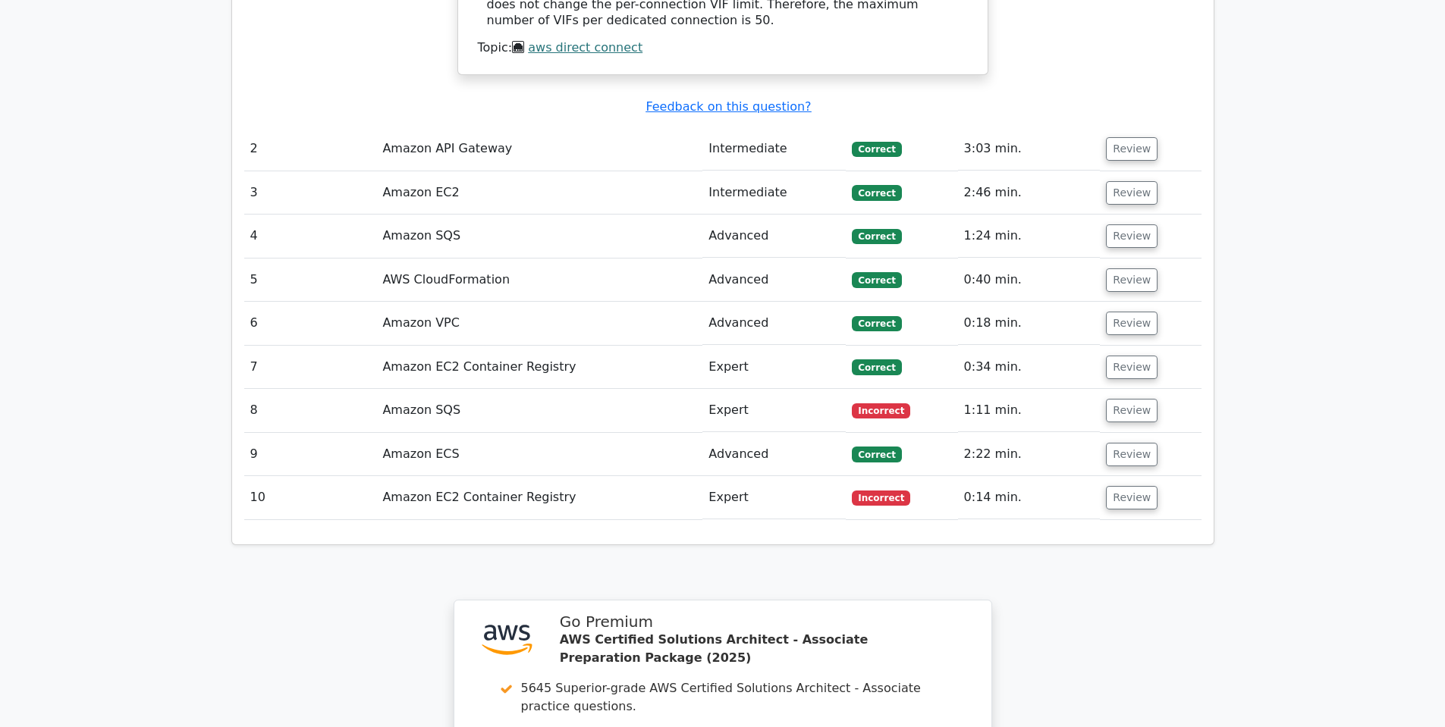
scroll to position [1638, 0]
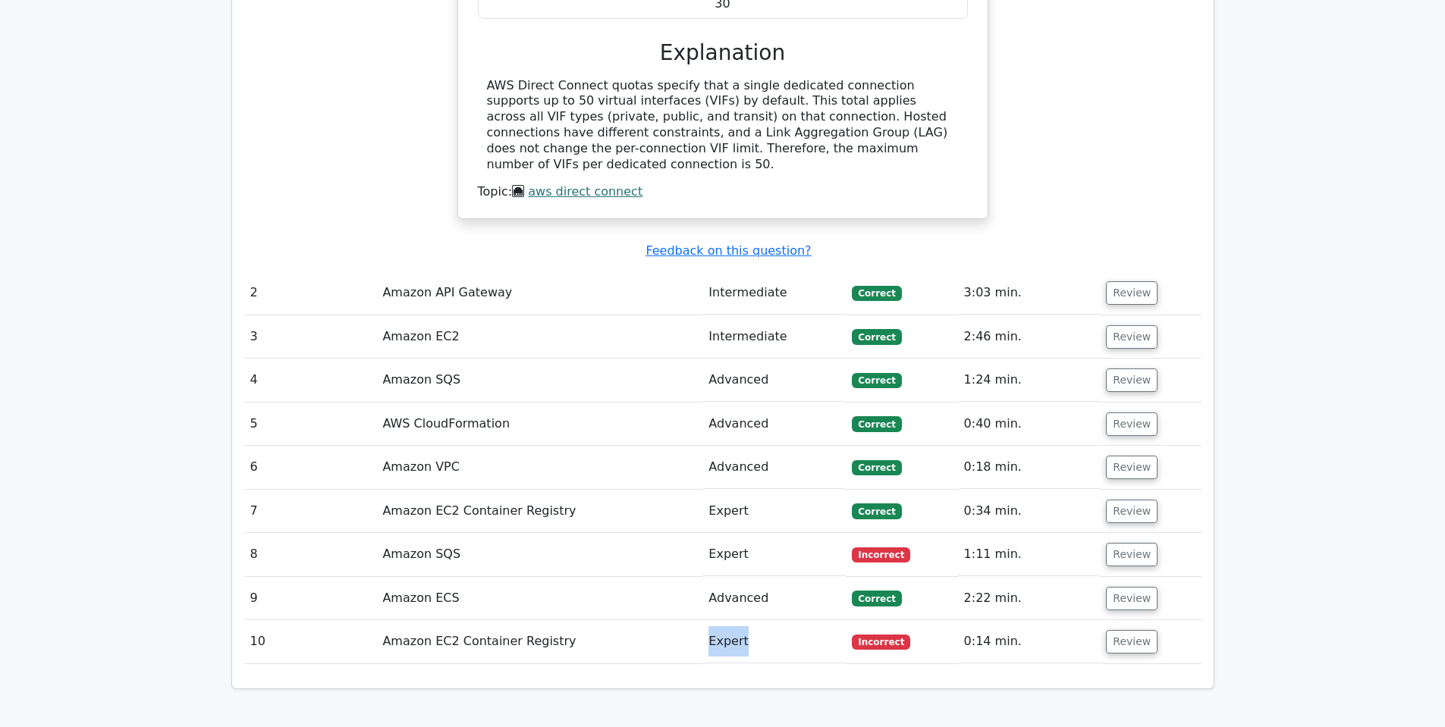
drag, startPoint x: 707, startPoint y: 569, endPoint x: 756, endPoint y: 570, distance: 49.3
click at [756, 620] on td "Expert" at bounding box center [773, 641] width 143 height 43
drag, startPoint x: 714, startPoint y: 484, endPoint x: 753, endPoint y: 485, distance: 39.5
click at [753, 533] on td "Expert" at bounding box center [773, 554] width 143 height 43
drag, startPoint x: 404, startPoint y: 438, endPoint x: 603, endPoint y: 453, distance: 199.3
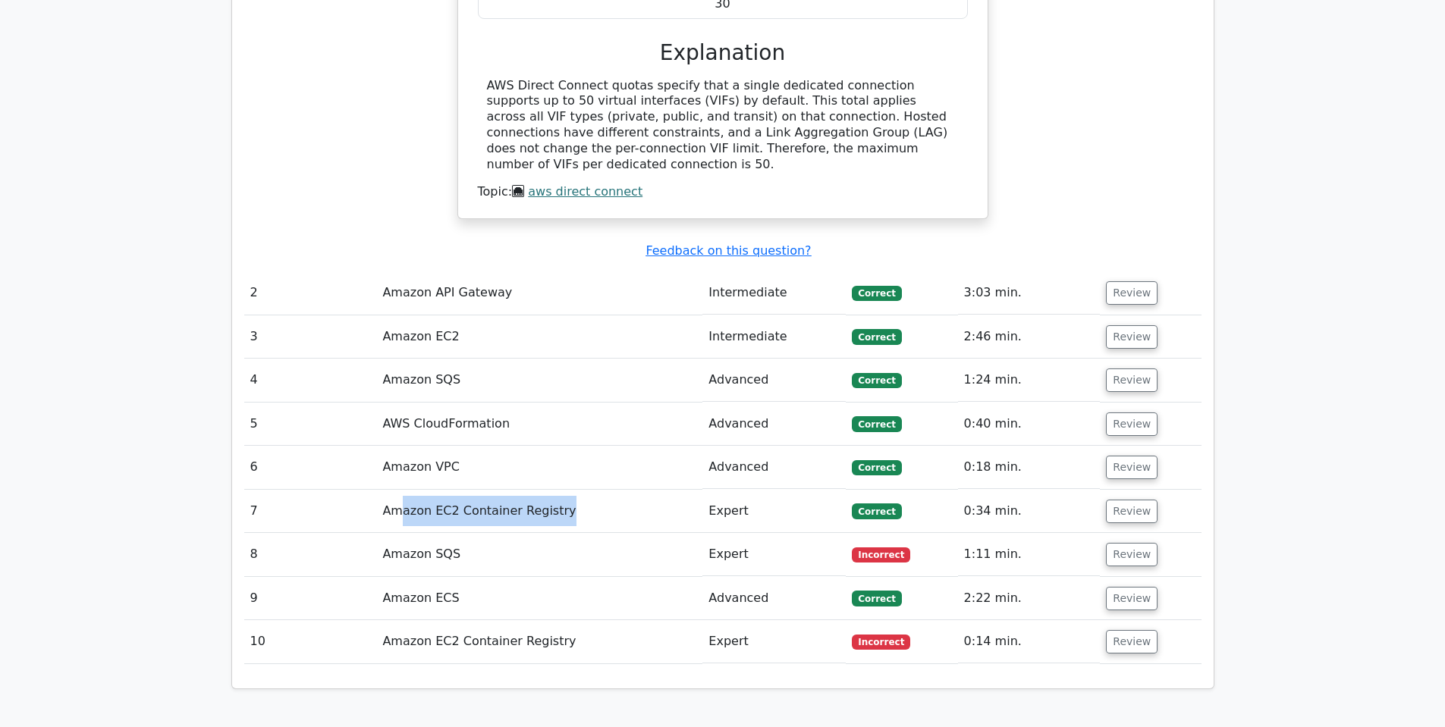
click at [603, 490] on td "Amazon EC2 Container Registry" at bounding box center [539, 511] width 326 height 43
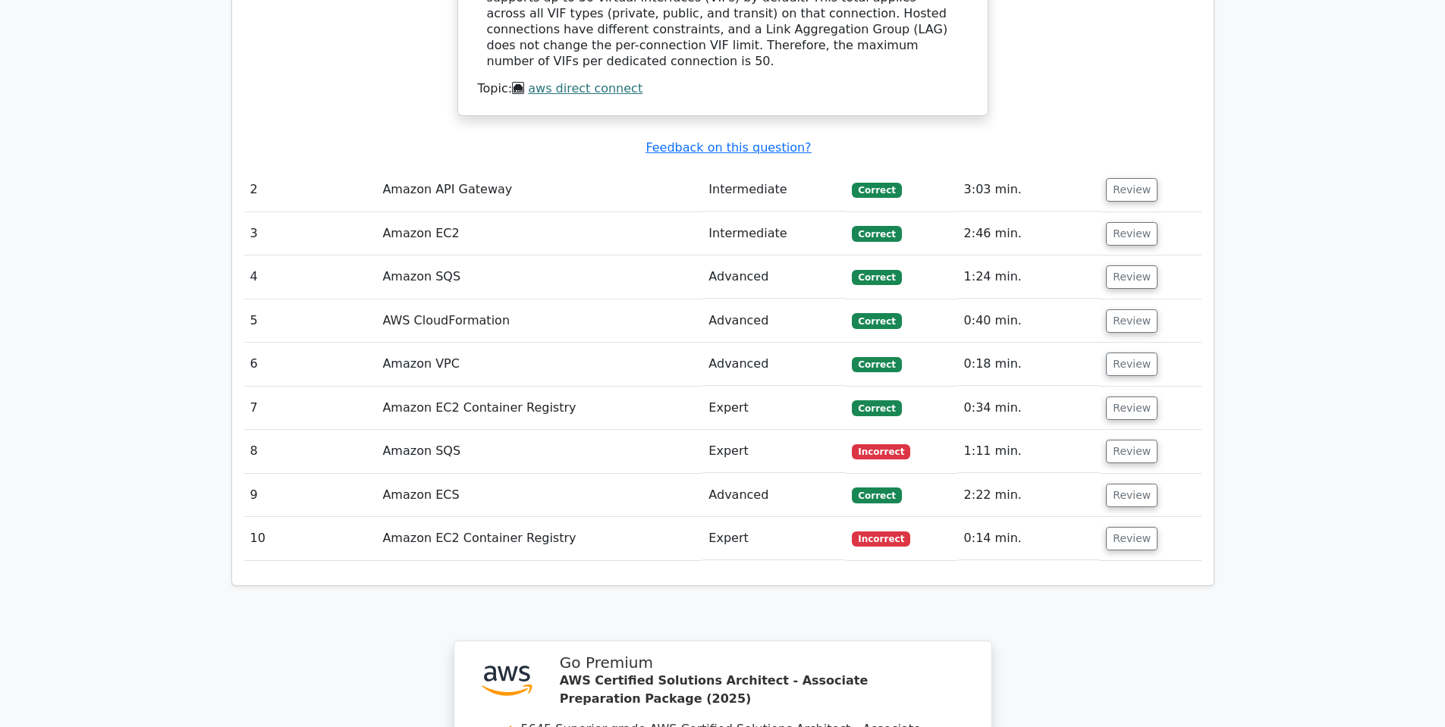
scroll to position [1582, 0]
